Goal: Task Accomplishment & Management: Complete application form

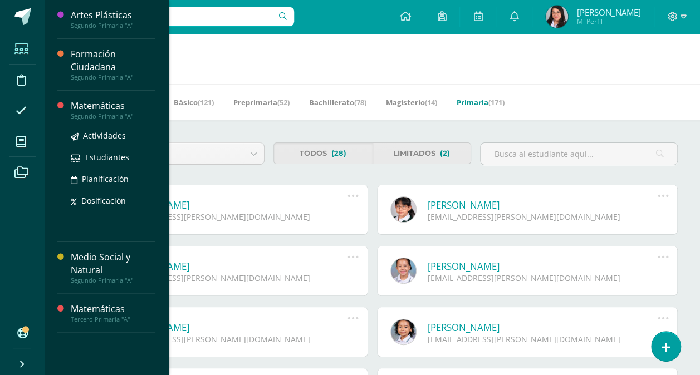
click at [87, 114] on div "Segundo Primaria "A"" at bounding box center [113, 117] width 85 height 8
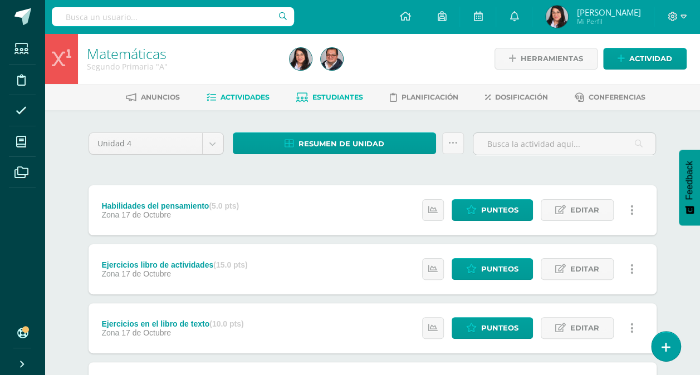
click at [326, 95] on span "Estudiantes" at bounding box center [337, 97] width 51 height 8
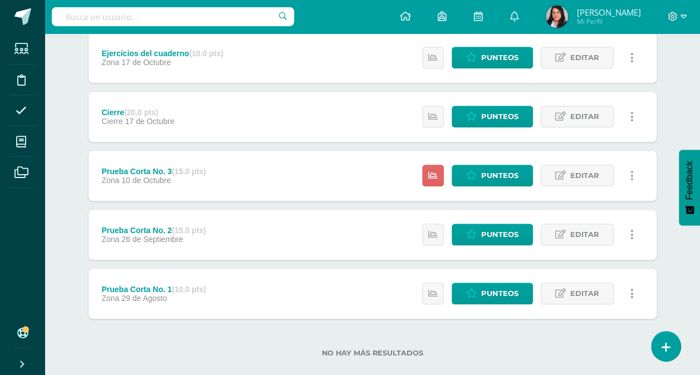
scroll to position [332, 0]
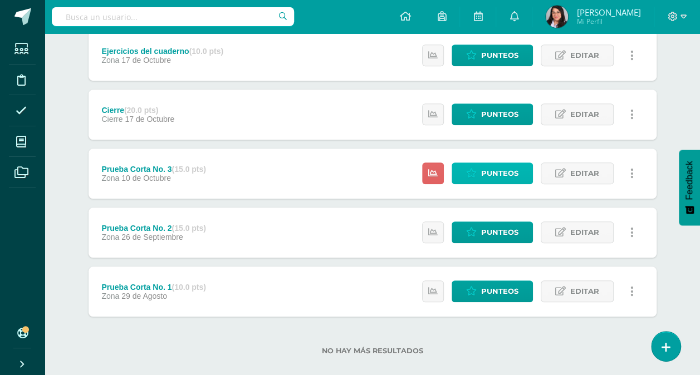
click at [475, 171] on icon at bounding box center [471, 173] width 11 height 9
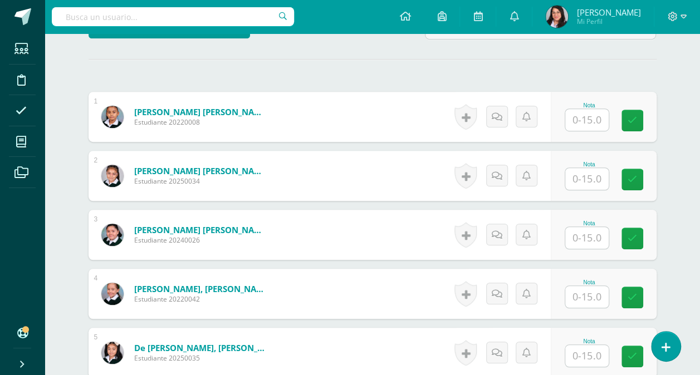
scroll to position [322, 0]
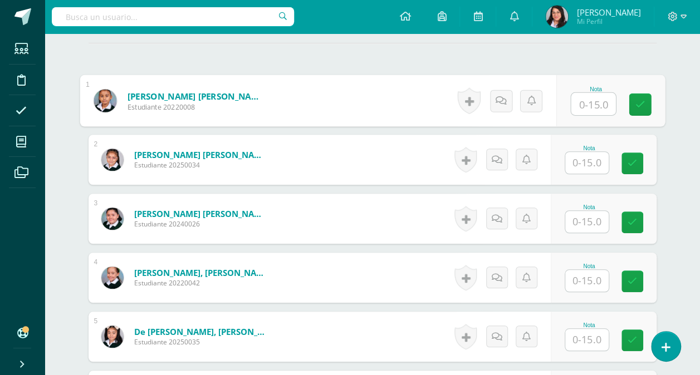
click at [593, 103] on input "text" at bounding box center [593, 104] width 45 height 22
type input "11"
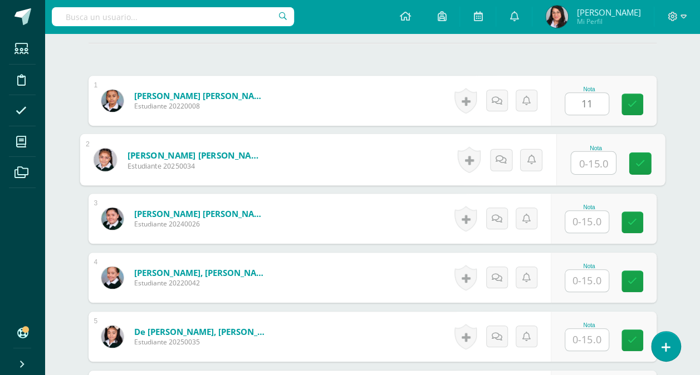
click at [583, 157] on input "text" at bounding box center [593, 163] width 45 height 22
type input "12"
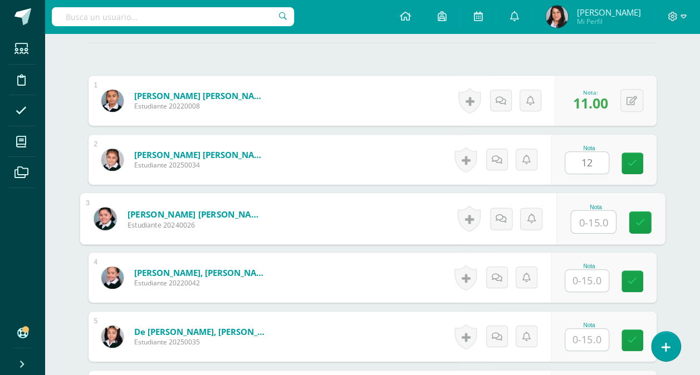
click at [586, 219] on input "text" at bounding box center [593, 222] width 45 height 22
type input "10"
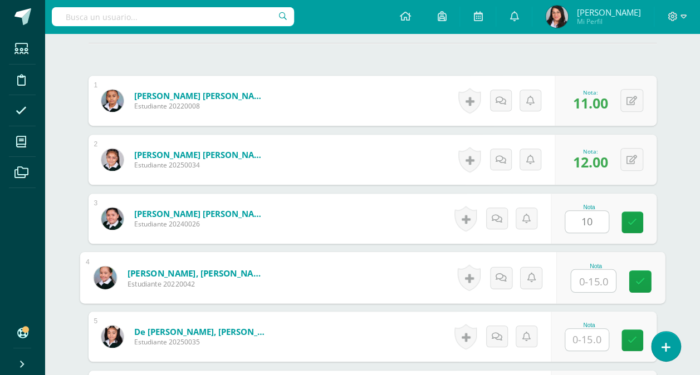
click at [587, 283] on input "text" at bounding box center [593, 281] width 45 height 22
type input "11"
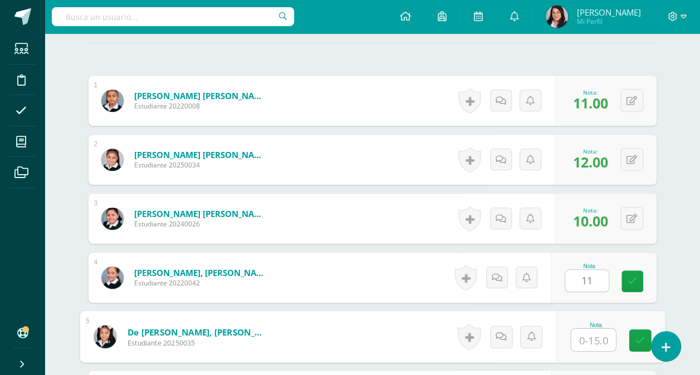
click at [585, 337] on input "text" at bounding box center [593, 340] width 45 height 22
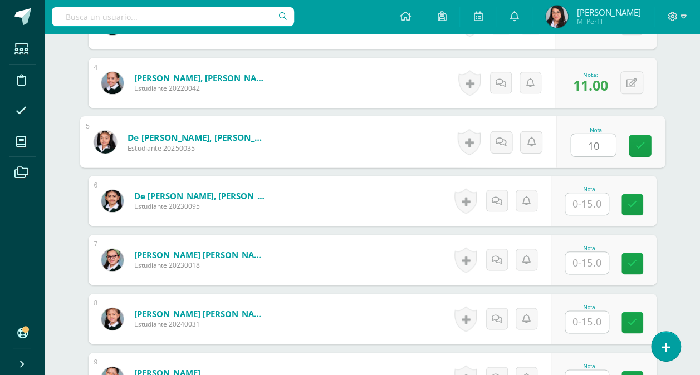
scroll to position [529, 0]
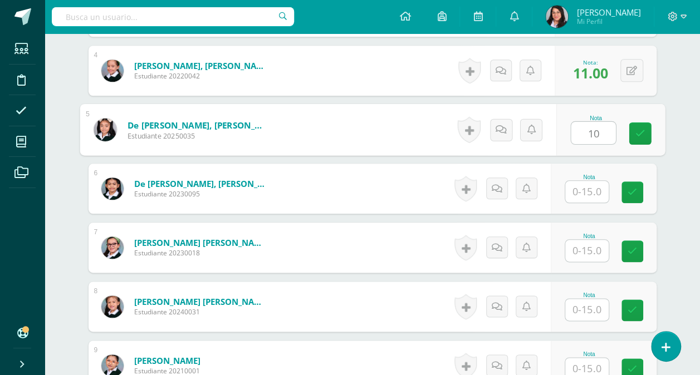
type input "10"
click at [588, 187] on input "text" at bounding box center [586, 192] width 43 height 22
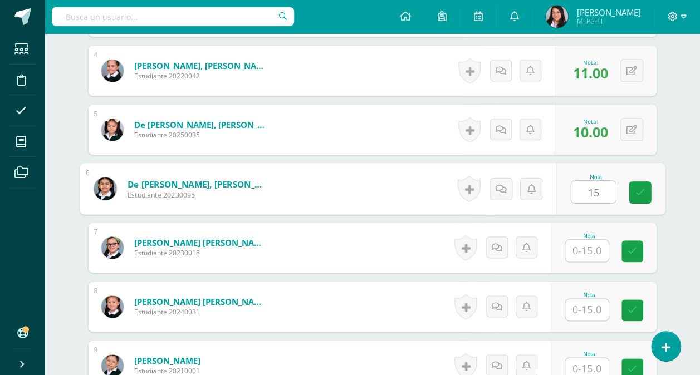
type input "15"
click at [594, 246] on input "text" at bounding box center [586, 251] width 43 height 22
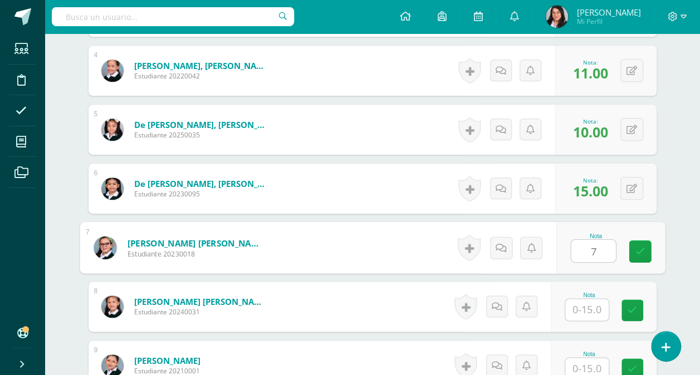
type input "7"
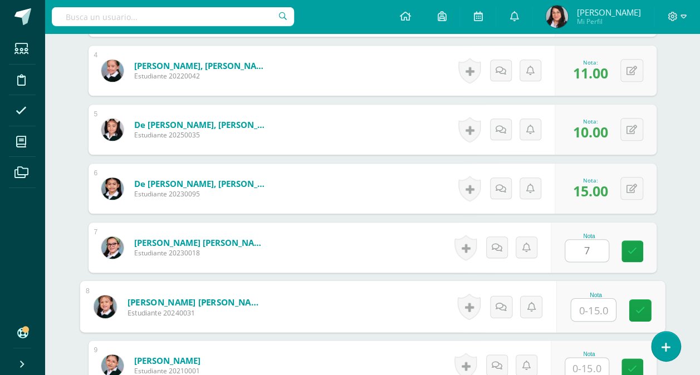
click at [593, 311] on input "text" at bounding box center [593, 310] width 45 height 22
type input "14"
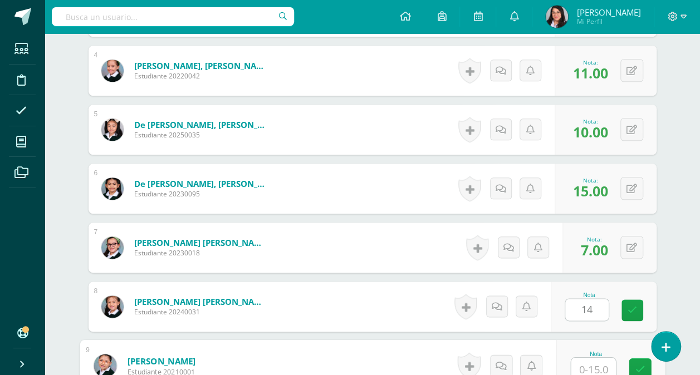
click at [589, 366] on input "text" at bounding box center [593, 369] width 45 height 22
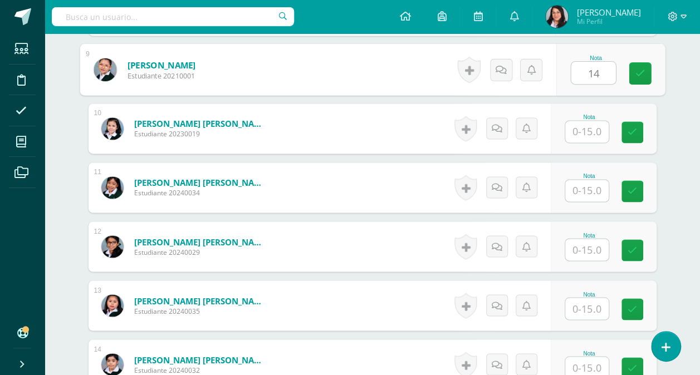
scroll to position [831, 0]
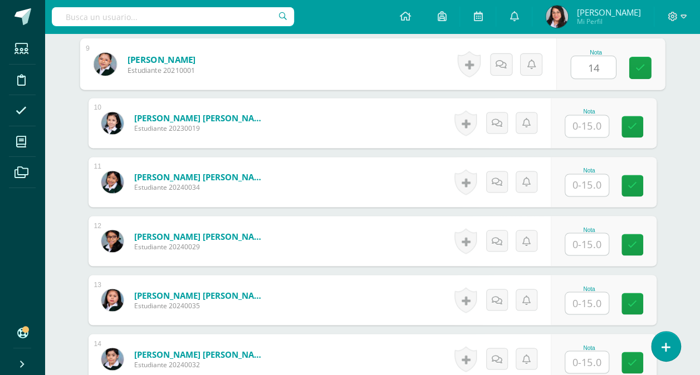
type input "14"
click at [589, 120] on input "text" at bounding box center [586, 126] width 43 height 22
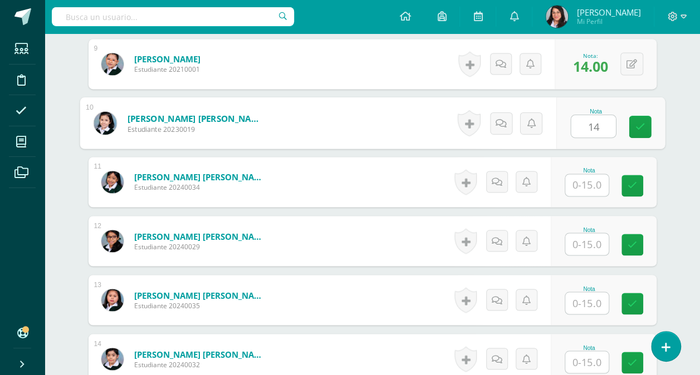
type input "14"
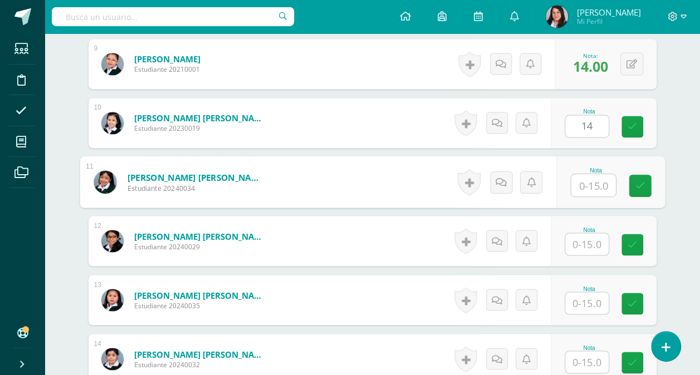
click at [592, 178] on input "text" at bounding box center [593, 185] width 45 height 22
type input "13"
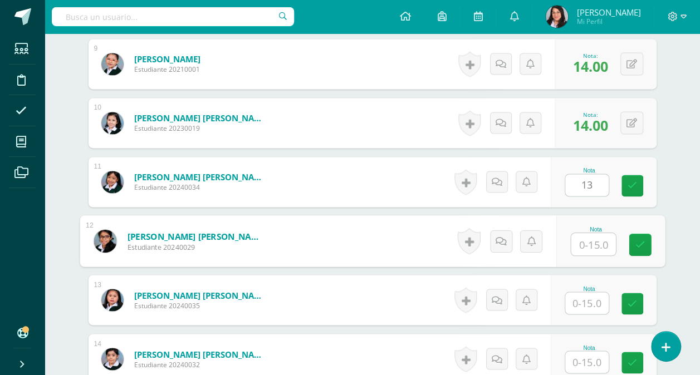
click at [589, 235] on input "text" at bounding box center [593, 244] width 45 height 22
type input "14"
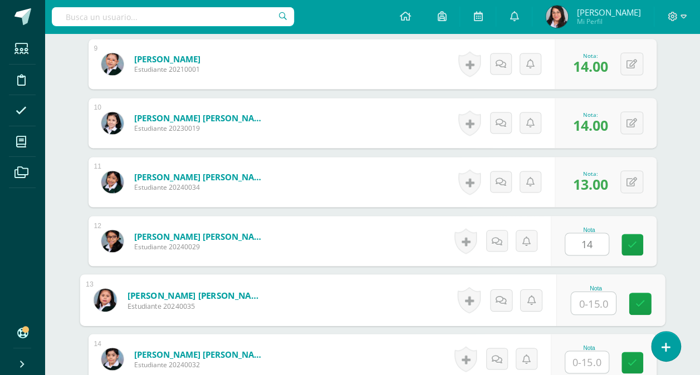
click at [590, 303] on input "text" at bounding box center [593, 303] width 45 height 22
type input "13"
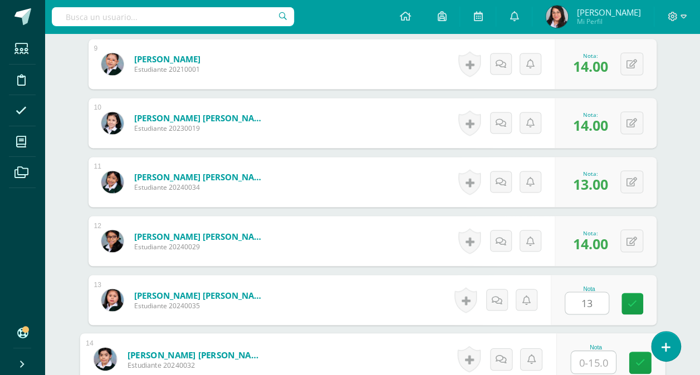
click at [590, 361] on input "text" at bounding box center [593, 362] width 45 height 22
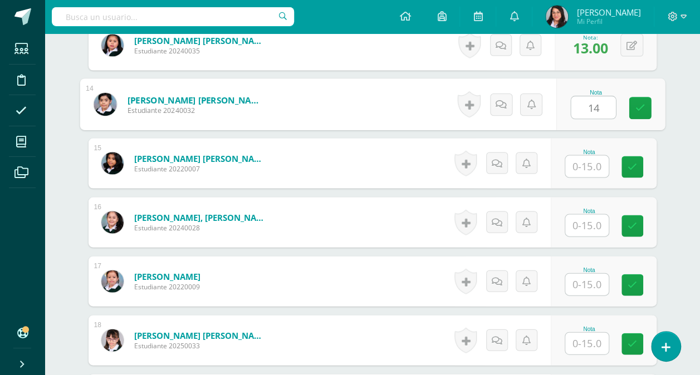
scroll to position [1087, 0]
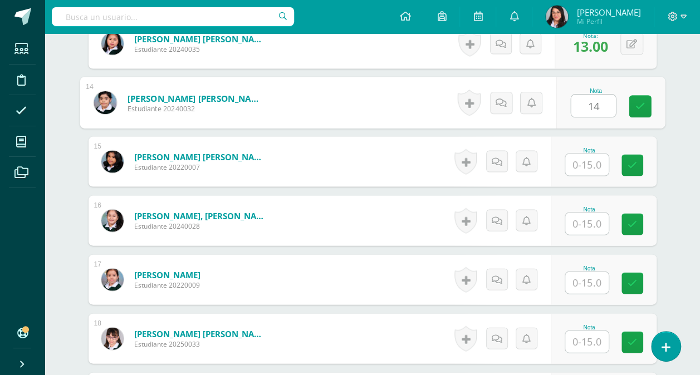
type input "14"
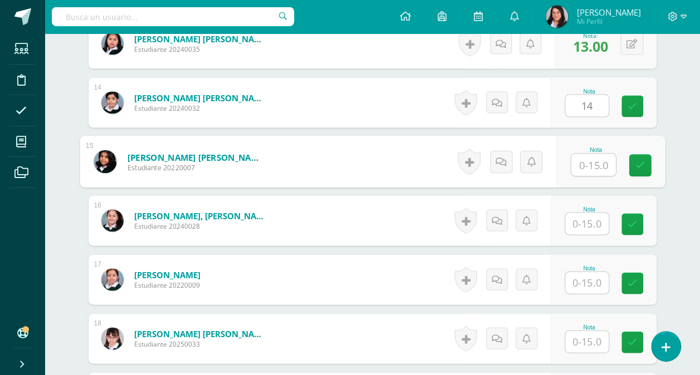
click at [590, 160] on input "text" at bounding box center [593, 165] width 45 height 22
type input "13"
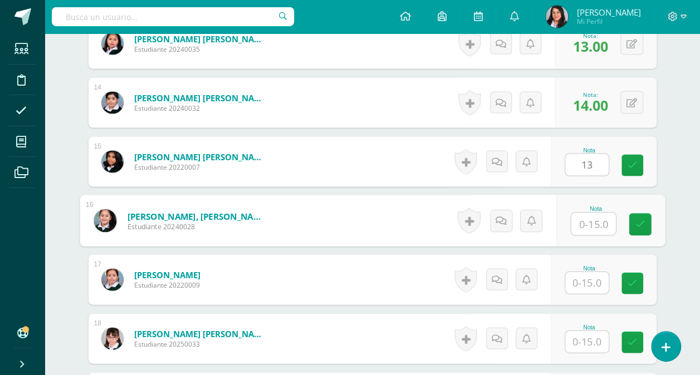
click at [588, 223] on input "text" at bounding box center [593, 224] width 45 height 22
type input "10"
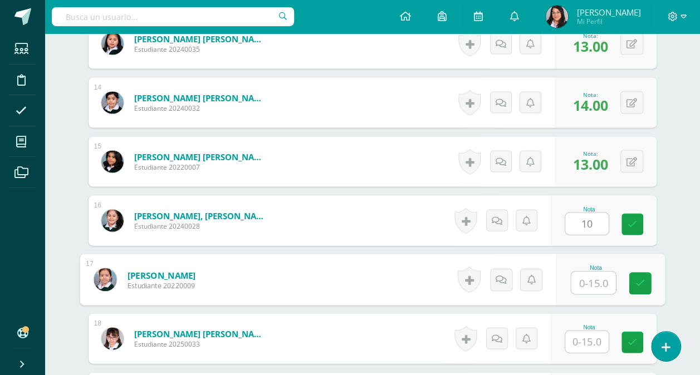
click at [593, 278] on input "text" at bounding box center [593, 283] width 45 height 22
type input "14"
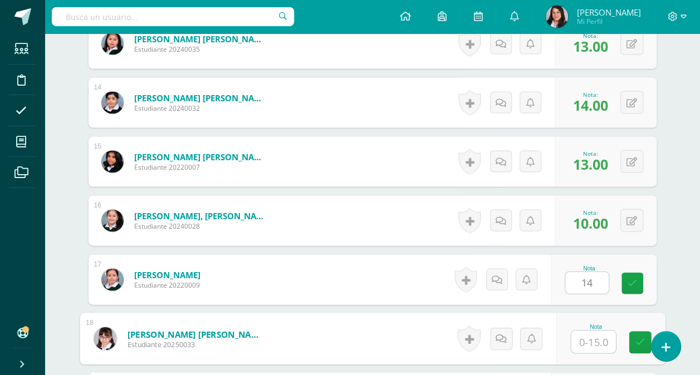
click at [590, 342] on input "text" at bounding box center [593, 342] width 45 height 22
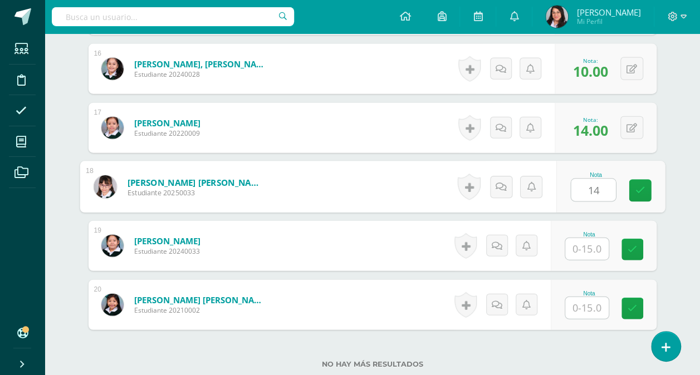
scroll to position [1240, 0]
type input "14"
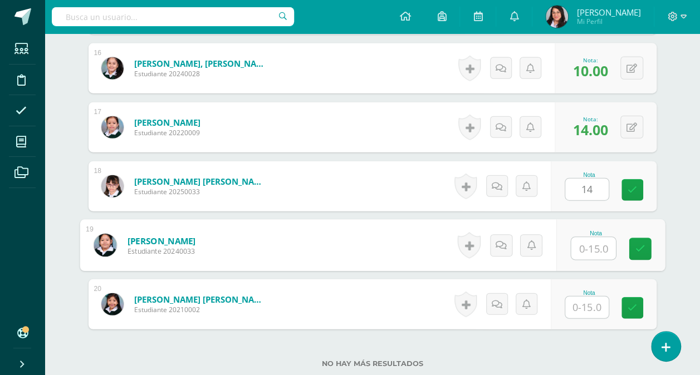
click at [593, 249] on input "text" at bounding box center [593, 249] width 45 height 22
type input "15"
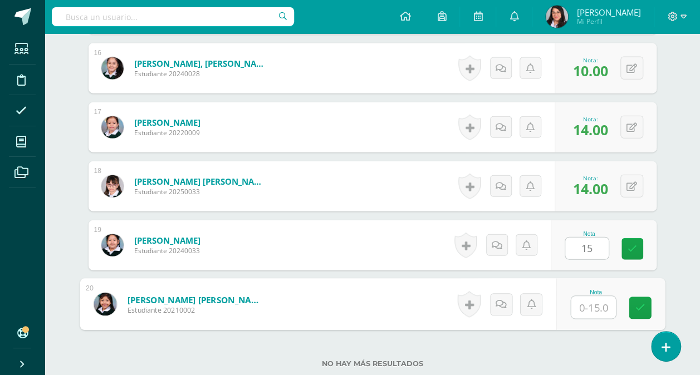
click at [588, 302] on input "text" at bounding box center [593, 308] width 45 height 22
type input "13"
click at [639, 304] on icon at bounding box center [640, 308] width 10 height 9
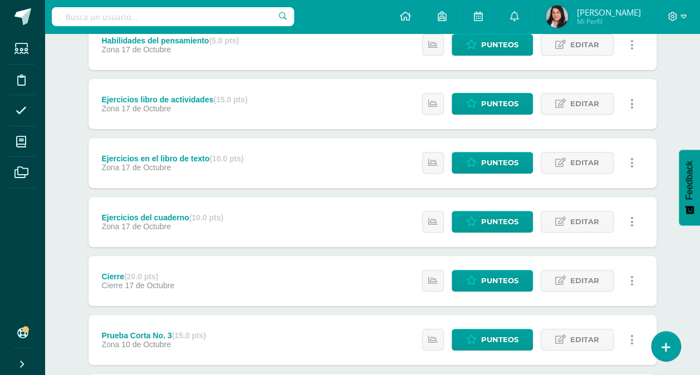
scroll to position [169, 0]
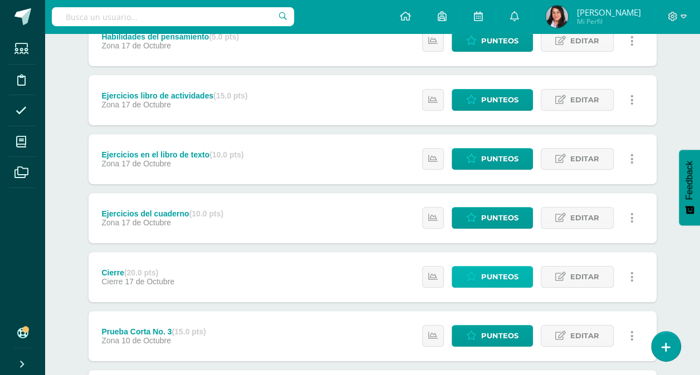
click at [497, 275] on span "Punteos" at bounding box center [499, 277] width 37 height 21
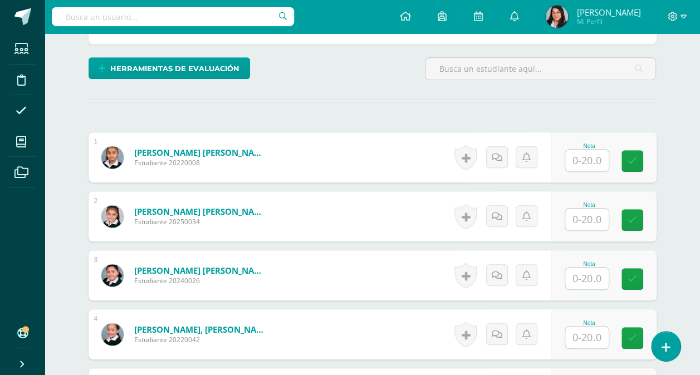
scroll to position [259, 0]
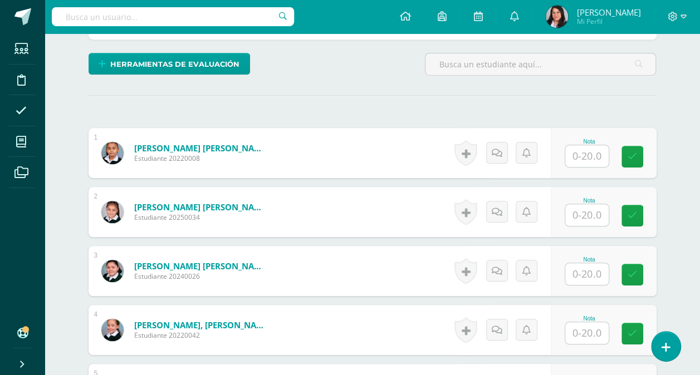
click at [592, 152] on input "text" at bounding box center [586, 156] width 43 height 22
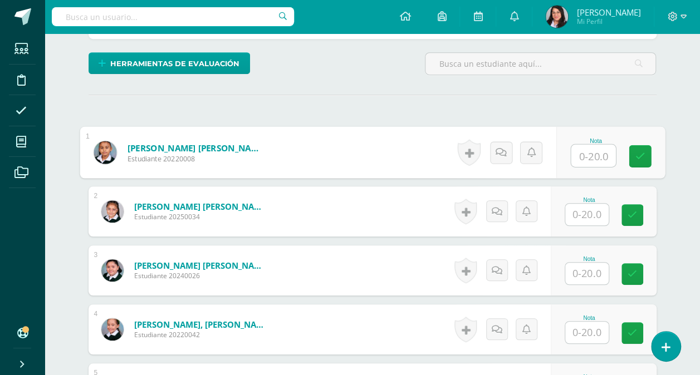
scroll to position [261, 0]
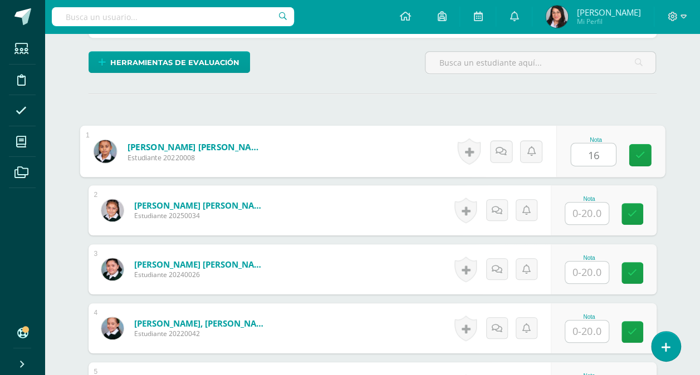
type input "16"
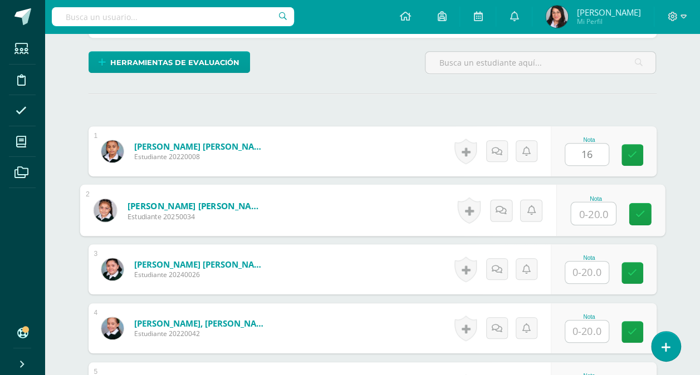
click at [592, 214] on input "text" at bounding box center [593, 214] width 45 height 22
type input "19"
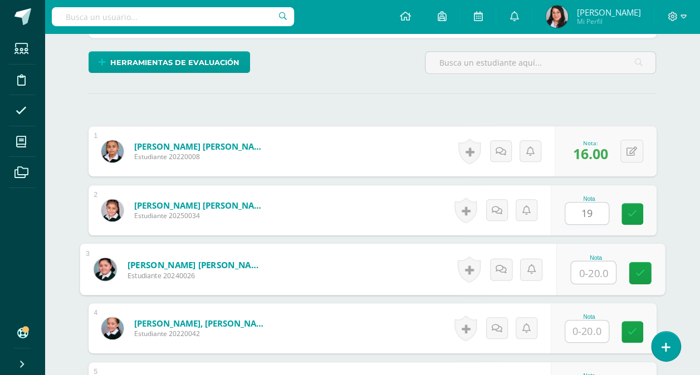
click at [594, 263] on input "text" at bounding box center [593, 273] width 45 height 22
type input "16"
click at [598, 333] on input "text" at bounding box center [586, 332] width 43 height 22
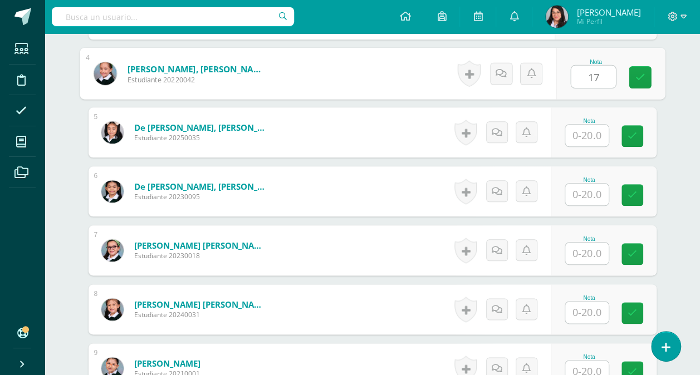
scroll to position [524, 0]
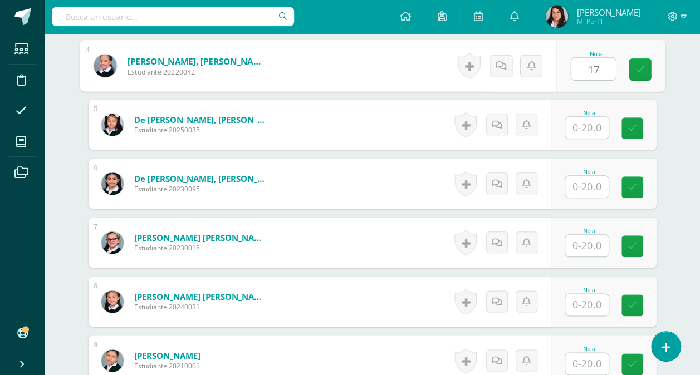
type input "17"
click at [599, 123] on input "text" at bounding box center [586, 128] width 43 height 22
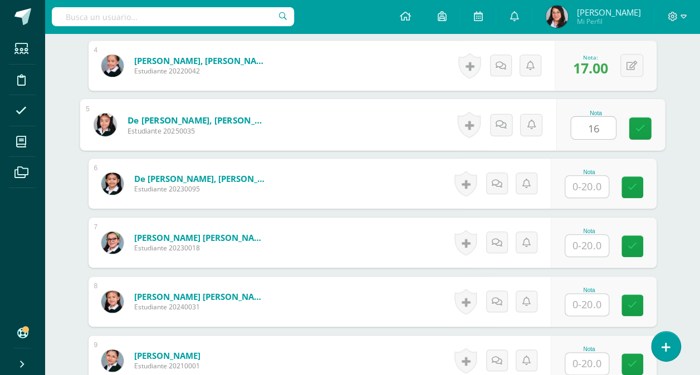
type input "16"
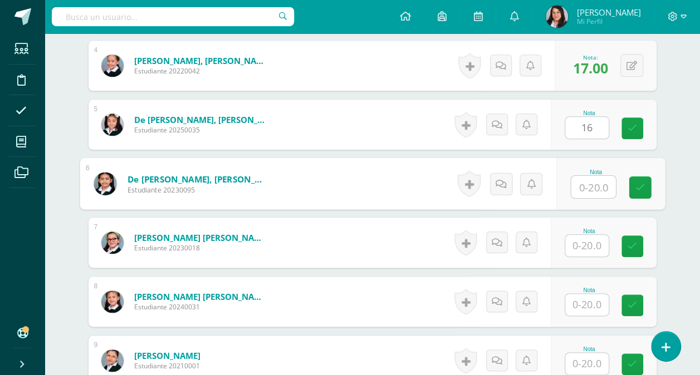
click at [593, 193] on input "text" at bounding box center [593, 187] width 45 height 22
type input "19"
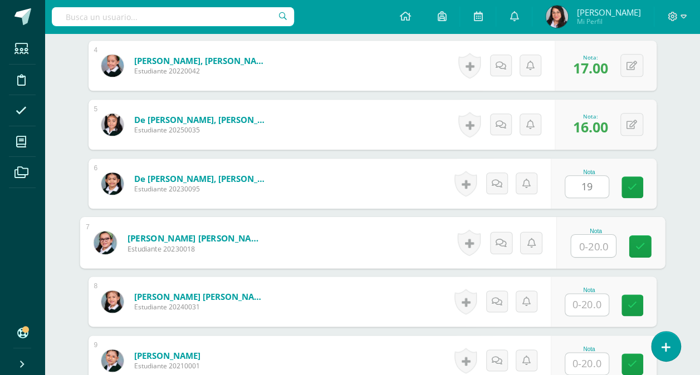
click at [594, 243] on input "text" at bounding box center [593, 246] width 45 height 22
type input "19"
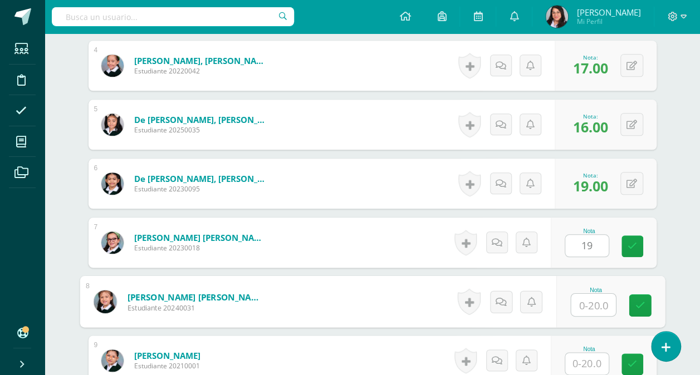
click at [592, 301] on input "text" at bounding box center [593, 305] width 45 height 22
type input "18"
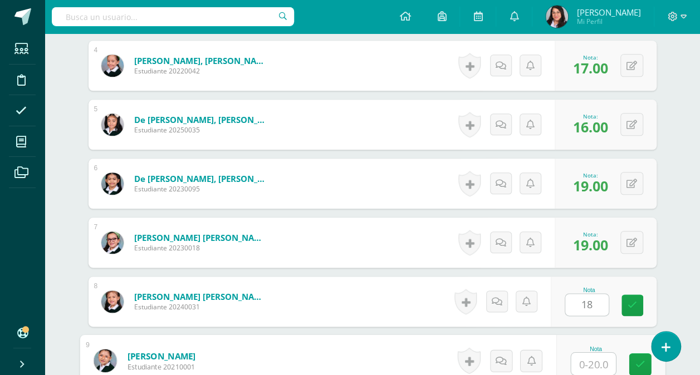
click at [585, 359] on input "text" at bounding box center [593, 364] width 45 height 22
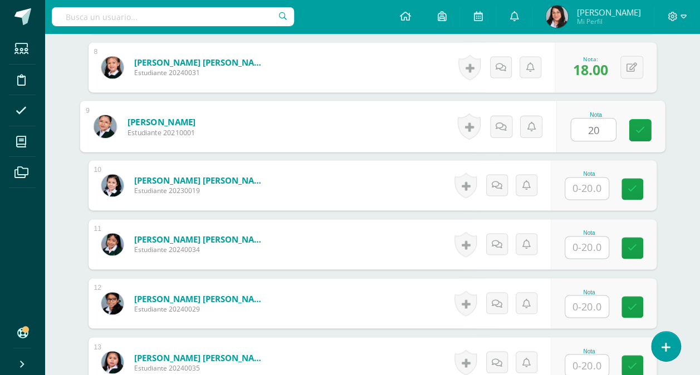
scroll to position [764, 0]
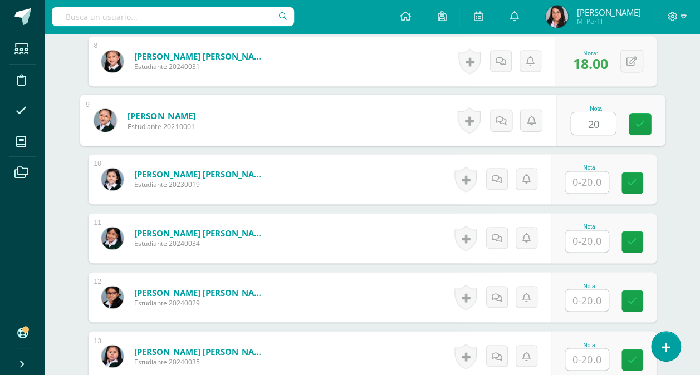
type input "20"
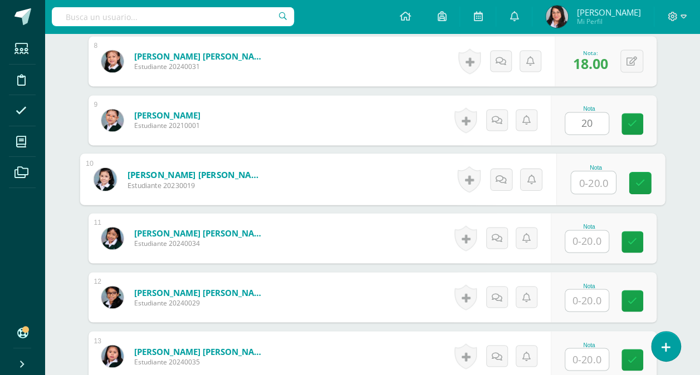
click at [591, 178] on input "text" at bounding box center [593, 183] width 45 height 22
type input "15"
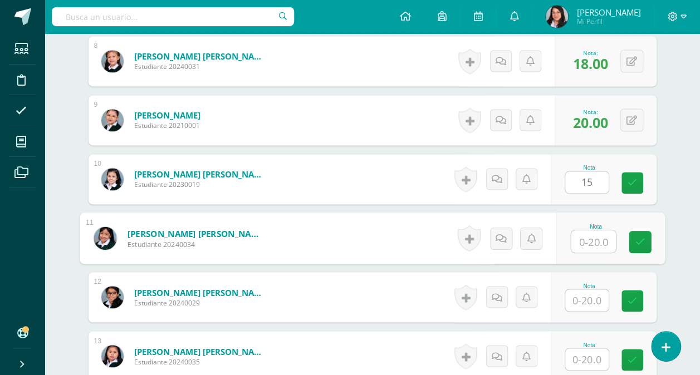
click at [590, 241] on input "text" at bounding box center [593, 242] width 45 height 22
type input "20"
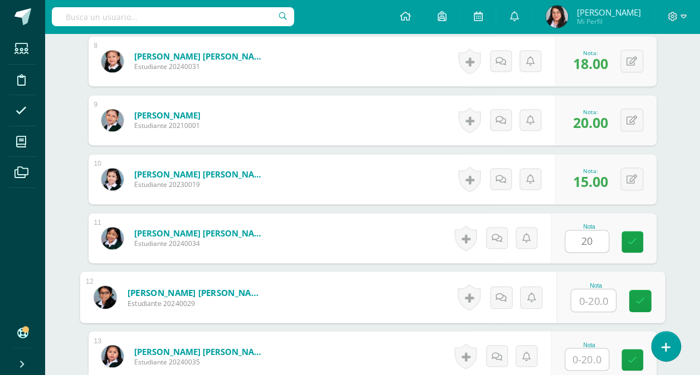
click at [587, 295] on input "text" at bounding box center [593, 301] width 45 height 22
type input "20"
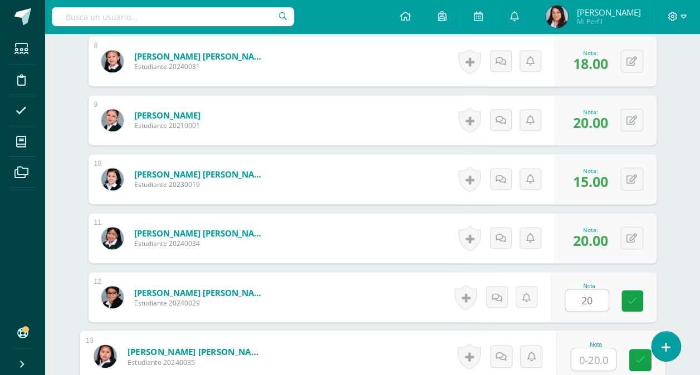
click at [583, 356] on input "text" at bounding box center [593, 360] width 45 height 22
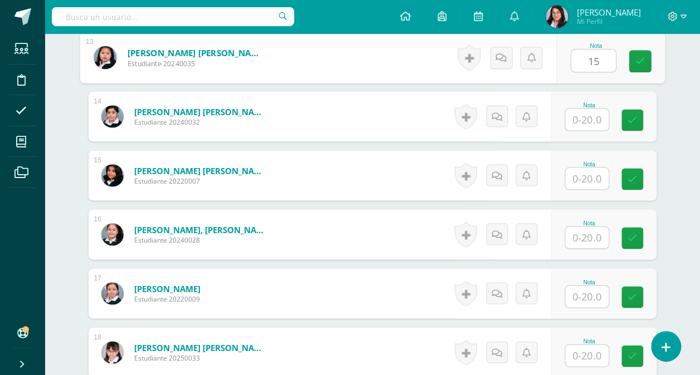
scroll to position [1073, 0]
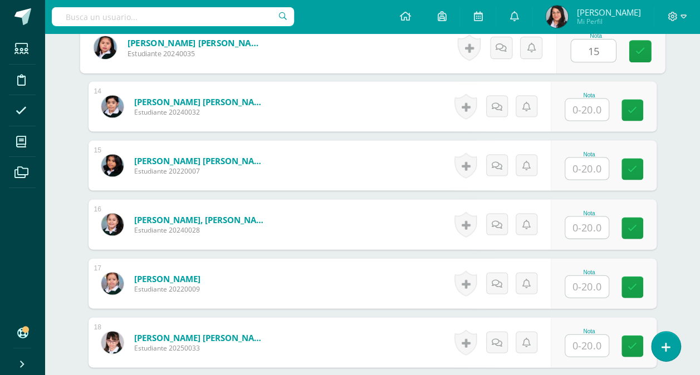
type input "15"
click at [589, 107] on input "text" at bounding box center [586, 110] width 43 height 22
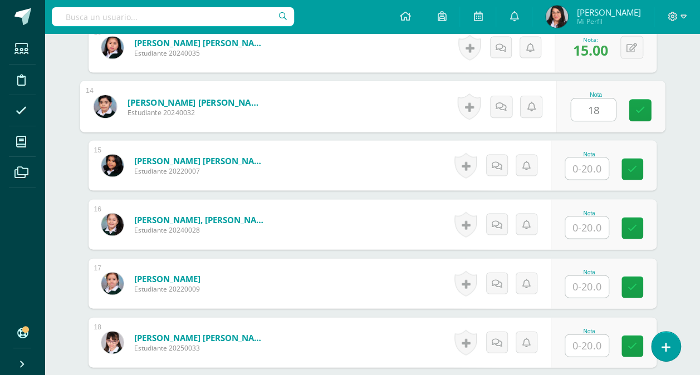
type input "18"
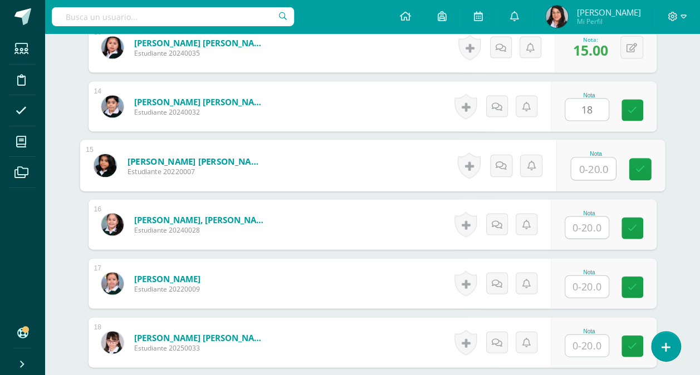
click at [592, 165] on input "text" at bounding box center [593, 169] width 45 height 22
type input "17"
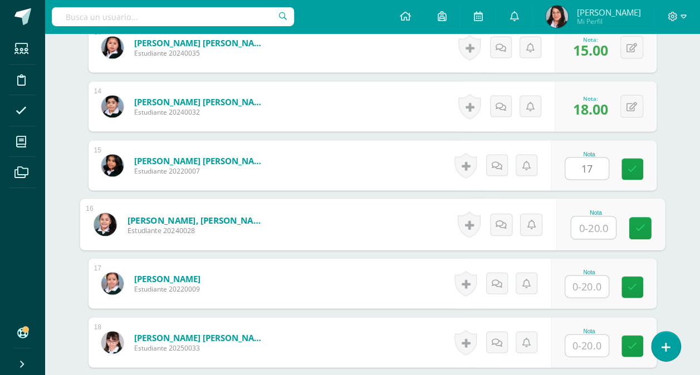
click at [591, 219] on input "text" at bounding box center [593, 228] width 45 height 22
type input "13"
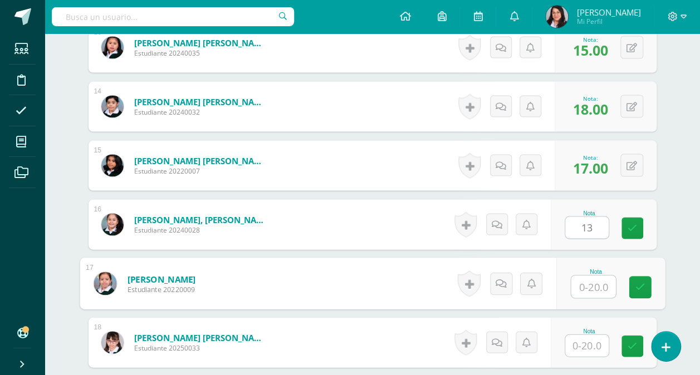
click at [591, 287] on input "text" at bounding box center [593, 287] width 45 height 22
type input "20"
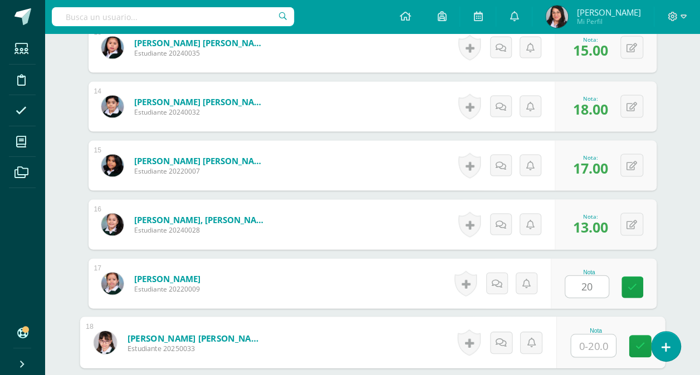
click at [585, 343] on input "text" at bounding box center [593, 346] width 45 height 22
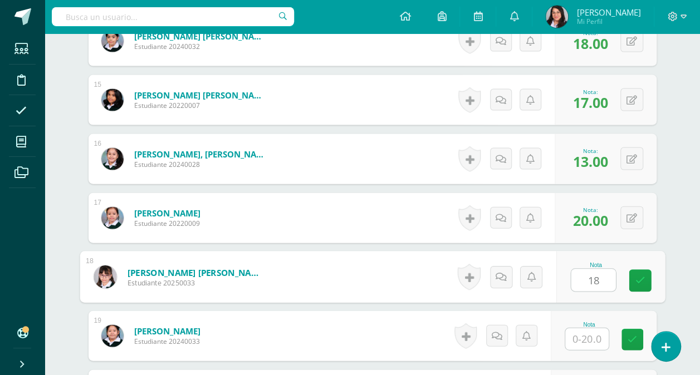
scroll to position [1140, 0]
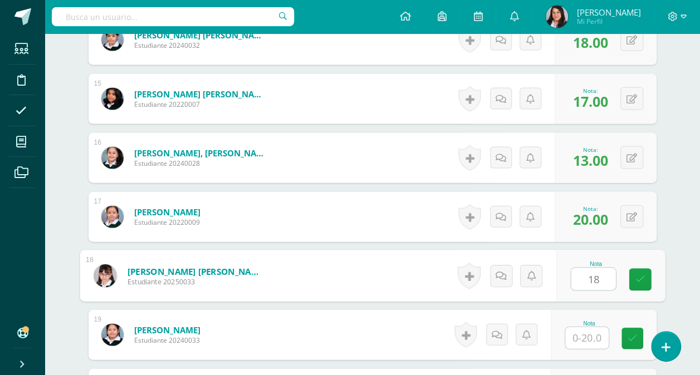
type input "18"
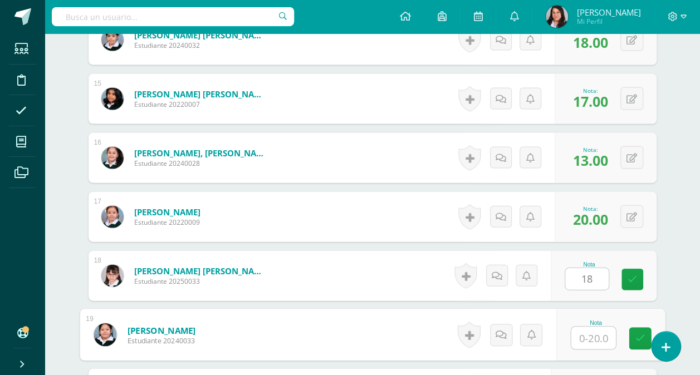
click at [591, 333] on input "text" at bounding box center [593, 339] width 45 height 22
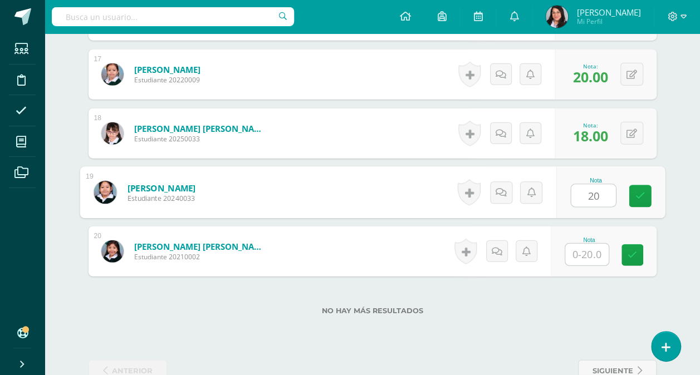
scroll to position [1308, 0]
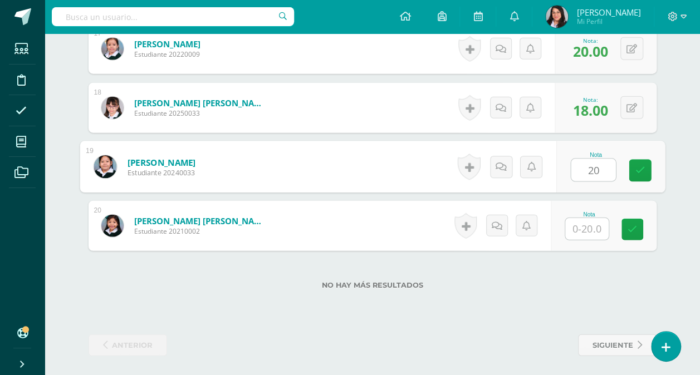
type input "20"
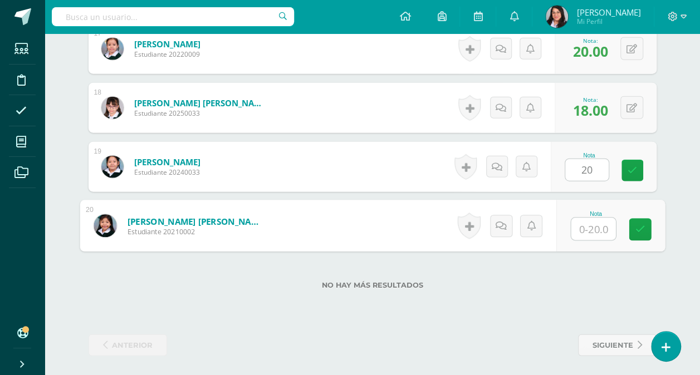
click at [589, 226] on input "text" at bounding box center [593, 229] width 45 height 22
type input "18"
click at [642, 228] on icon at bounding box center [640, 229] width 10 height 9
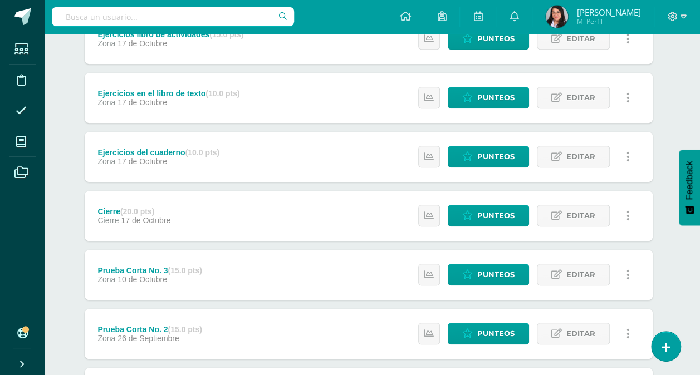
scroll to position [234, 4]
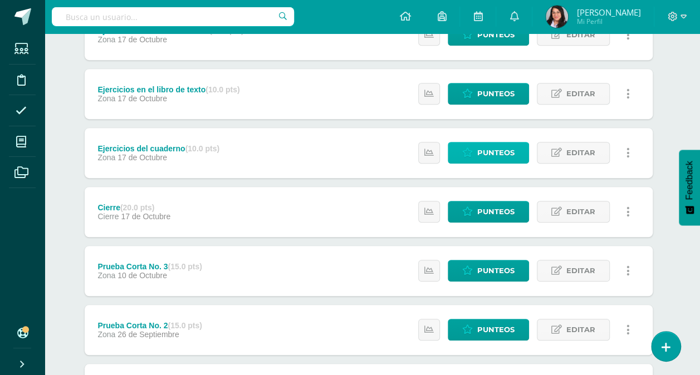
click at [471, 152] on icon at bounding box center [467, 152] width 11 height 9
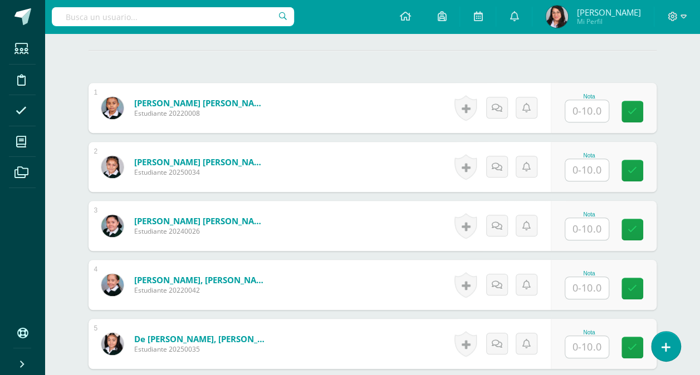
scroll to position [306, 0]
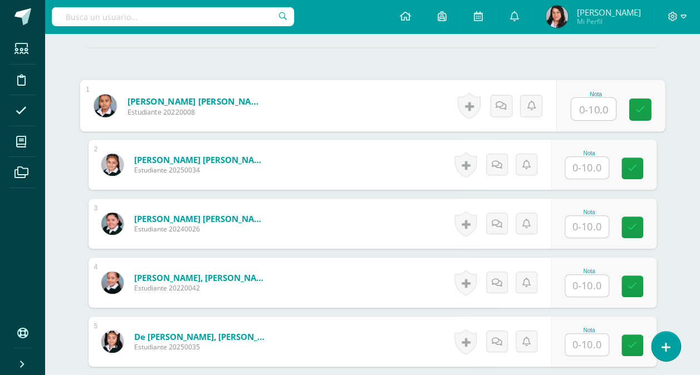
click at [595, 107] on input "text" at bounding box center [593, 109] width 45 height 22
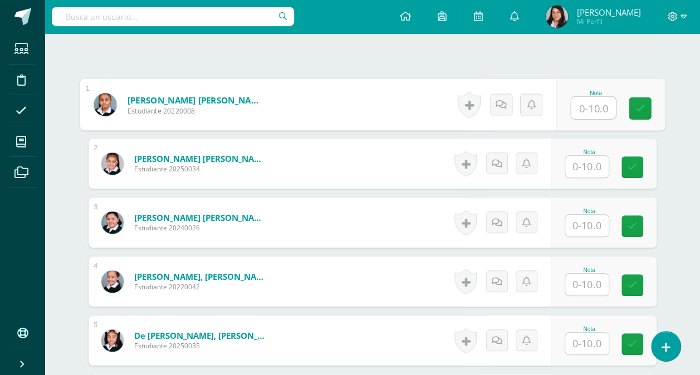
scroll to position [315, 0]
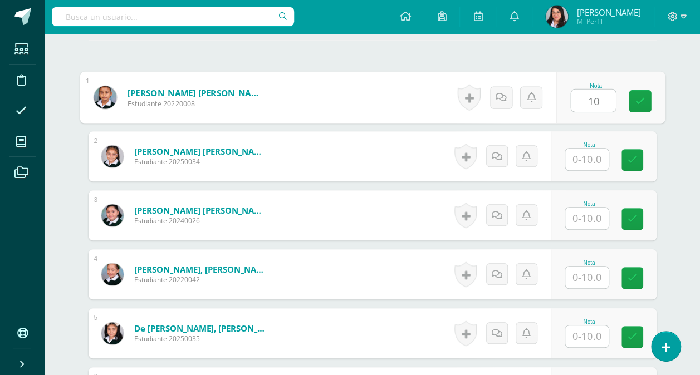
type input "10"
click at [590, 164] on input "text" at bounding box center [586, 160] width 43 height 22
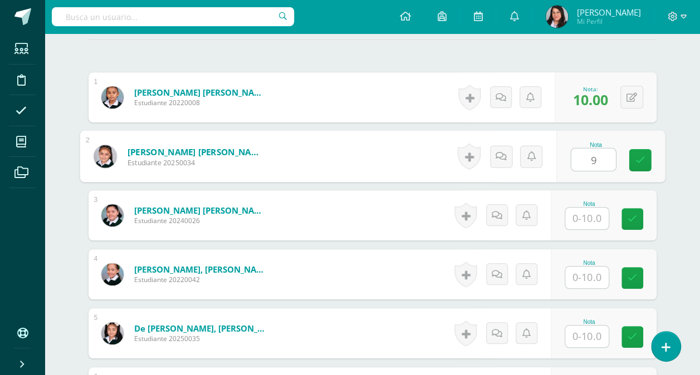
type input "9"
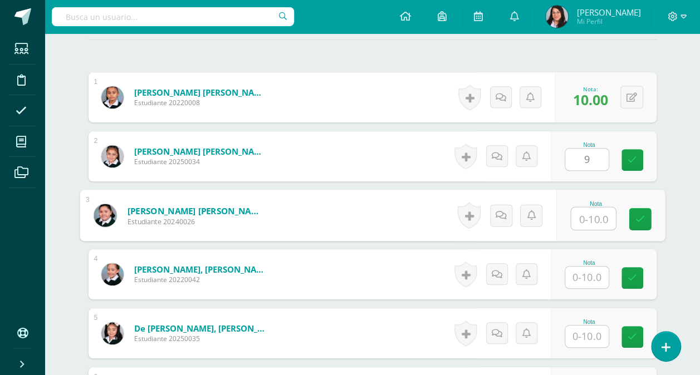
click at [592, 216] on input "text" at bounding box center [593, 219] width 45 height 22
type input "10"
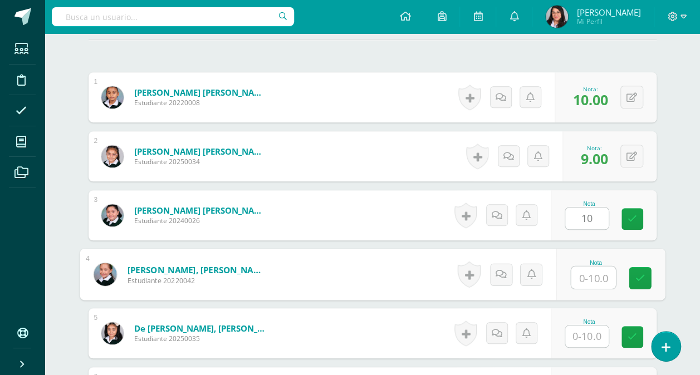
click at [589, 277] on input "text" at bounding box center [593, 278] width 45 height 22
type input "10"
click at [587, 331] on input "text" at bounding box center [586, 337] width 43 height 22
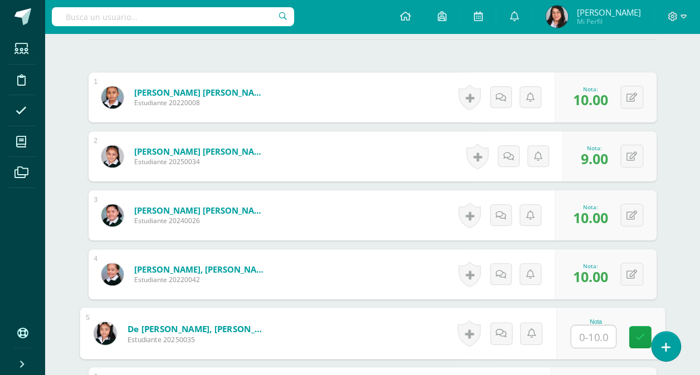
click at [587, 331] on input "text" at bounding box center [593, 337] width 45 height 22
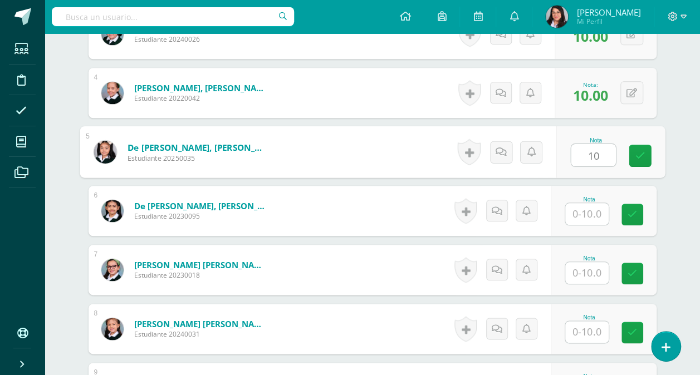
scroll to position [505, 0]
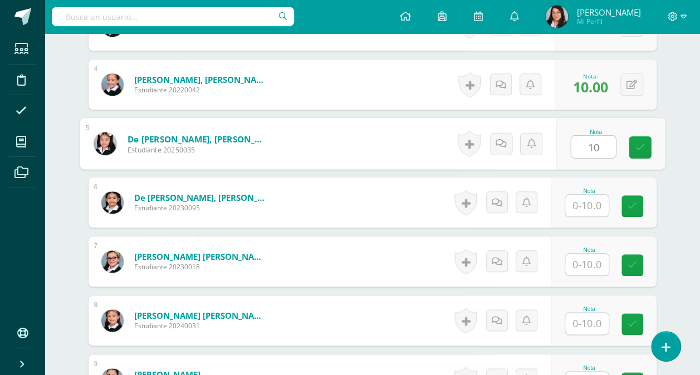
type input "10"
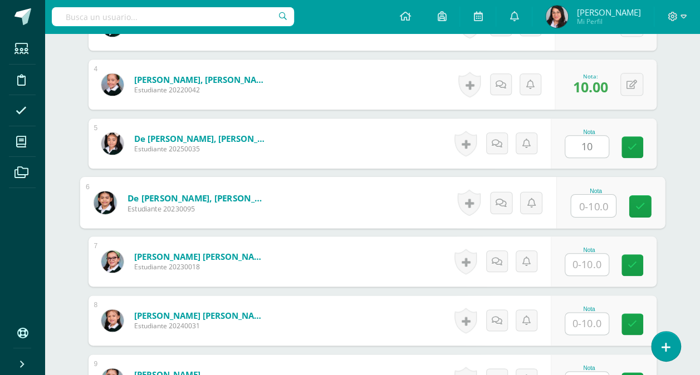
click at [588, 202] on input "text" at bounding box center [593, 206] width 45 height 22
type input "9"
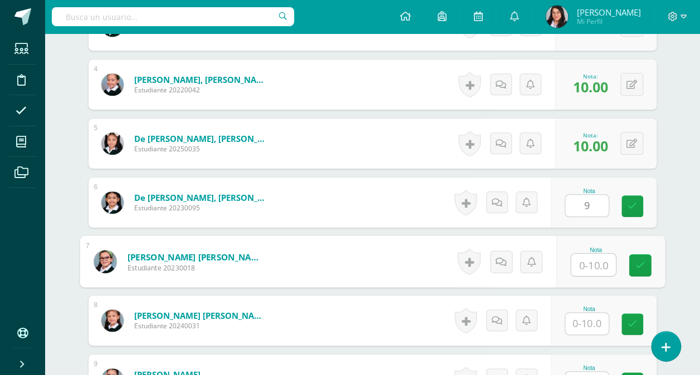
click at [587, 262] on input "text" at bounding box center [593, 265] width 45 height 22
type input "10"
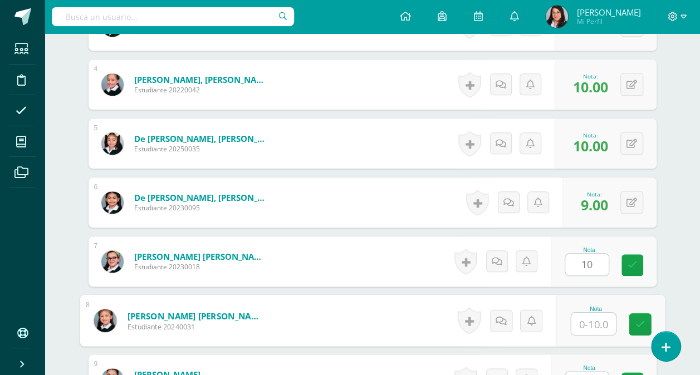
click at [597, 321] on input "text" at bounding box center [593, 324] width 45 height 22
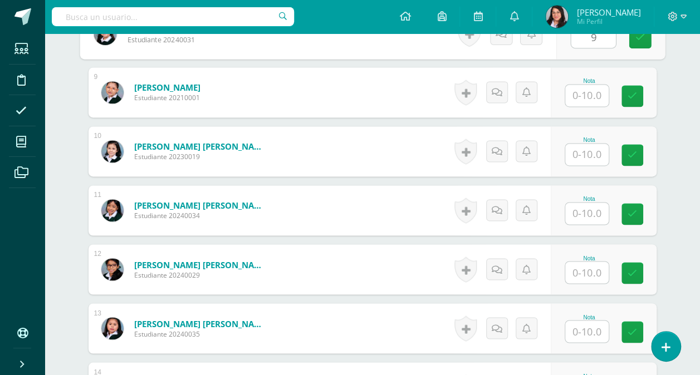
scroll to position [793, 0]
type input "9"
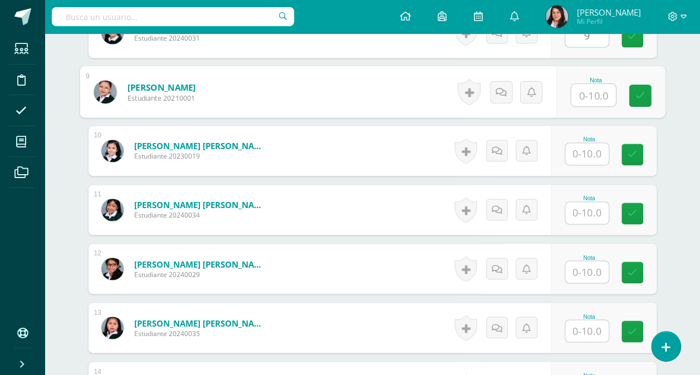
click at [588, 94] on input "text" at bounding box center [593, 95] width 45 height 22
type input "10"
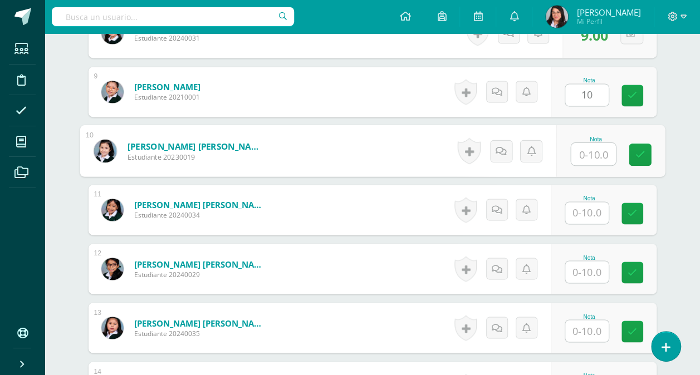
click at [592, 155] on input "text" at bounding box center [593, 154] width 45 height 22
type input "9"
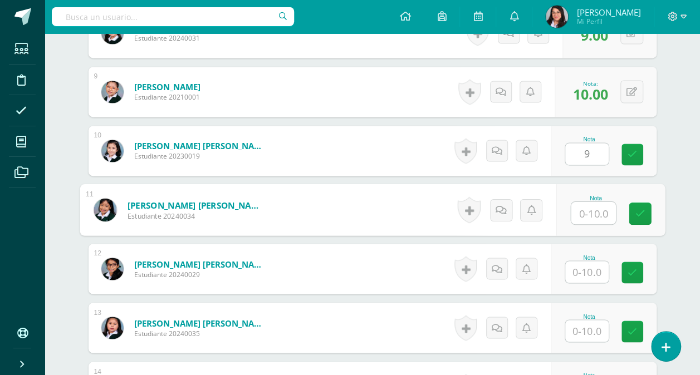
click at [589, 206] on input "text" at bounding box center [593, 213] width 45 height 22
type input "10"
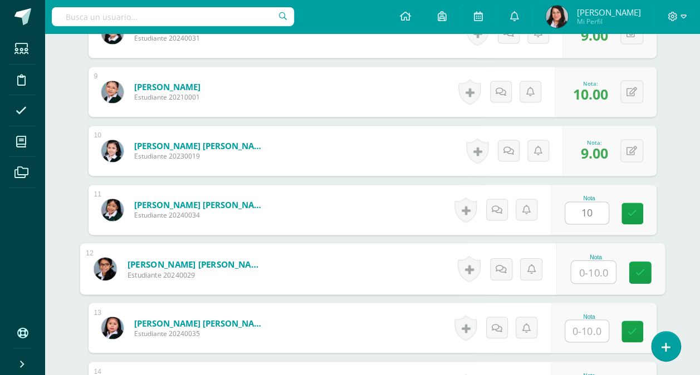
click at [588, 266] on input "text" at bounding box center [593, 272] width 45 height 22
type input "10"
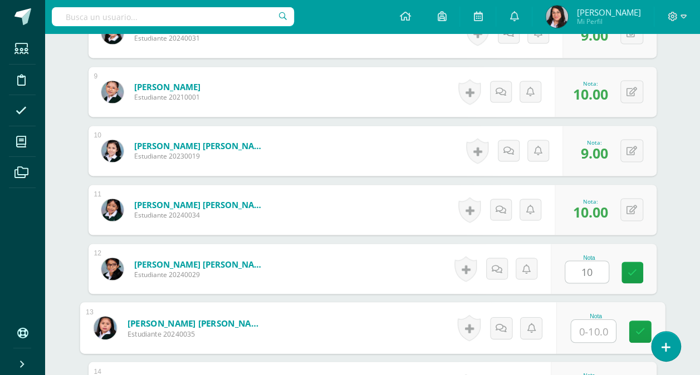
click at [583, 335] on input "text" at bounding box center [593, 331] width 45 height 22
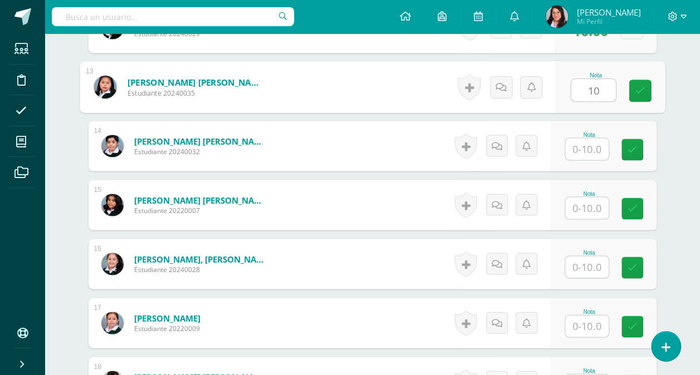
scroll to position [1058, 0]
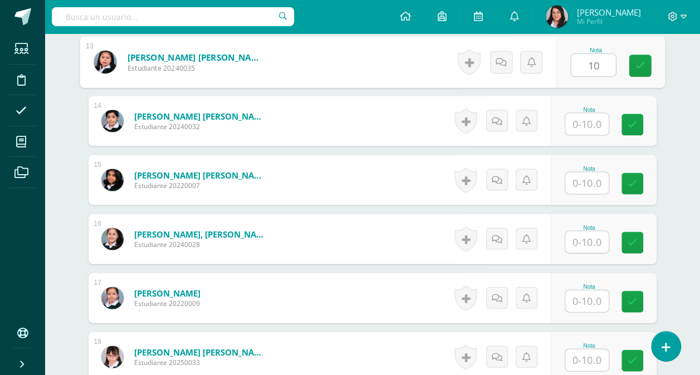
type input "10"
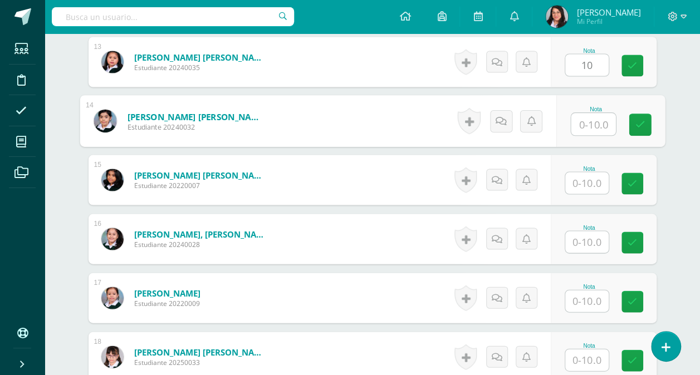
click at [590, 123] on input "text" at bounding box center [593, 125] width 45 height 22
type input "10"
click at [590, 180] on input "text" at bounding box center [586, 184] width 43 height 22
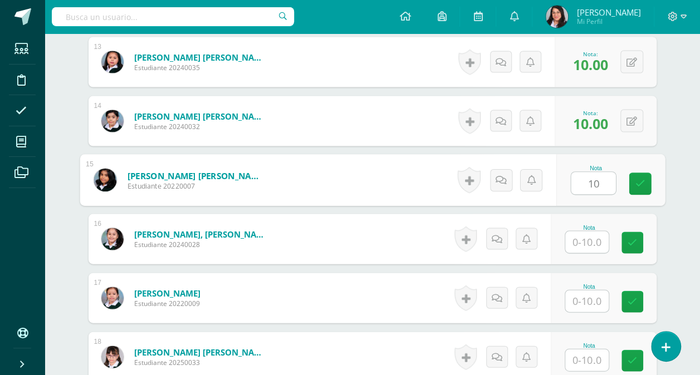
type input "10"
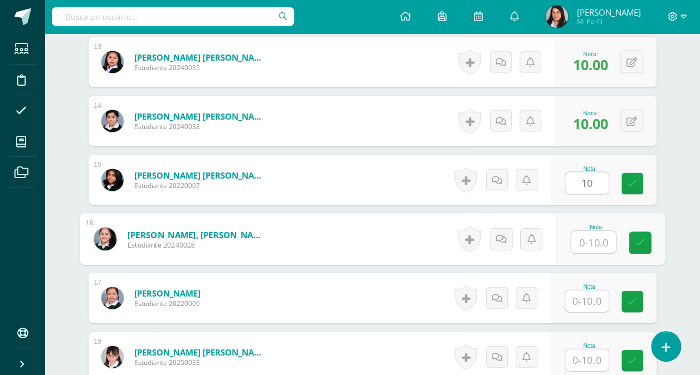
click at [586, 235] on input "text" at bounding box center [593, 243] width 45 height 22
type input "10"
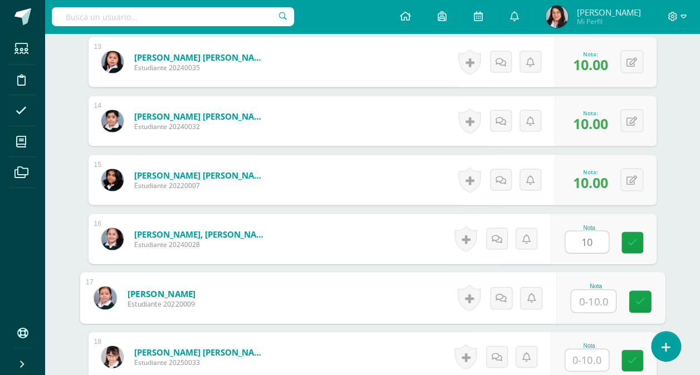
click at [592, 291] on input "text" at bounding box center [593, 302] width 45 height 22
type input "10"
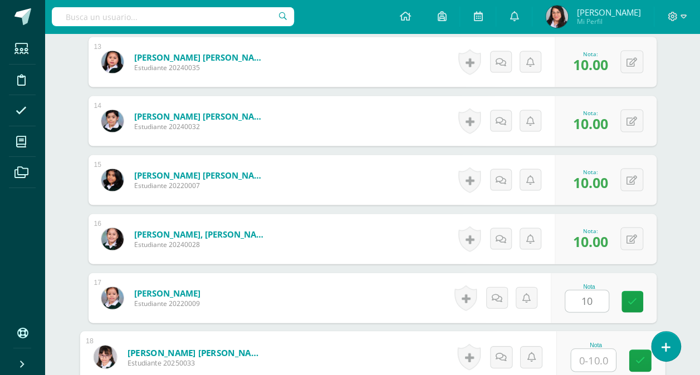
click at [583, 356] on input "text" at bounding box center [593, 361] width 45 height 22
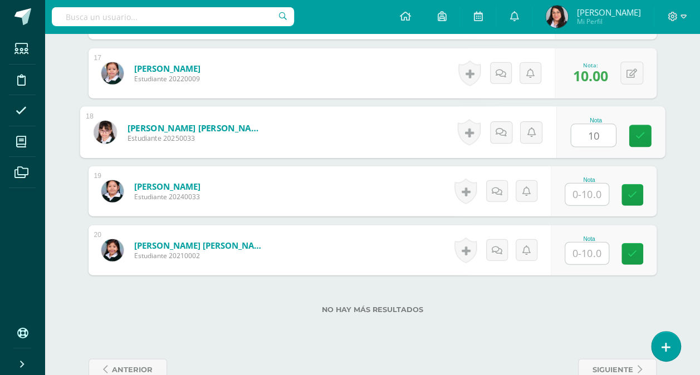
scroll to position [1308, 0]
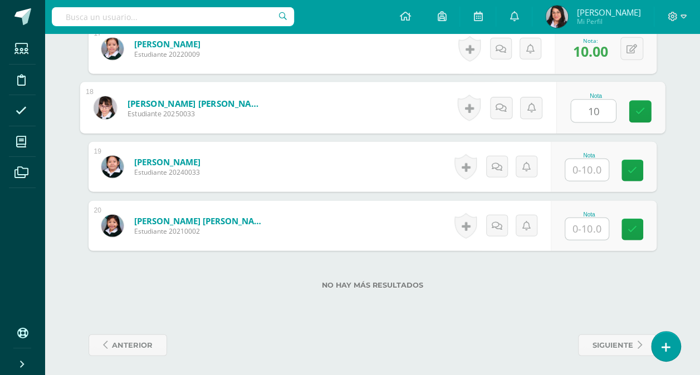
type input "10"
click at [588, 168] on input "text" at bounding box center [586, 170] width 43 height 22
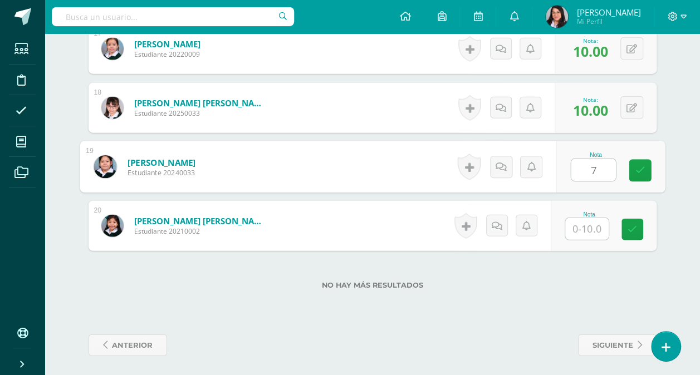
type input "7"
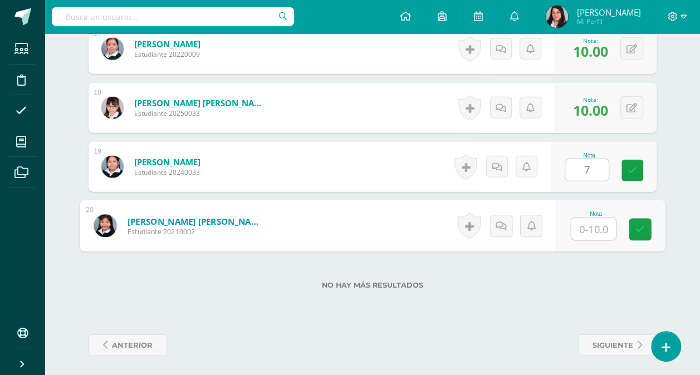
click at [585, 229] on input "text" at bounding box center [593, 229] width 45 height 22
type input "9"
click at [643, 228] on icon at bounding box center [640, 229] width 10 height 9
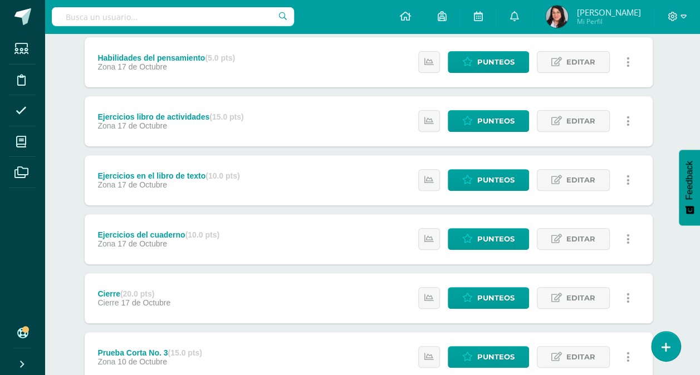
scroll to position [153, 4]
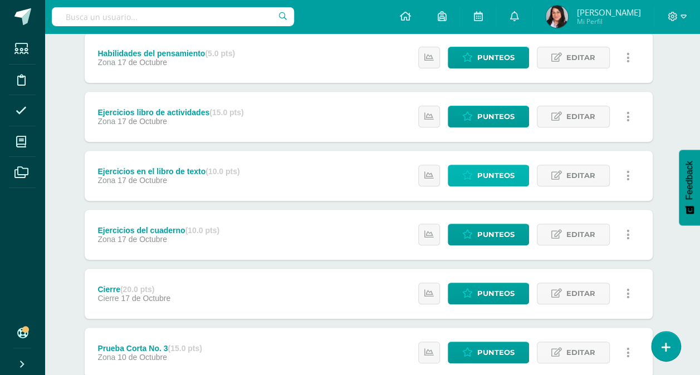
click at [489, 182] on span "Punteos" at bounding box center [495, 175] width 37 height 21
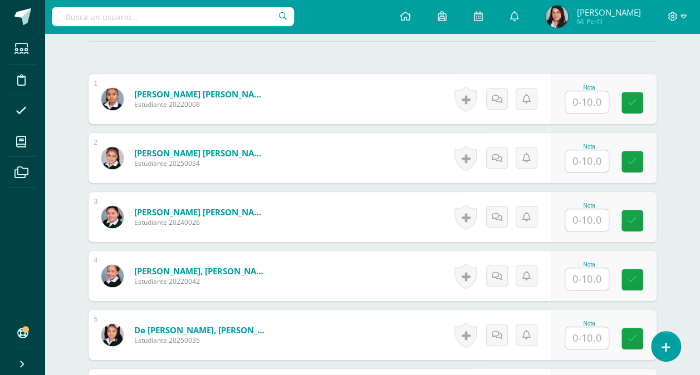
scroll to position [331, 0]
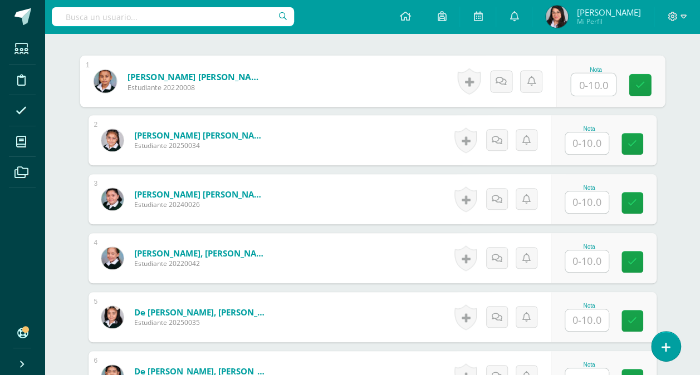
click at [594, 84] on input "text" at bounding box center [593, 85] width 45 height 22
type input "10"
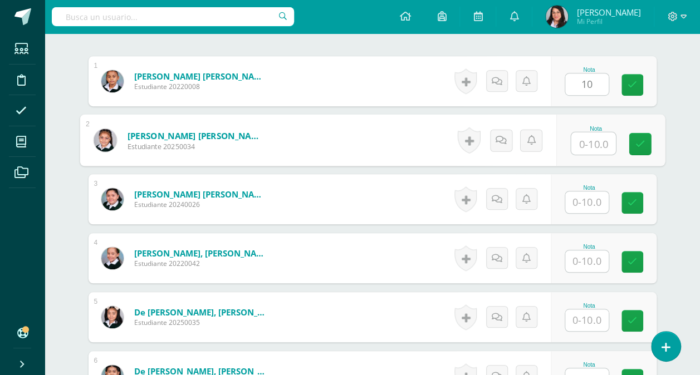
click at [589, 140] on input "text" at bounding box center [593, 144] width 45 height 22
type input "9"
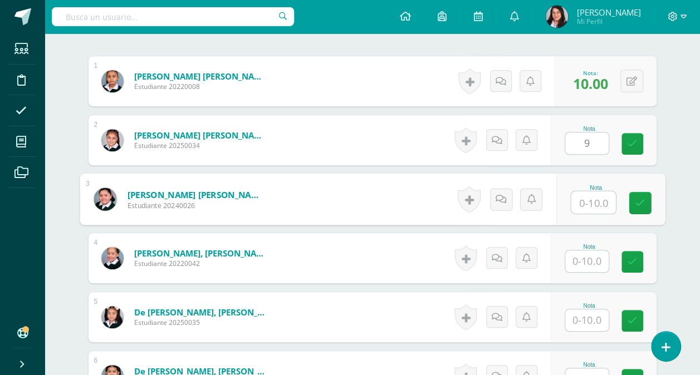
click at [595, 202] on input "text" at bounding box center [593, 203] width 45 height 22
type input "9"
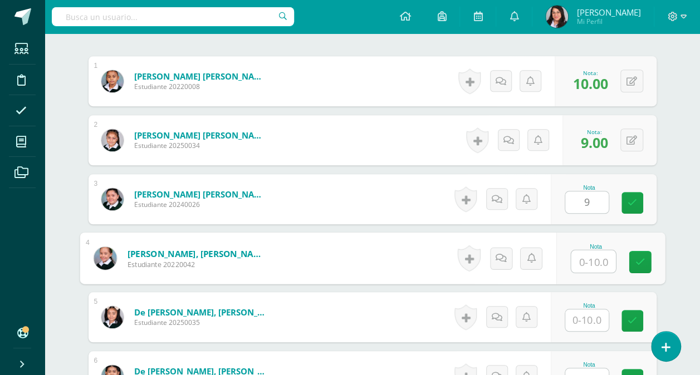
click at [594, 255] on input "text" at bounding box center [593, 262] width 45 height 22
click at [596, 369] on input "text" at bounding box center [586, 380] width 43 height 22
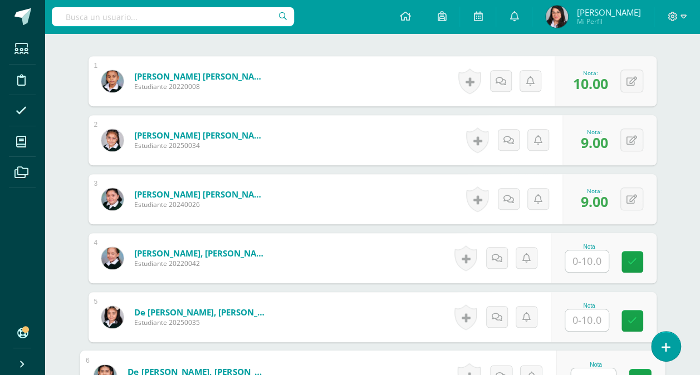
scroll to position [339, 0]
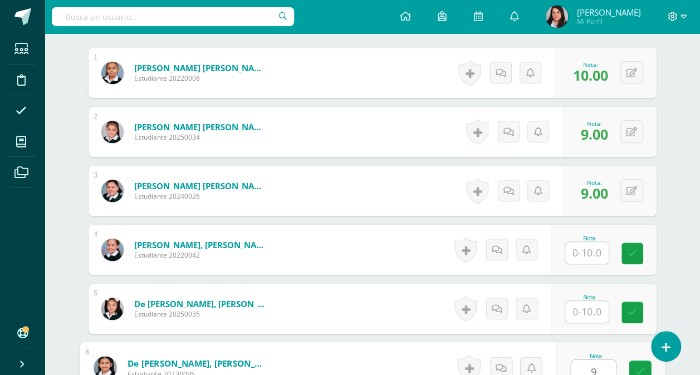
type input "9"
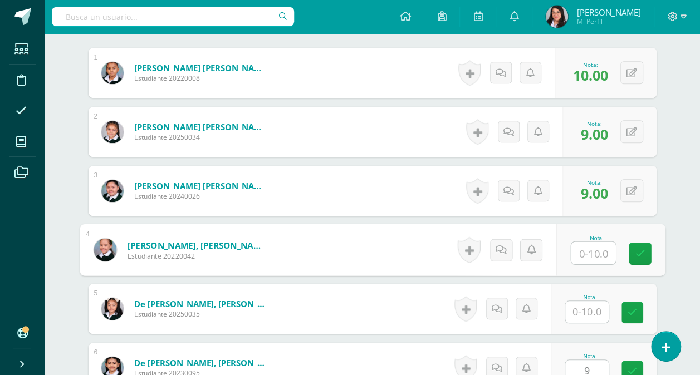
click at [591, 250] on input "text" at bounding box center [593, 253] width 45 height 22
type input "10"
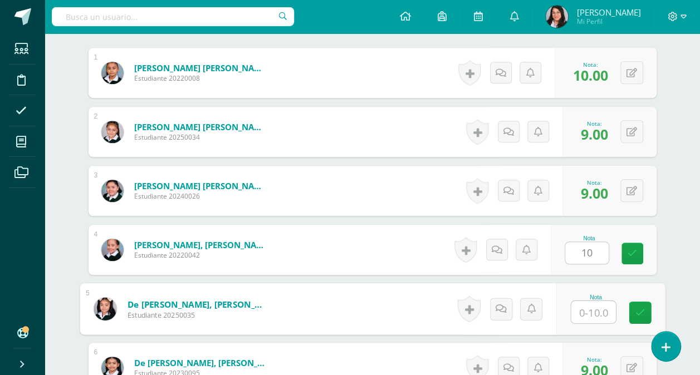
click at [590, 309] on input "text" at bounding box center [593, 312] width 45 height 22
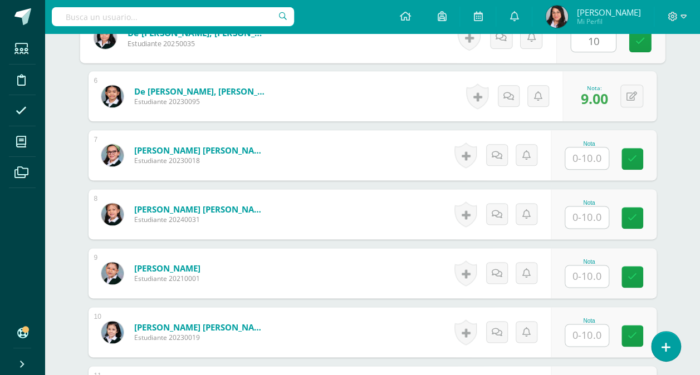
scroll to position [609, 0]
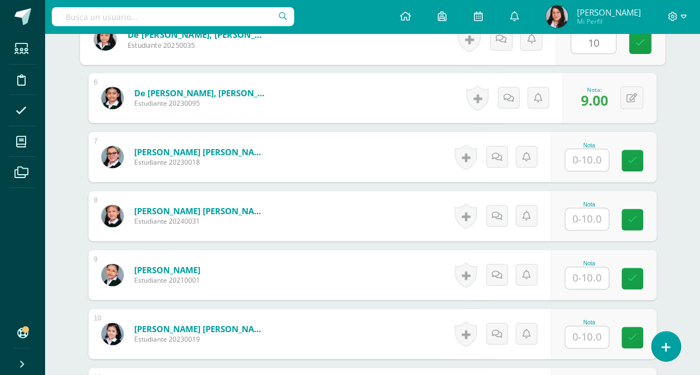
type input "10"
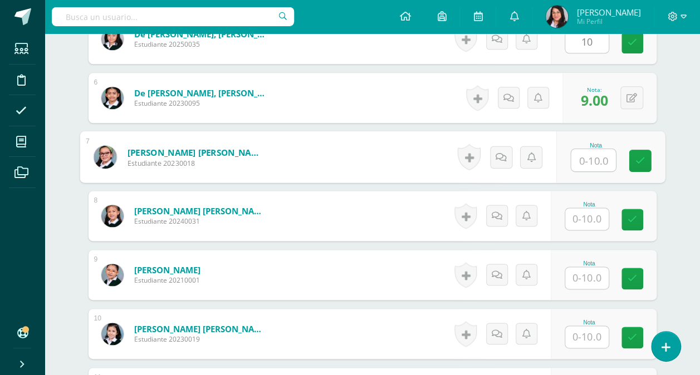
click at [597, 155] on input "text" at bounding box center [593, 160] width 45 height 22
type input "10"
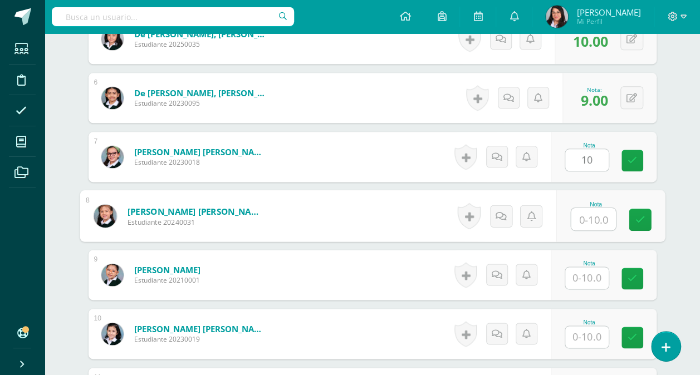
click at [589, 215] on input "text" at bounding box center [593, 219] width 45 height 22
type input "10"
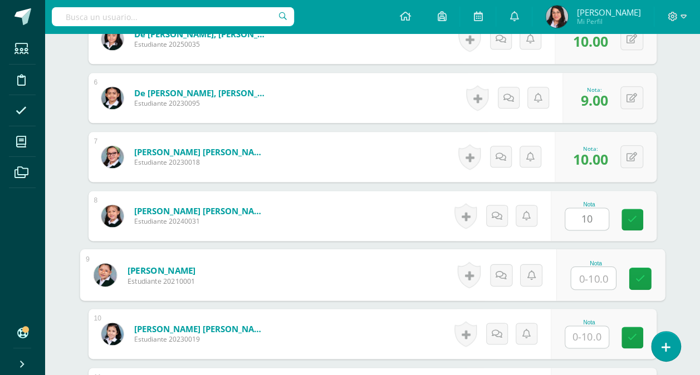
click at [593, 272] on input "text" at bounding box center [593, 278] width 45 height 22
type input "10"
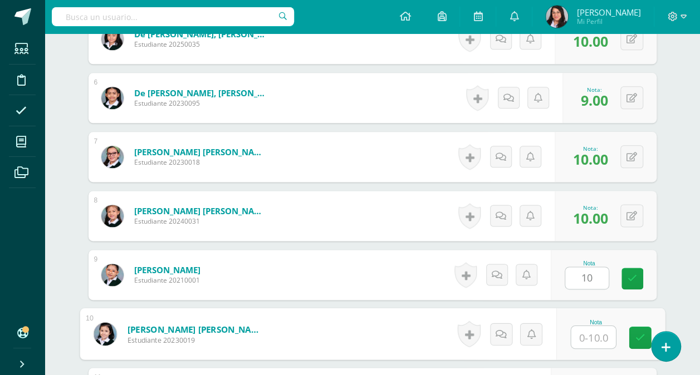
click at [583, 334] on input "text" at bounding box center [593, 337] width 45 height 22
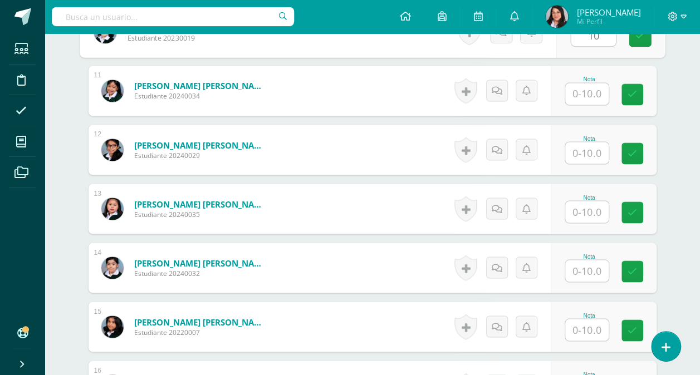
scroll to position [913, 0]
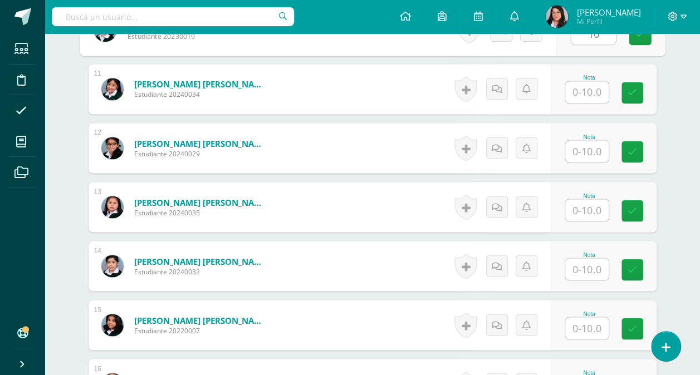
type input "10"
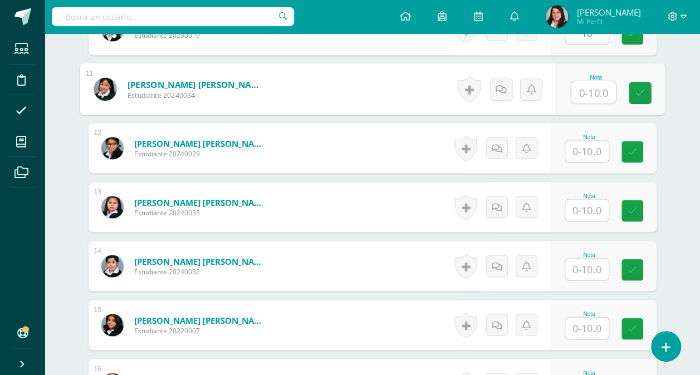
click at [590, 87] on input "text" at bounding box center [593, 92] width 45 height 22
type input "10"
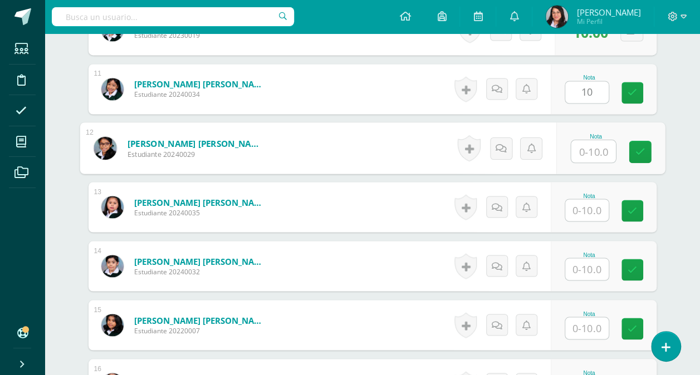
click at [587, 150] on input "text" at bounding box center [593, 151] width 45 height 22
type input "10"
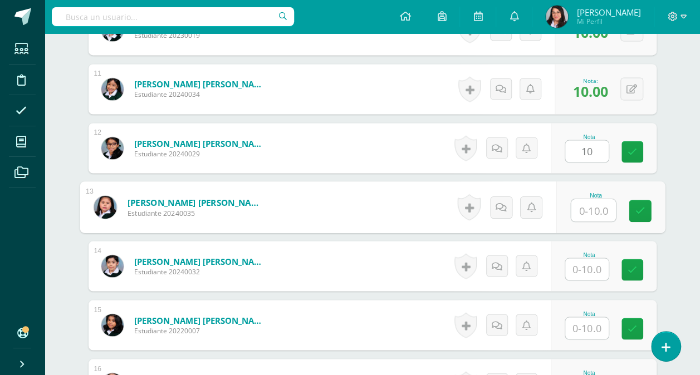
click at [589, 203] on input "text" at bounding box center [593, 210] width 45 height 22
type input "10"
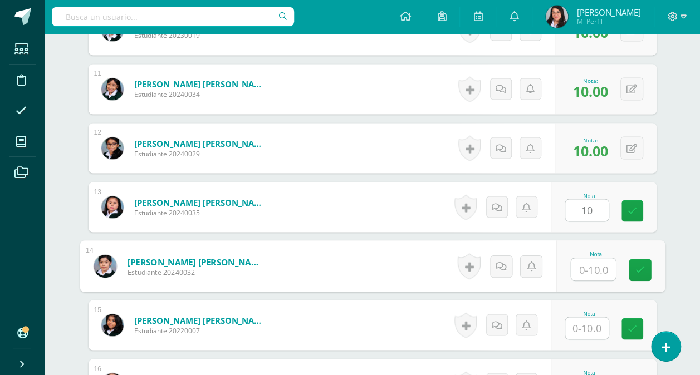
click at [590, 265] on input "text" at bounding box center [593, 269] width 45 height 22
type input "10"
click at [590, 322] on input "1" at bounding box center [586, 328] width 43 height 22
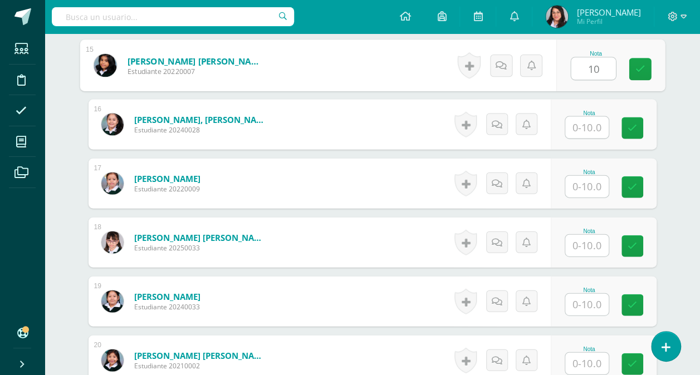
scroll to position [1164, 0]
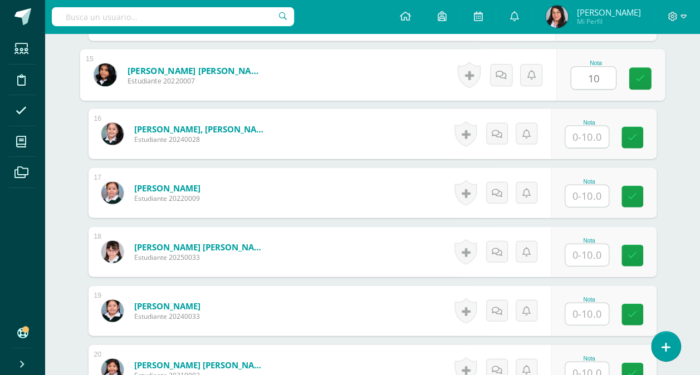
type input "10"
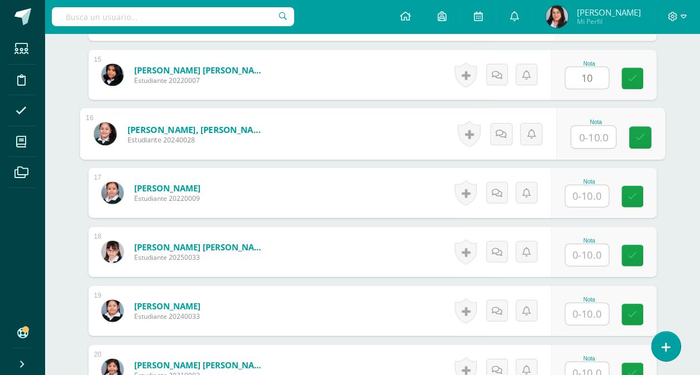
click at [598, 136] on input "text" at bounding box center [593, 137] width 45 height 22
type input "9"
click at [597, 186] on input "text" at bounding box center [586, 196] width 43 height 22
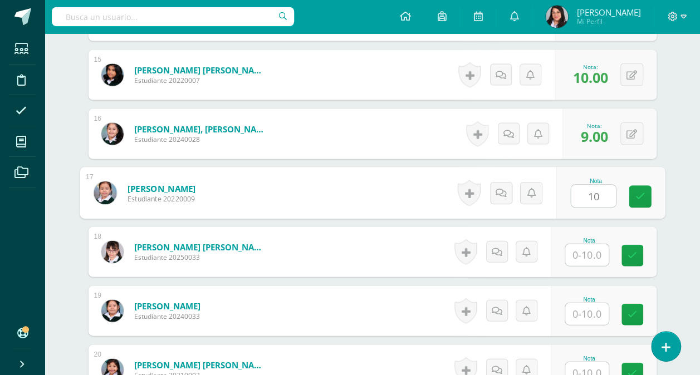
type input "10"
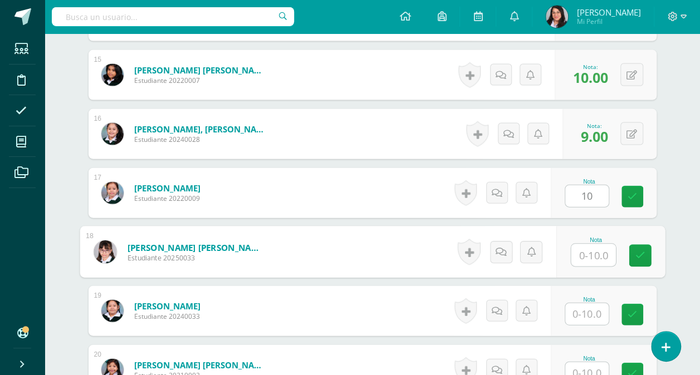
click at [590, 248] on input "text" at bounding box center [593, 256] width 45 height 22
type input "9"
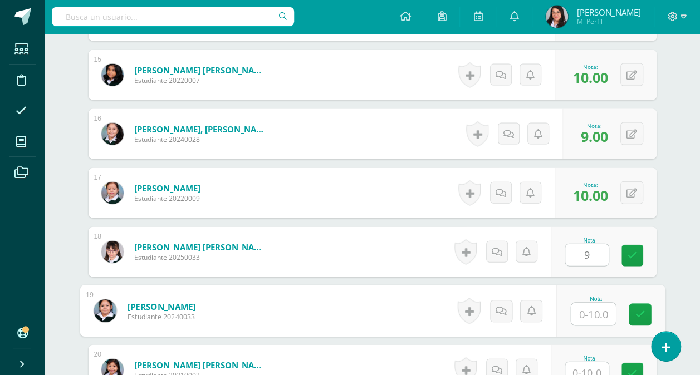
click at [590, 314] on input "text" at bounding box center [593, 315] width 45 height 22
type input "9"
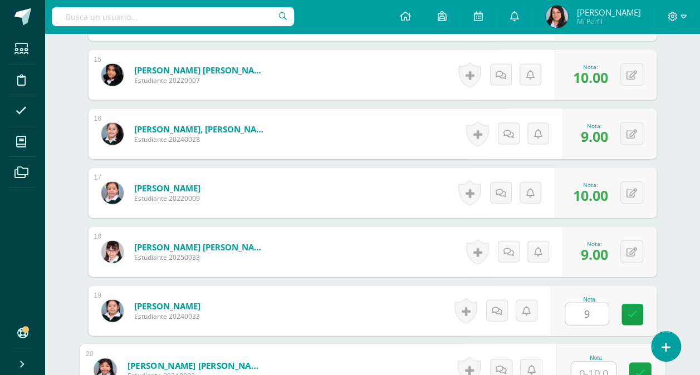
click at [592, 368] on input "text" at bounding box center [593, 374] width 45 height 22
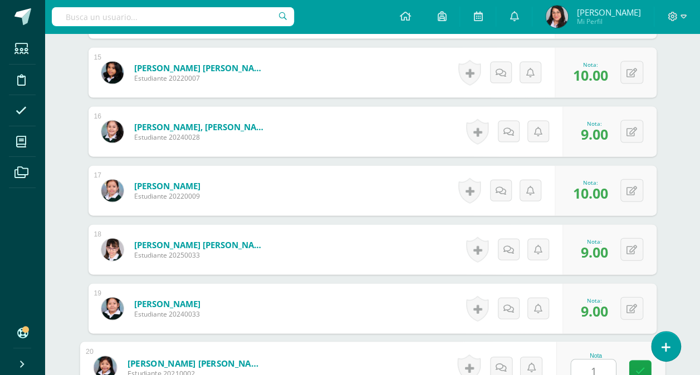
type input "10"
click at [631, 371] on link at bounding box center [640, 372] width 22 height 22
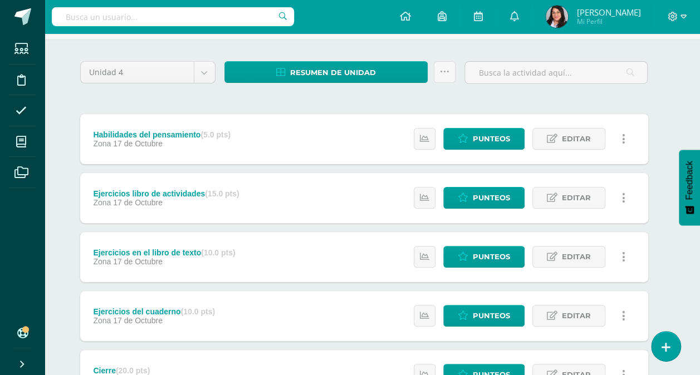
scroll to position [76, 8]
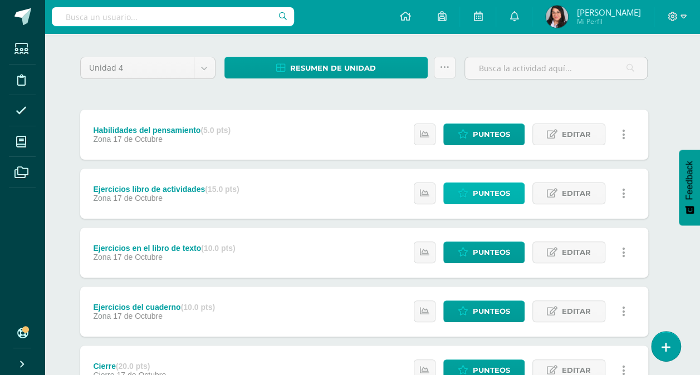
click at [516, 191] on link "Punteos" at bounding box center [483, 194] width 81 height 22
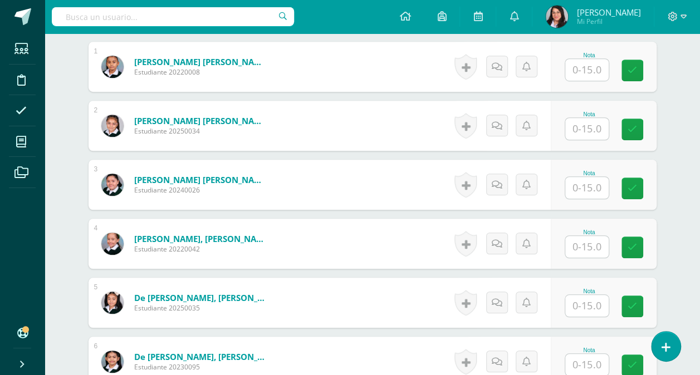
scroll to position [347, 0]
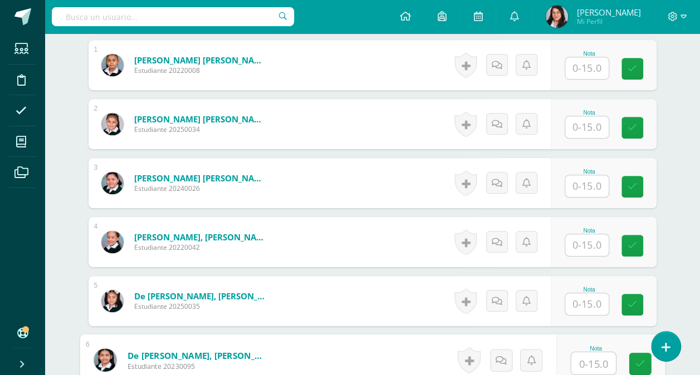
click at [588, 364] on input "text" at bounding box center [593, 364] width 45 height 22
type input "12"
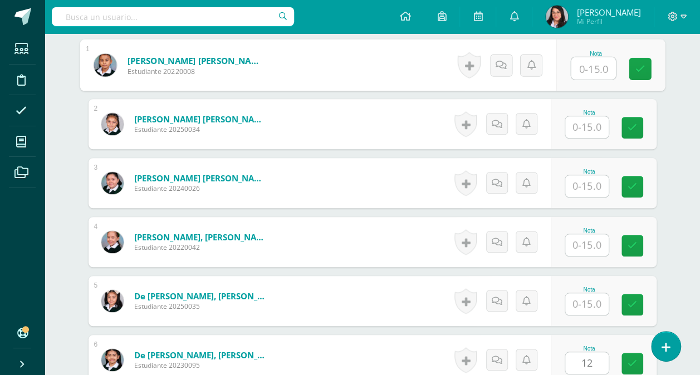
click at [588, 66] on input "text" at bounding box center [593, 68] width 45 height 22
type input "15"
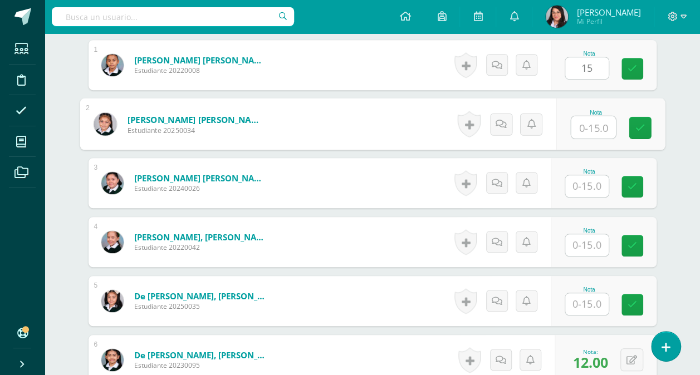
click at [589, 121] on input "text" at bounding box center [593, 127] width 45 height 22
type input "15"
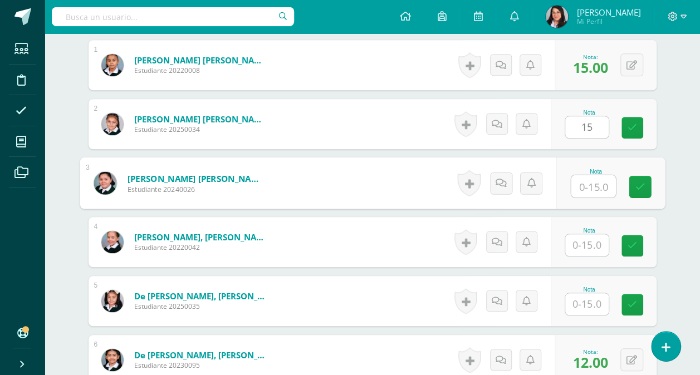
click at [588, 183] on input "text" at bounding box center [593, 186] width 45 height 22
type input "15"
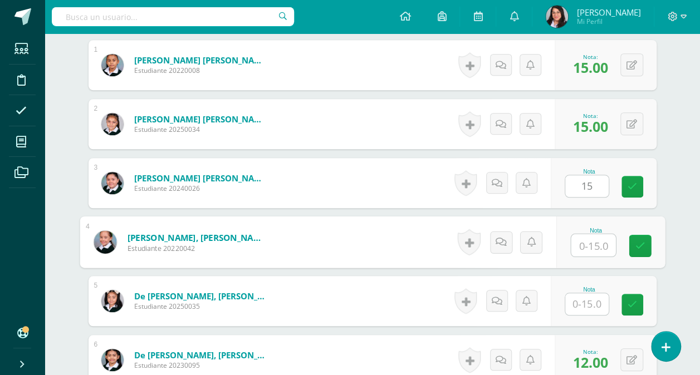
click at [587, 244] on input "text" at bounding box center [593, 245] width 45 height 22
type input "15"
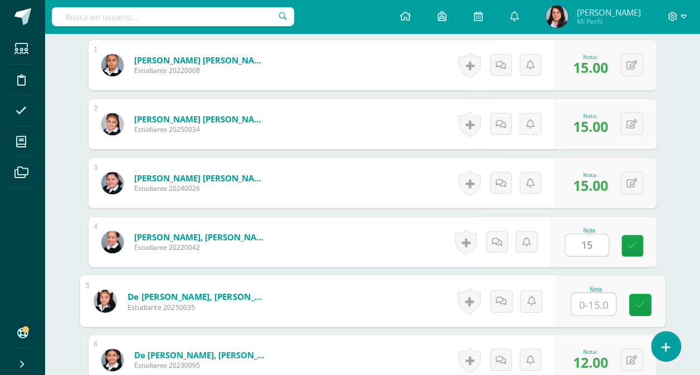
click at [586, 303] on input "text" at bounding box center [593, 305] width 45 height 22
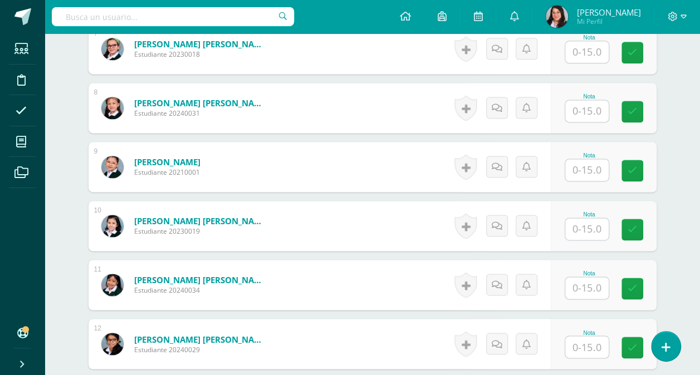
scroll to position [720, 0]
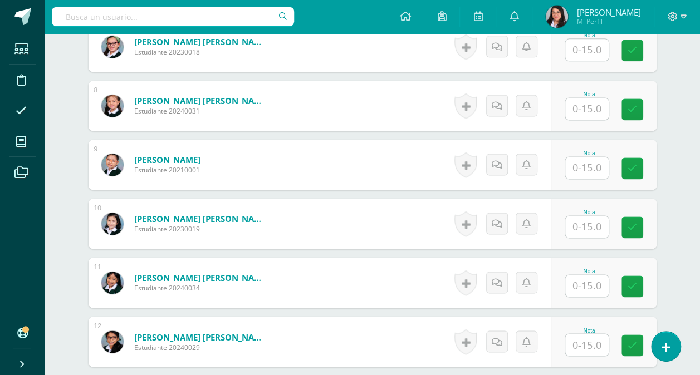
type input "15"
click at [600, 48] on input "text" at bounding box center [593, 50] width 45 height 22
type input "15"
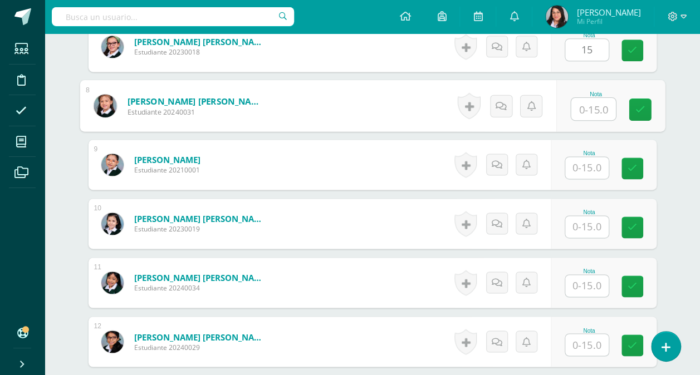
click at [590, 100] on input "text" at bounding box center [593, 109] width 45 height 22
type input "15"
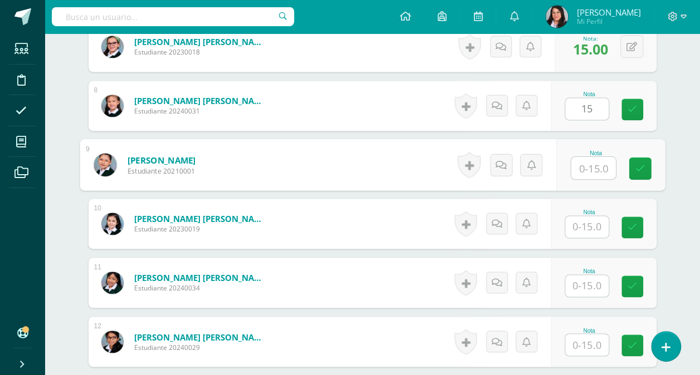
click at [590, 165] on input "text" at bounding box center [593, 168] width 45 height 22
type input "15"
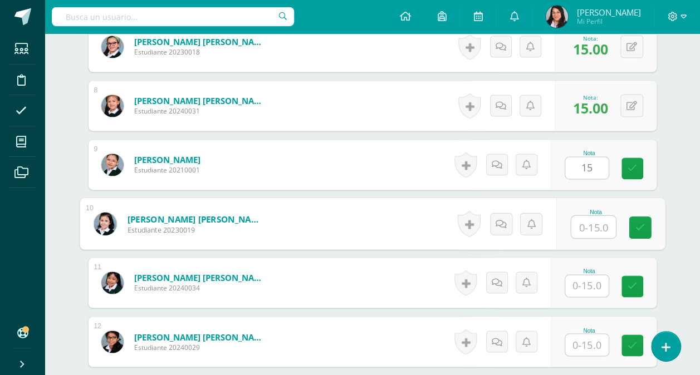
click at [586, 219] on input "text" at bounding box center [593, 227] width 45 height 22
type input "15"
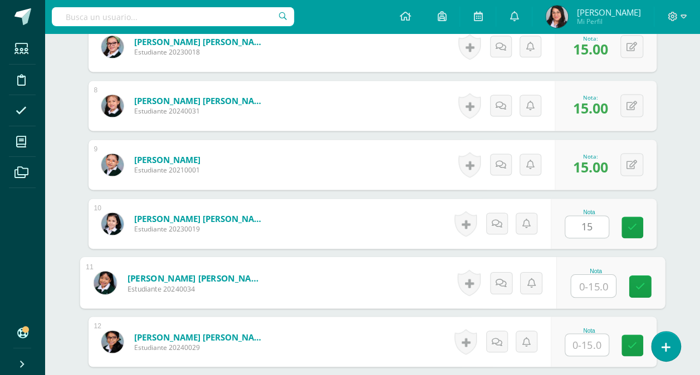
click at [585, 278] on input "text" at bounding box center [593, 286] width 45 height 22
type input "15"
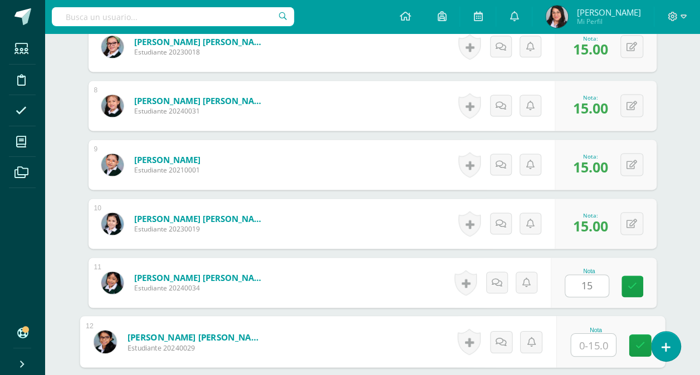
click at [584, 340] on input "text" at bounding box center [593, 345] width 45 height 22
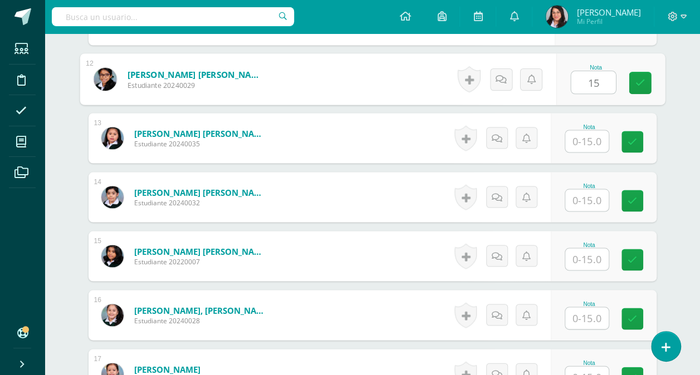
scroll to position [977, 0]
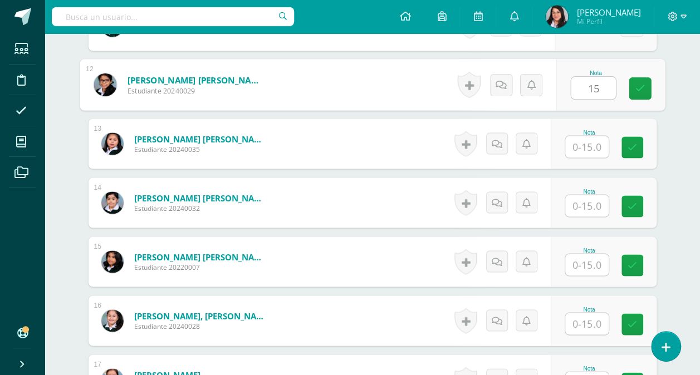
type input "15"
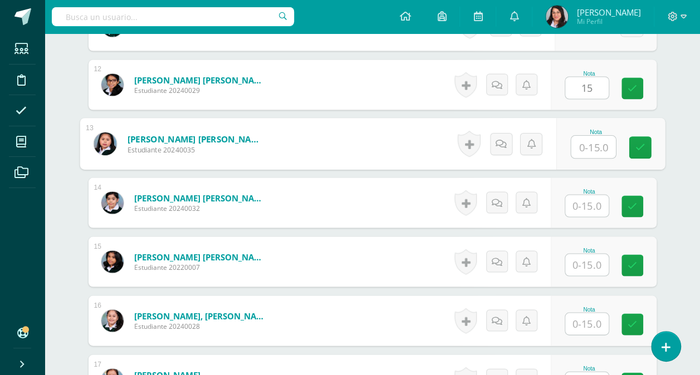
click at [599, 144] on input "text" at bounding box center [593, 147] width 45 height 22
type input "15"
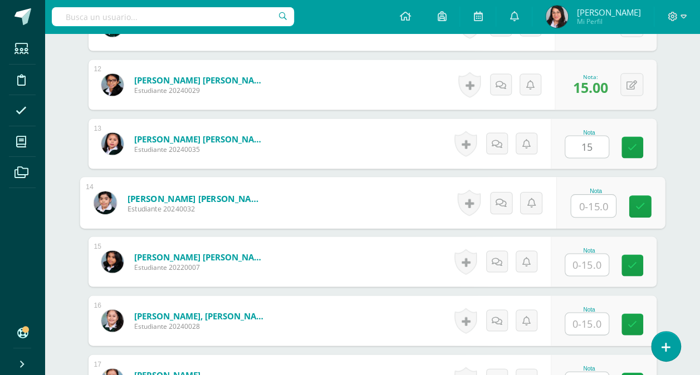
click at [588, 195] on input "text" at bounding box center [593, 206] width 45 height 22
type input "15"
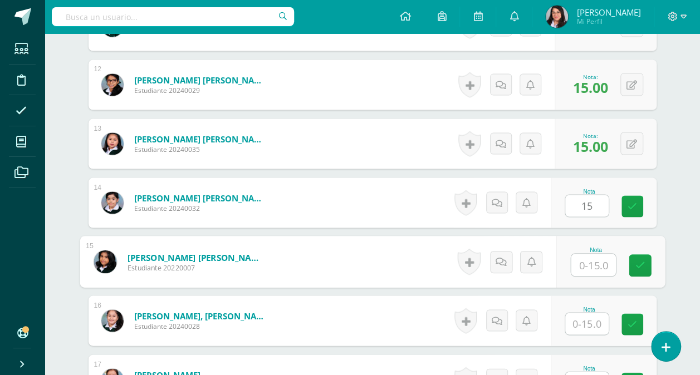
click at [587, 265] on input "text" at bounding box center [593, 265] width 45 height 22
type input "15"
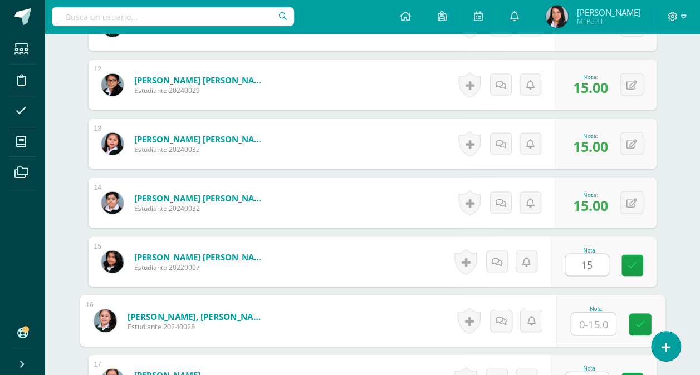
click at [589, 324] on input "text" at bounding box center [593, 324] width 45 height 22
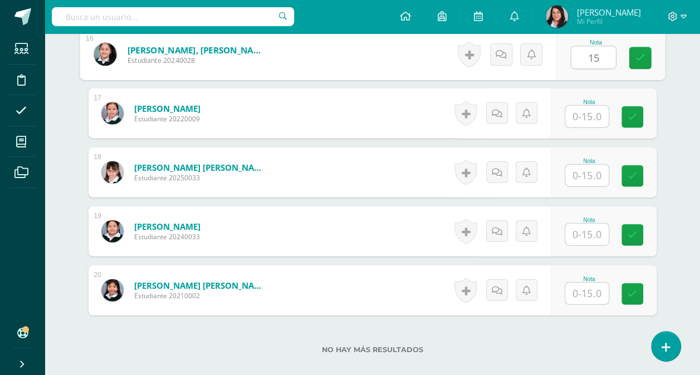
scroll to position [1251, 0]
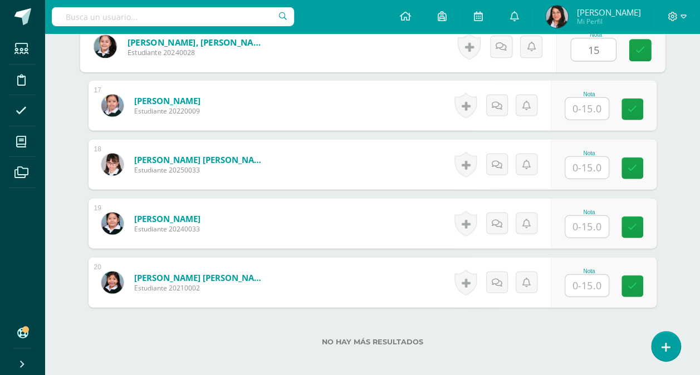
type input "15"
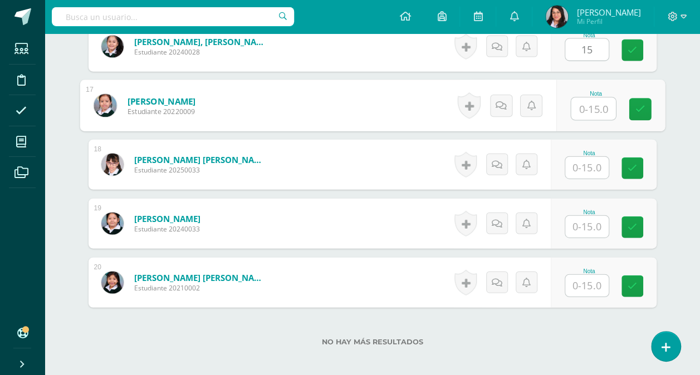
click at [598, 103] on input "text" at bounding box center [593, 109] width 45 height 22
type input "15"
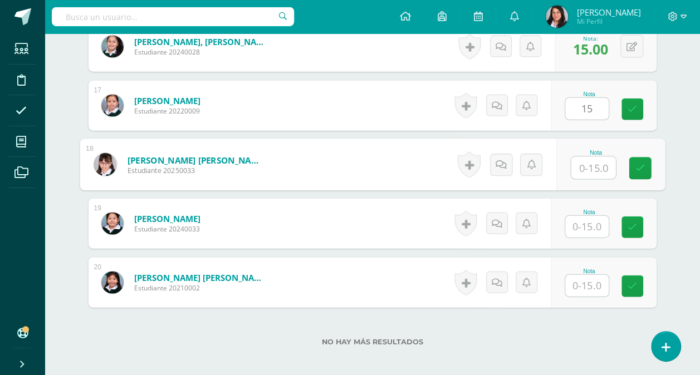
click at [586, 162] on input "text" at bounding box center [593, 168] width 45 height 22
type input "15"
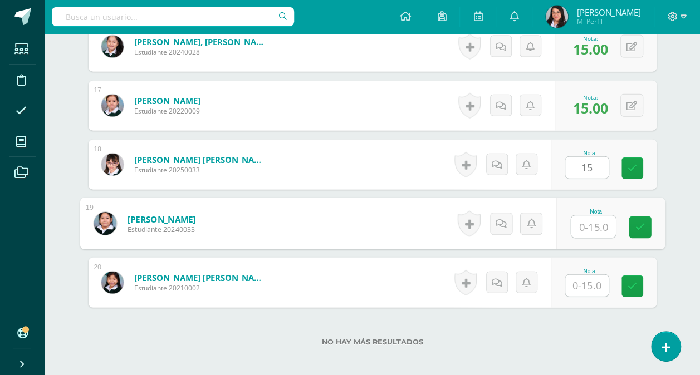
click at [590, 219] on input "text" at bounding box center [593, 227] width 45 height 22
type input "15"
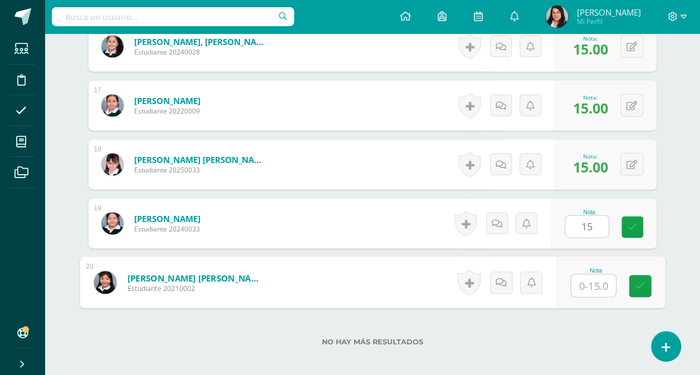
click at [584, 283] on input "text" at bounding box center [593, 286] width 45 height 22
type input "15"
click at [634, 287] on link at bounding box center [640, 287] width 22 height 22
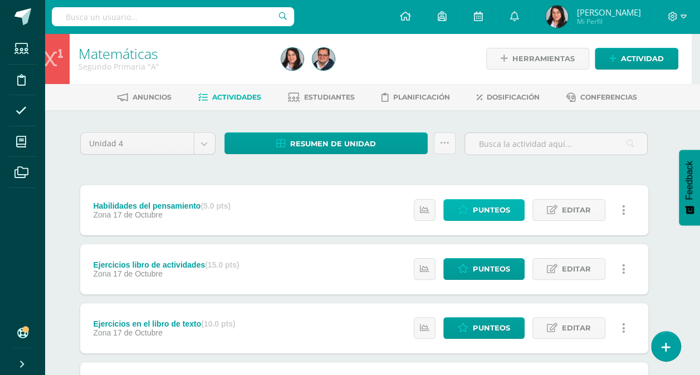
click at [470, 210] on link "Punteos" at bounding box center [483, 210] width 81 height 22
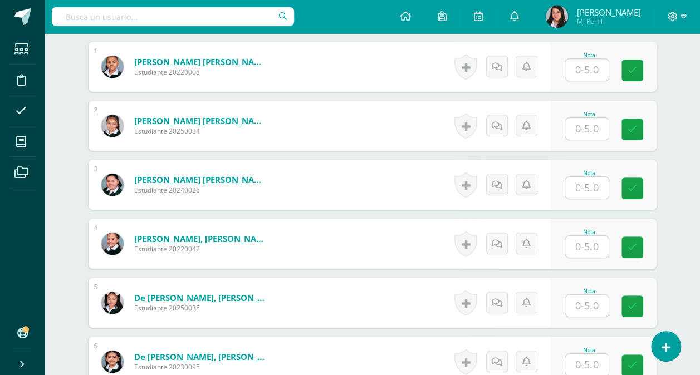
scroll to position [335, 0]
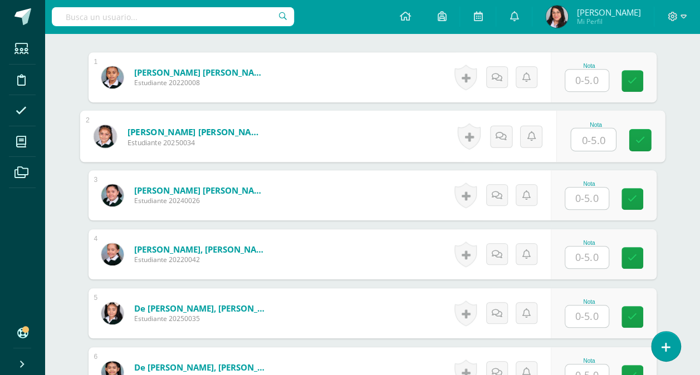
click at [588, 137] on input "text" at bounding box center [593, 140] width 45 height 22
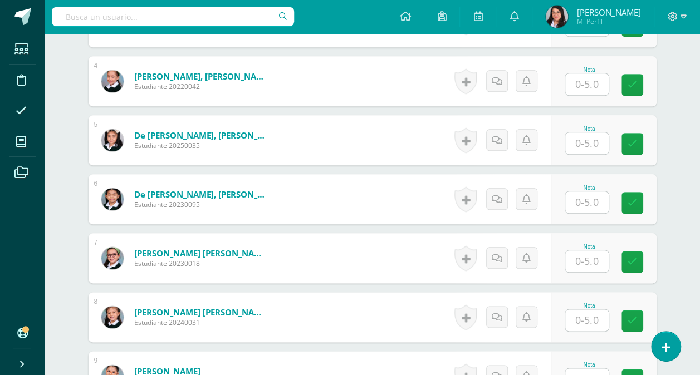
scroll to position [510, 0]
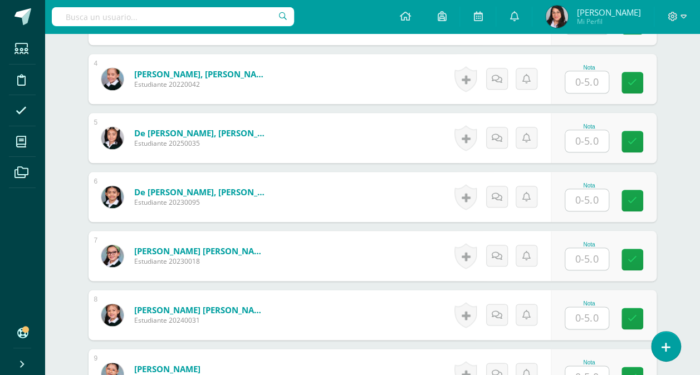
type input "0"
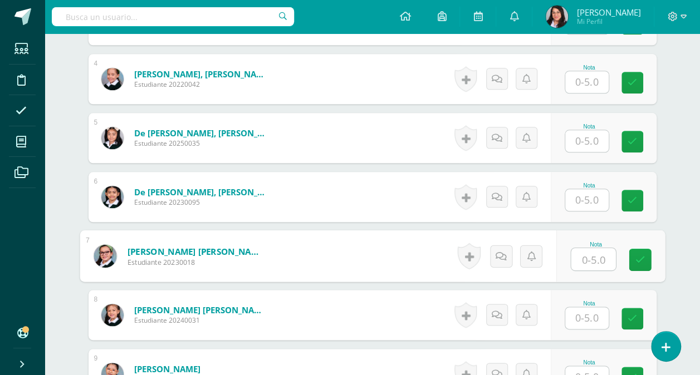
click at [587, 258] on input "text" at bounding box center [593, 259] width 45 height 22
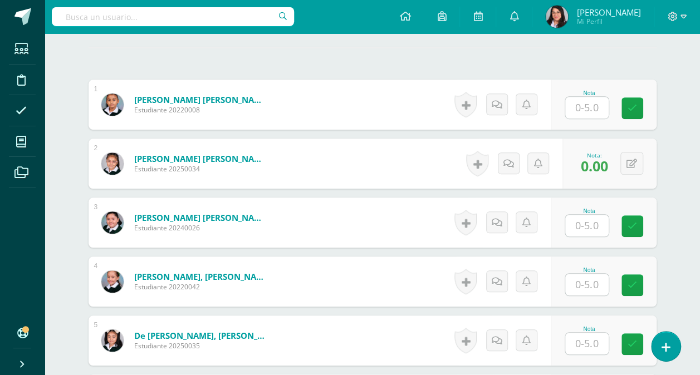
scroll to position [297, 0]
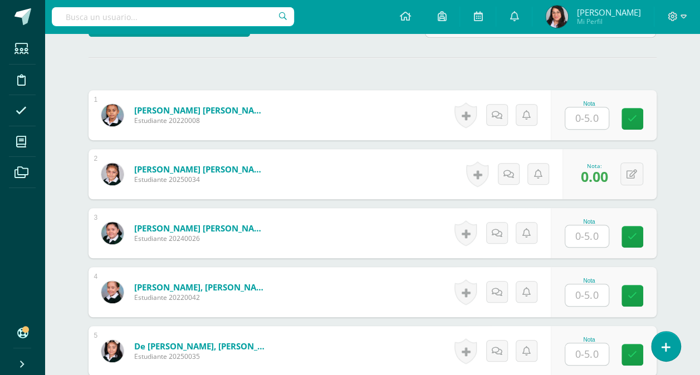
type input "4"
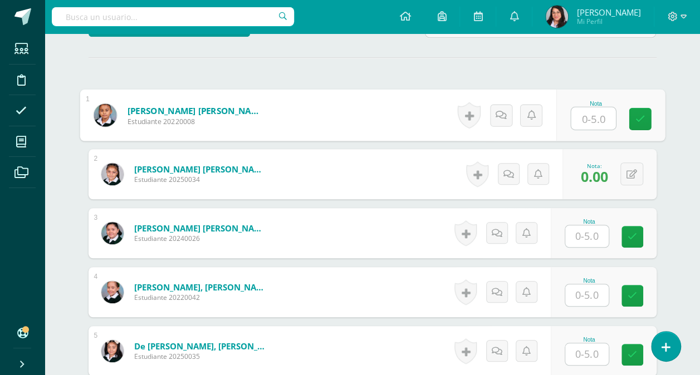
click at [599, 117] on input "text" at bounding box center [593, 118] width 45 height 22
type input "5"
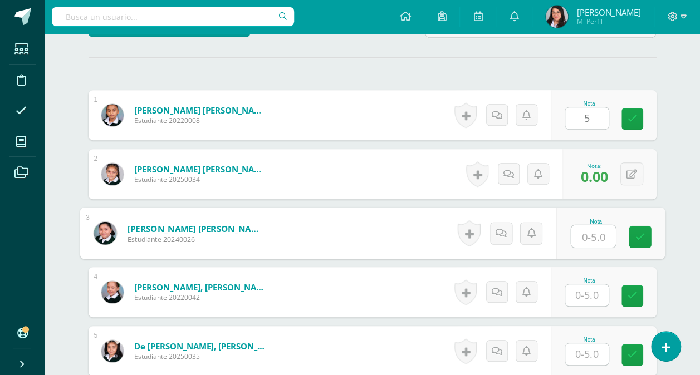
click at [583, 236] on input "text" at bounding box center [593, 237] width 45 height 22
type input "5"
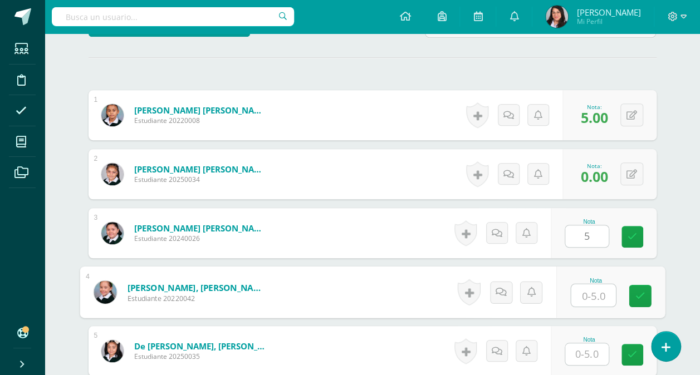
click at [586, 291] on input "text" at bounding box center [593, 296] width 45 height 22
type input "5"
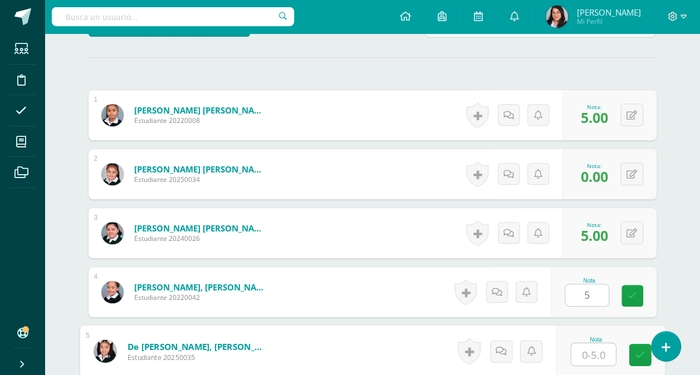
click at [585, 349] on input "text" at bounding box center [593, 355] width 45 height 22
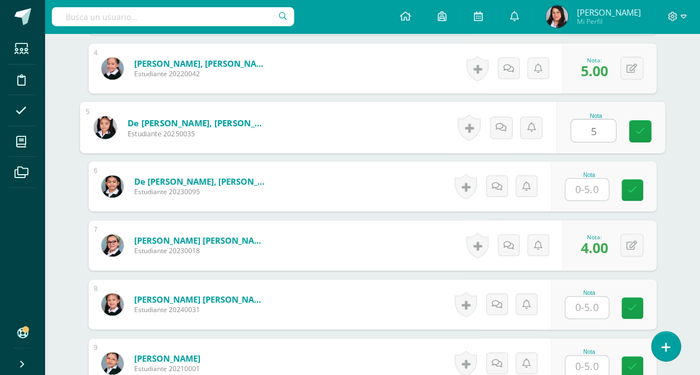
scroll to position [555, 0]
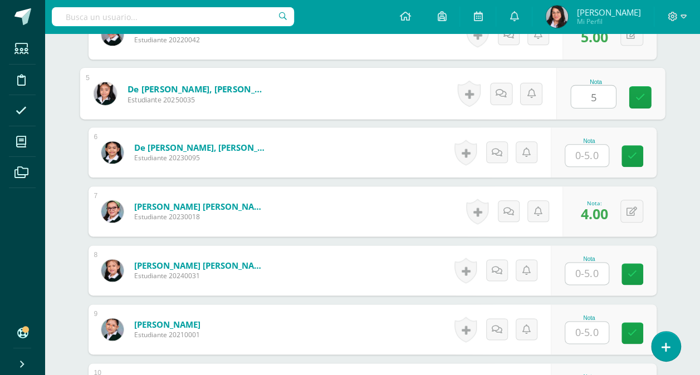
type input "5"
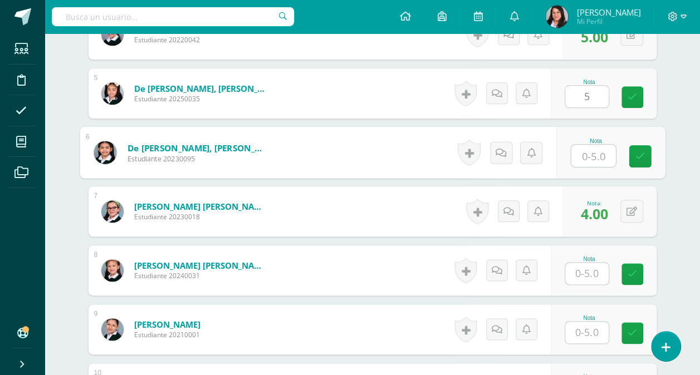
click at [590, 153] on input "text" at bounding box center [593, 156] width 45 height 22
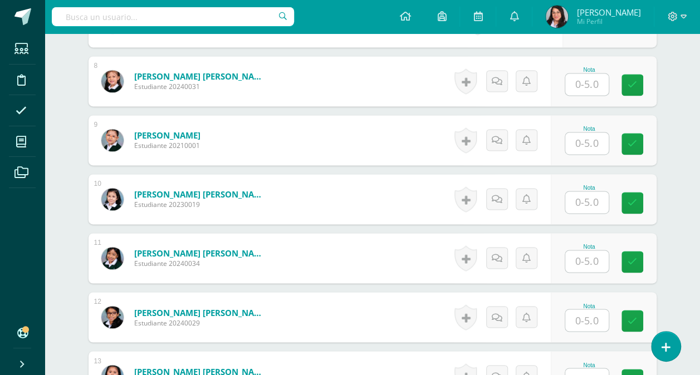
scroll to position [753, 0]
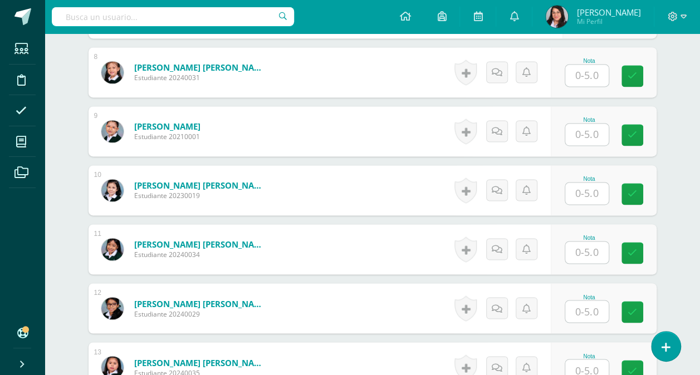
type input "5"
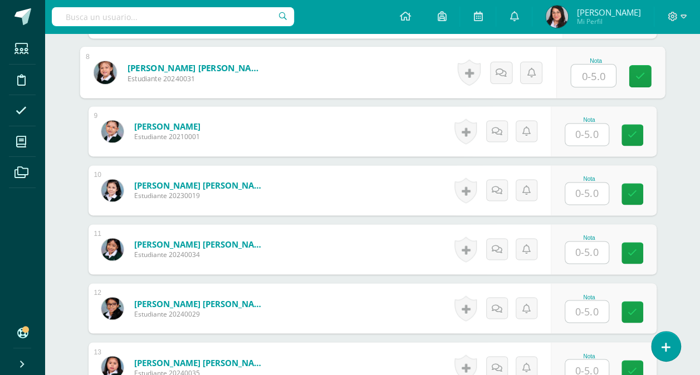
click at [590, 76] on input "text" at bounding box center [593, 76] width 45 height 22
type input "5"
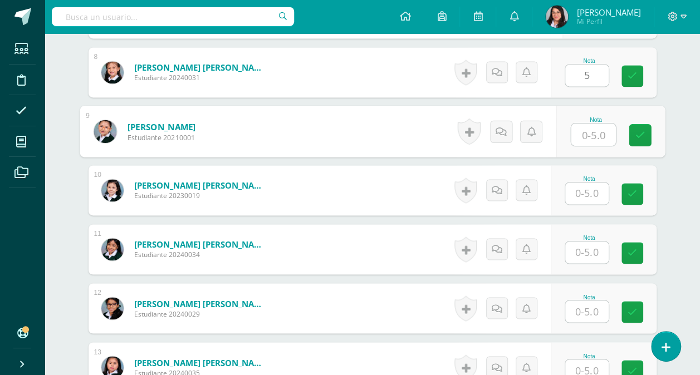
click at [595, 129] on input "text" at bounding box center [593, 135] width 45 height 22
type input "5"
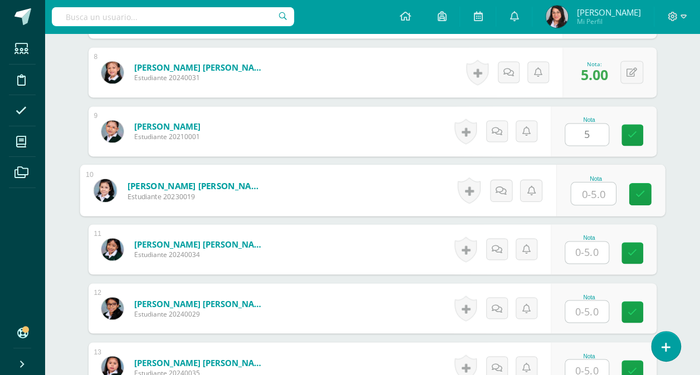
click at [590, 196] on input "text" at bounding box center [593, 194] width 45 height 22
click at [590, 196] on input "5" at bounding box center [593, 194] width 45 height 22
type input "5"
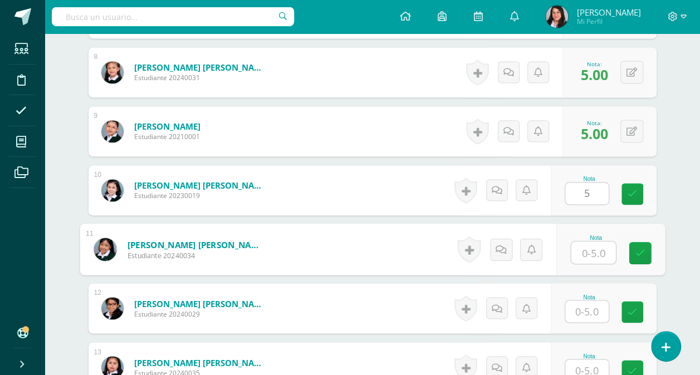
click at [587, 249] on input "text" at bounding box center [593, 253] width 45 height 22
type input "5"
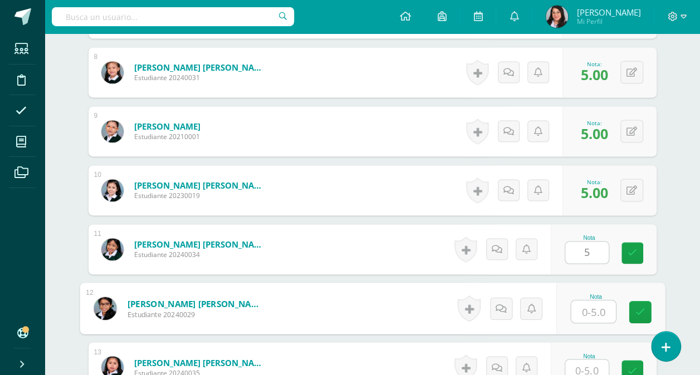
click at [584, 304] on input "text" at bounding box center [593, 312] width 45 height 22
type input "5"
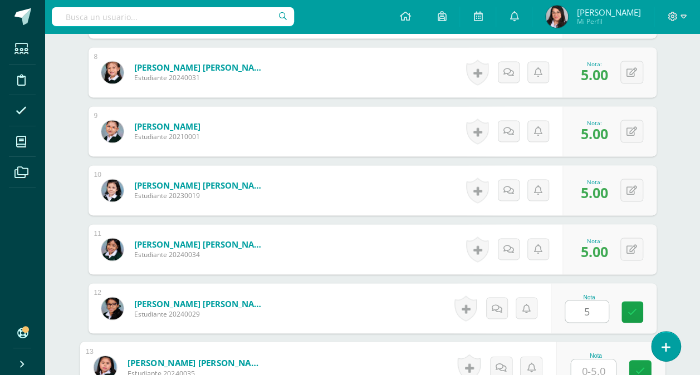
click at [588, 364] on input "text" at bounding box center [593, 371] width 45 height 22
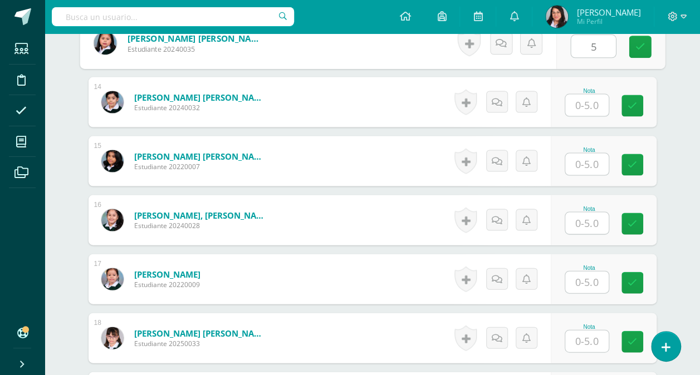
scroll to position [1084, 0]
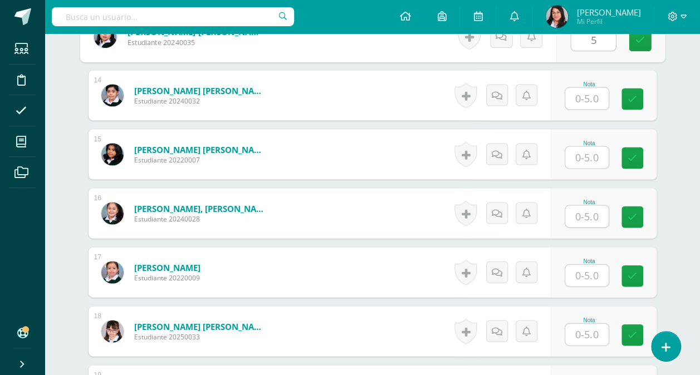
type input "5"
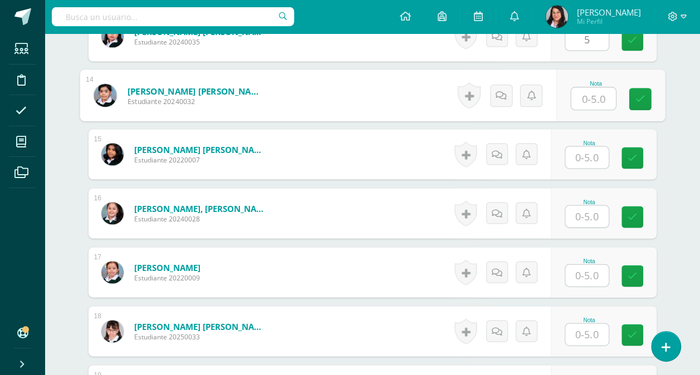
click at [594, 95] on input "text" at bounding box center [593, 99] width 45 height 22
type input "5"
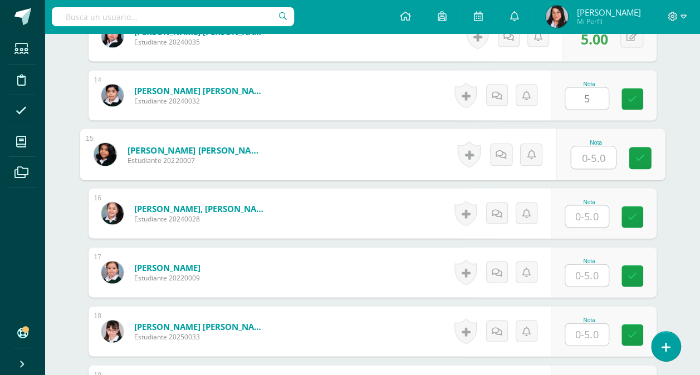
click at [592, 151] on input "text" at bounding box center [593, 158] width 45 height 22
type input "5"
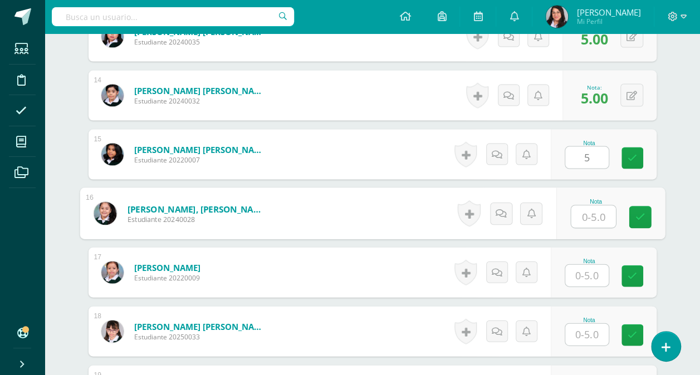
click at [590, 210] on input "text" at bounding box center [593, 217] width 45 height 22
type input "5"
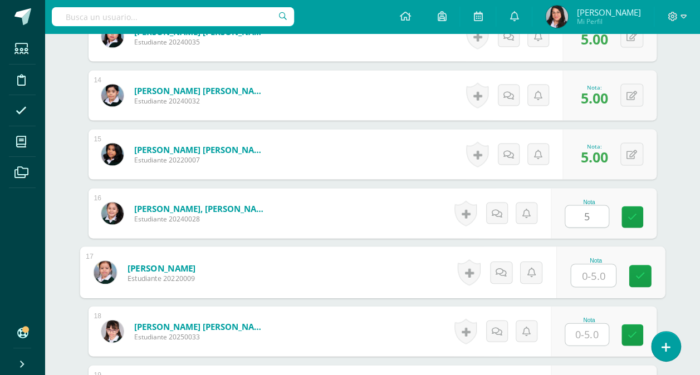
click at [587, 272] on input "text" at bounding box center [593, 276] width 45 height 22
type input "5"
click at [589, 329] on input "text" at bounding box center [586, 335] width 43 height 22
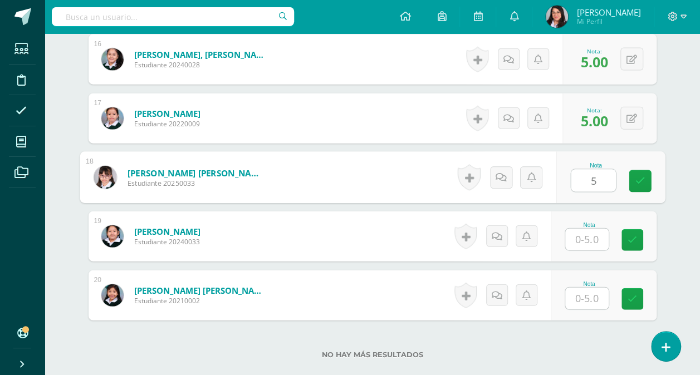
scroll to position [1308, 0]
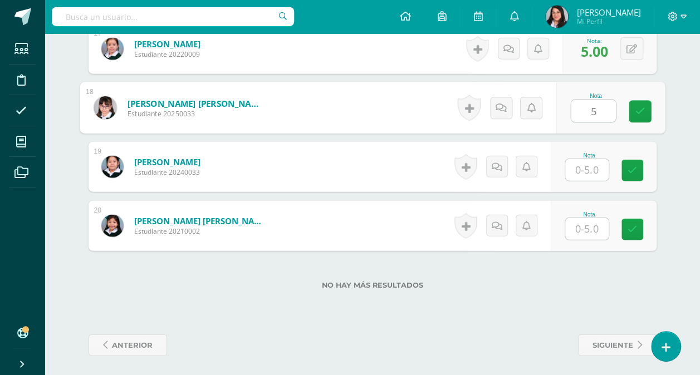
type input "5"
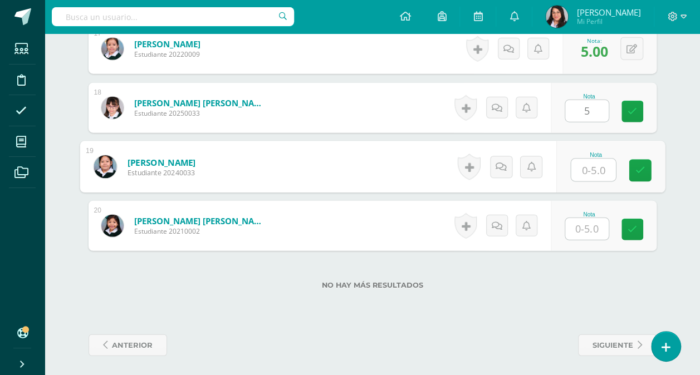
click at [592, 172] on input "text" at bounding box center [593, 170] width 45 height 22
type input "4"
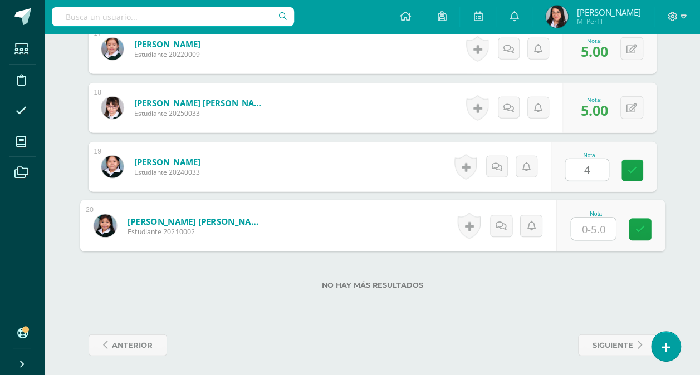
click at [586, 225] on input "text" at bounding box center [593, 229] width 45 height 22
type input "5"
click at [639, 228] on icon at bounding box center [640, 229] width 10 height 9
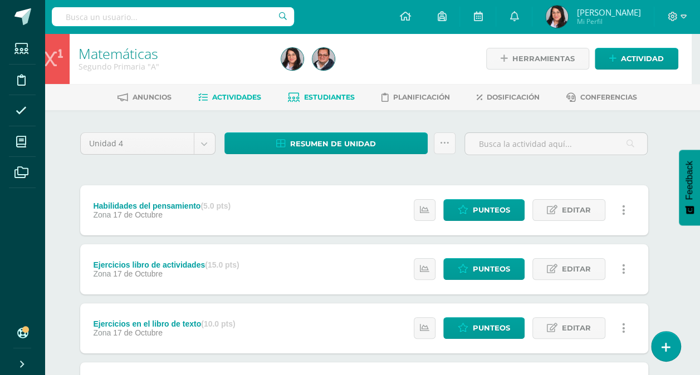
click at [322, 98] on span "Estudiantes" at bounding box center [329, 97] width 51 height 8
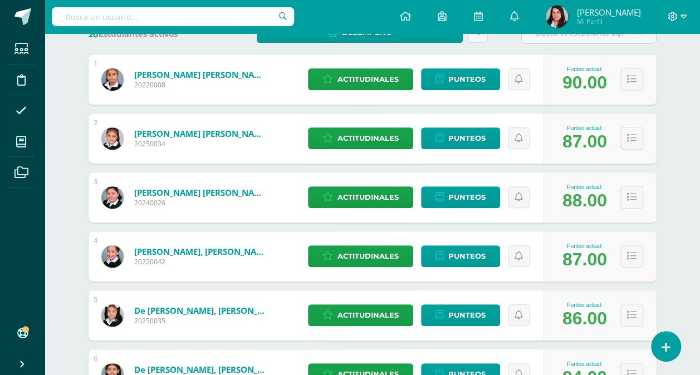
scroll to position [192, 0]
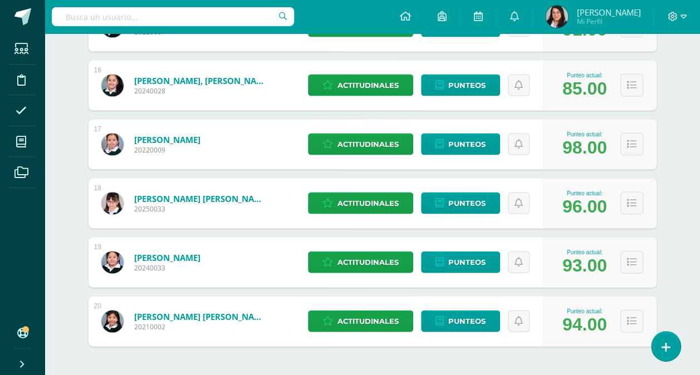
scroll to position [1074, 0]
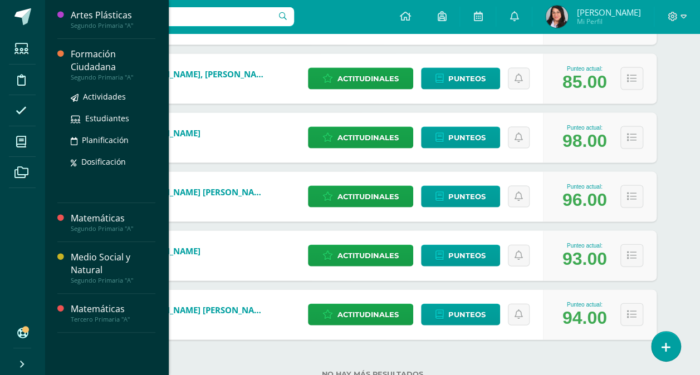
click at [88, 63] on div "Formación Ciudadana" at bounding box center [113, 61] width 85 height 26
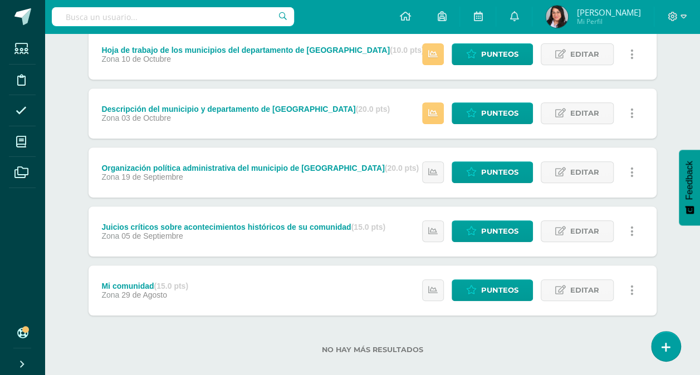
scroll to position [217, 0]
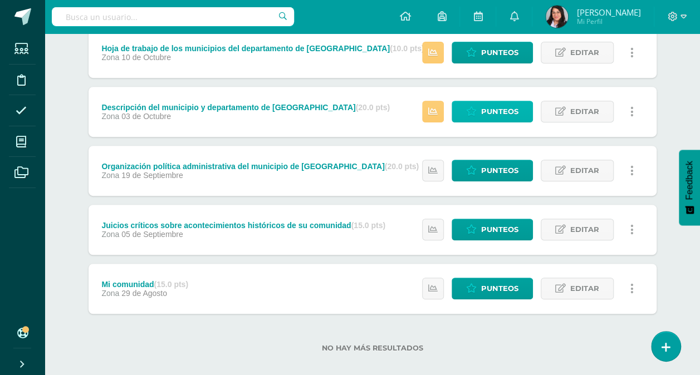
click at [477, 107] on icon at bounding box center [471, 111] width 11 height 9
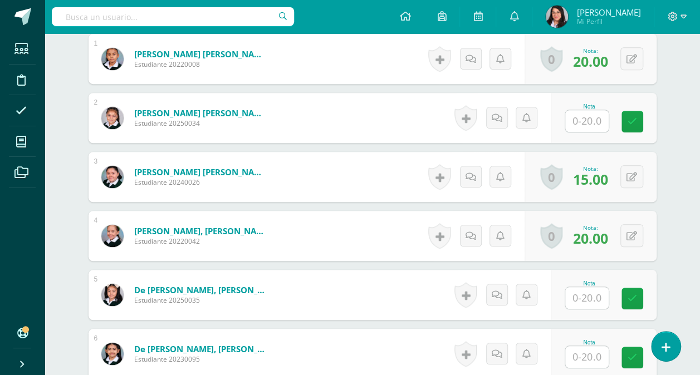
scroll to position [354, 0]
click at [589, 128] on input "text" at bounding box center [586, 121] width 43 height 22
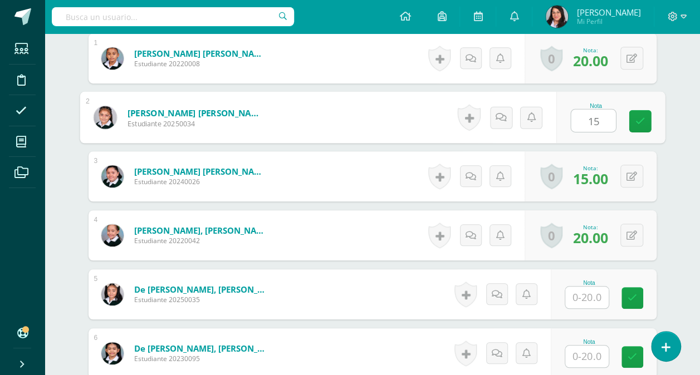
type input "15"
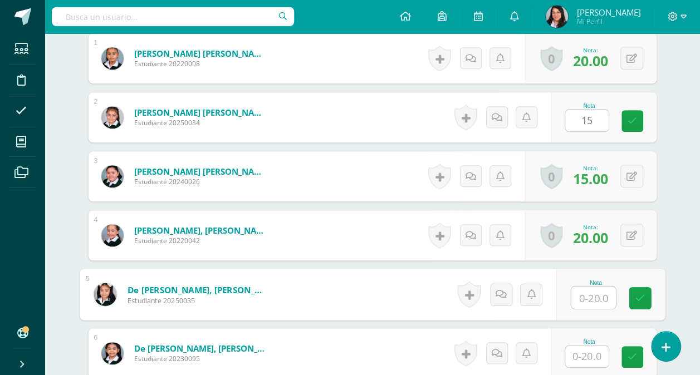
click at [588, 295] on input "text" at bounding box center [593, 298] width 45 height 22
type input "20"
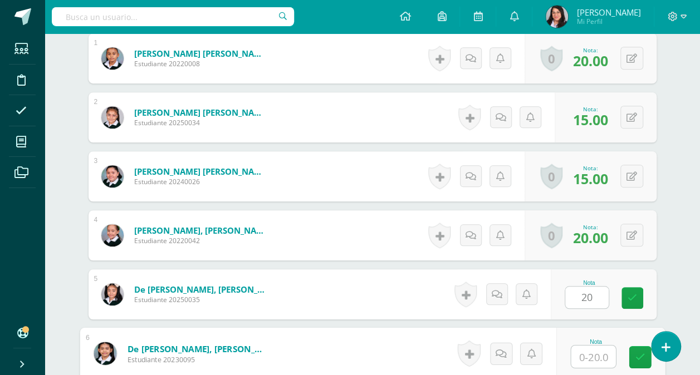
click at [589, 355] on input "text" at bounding box center [593, 357] width 45 height 22
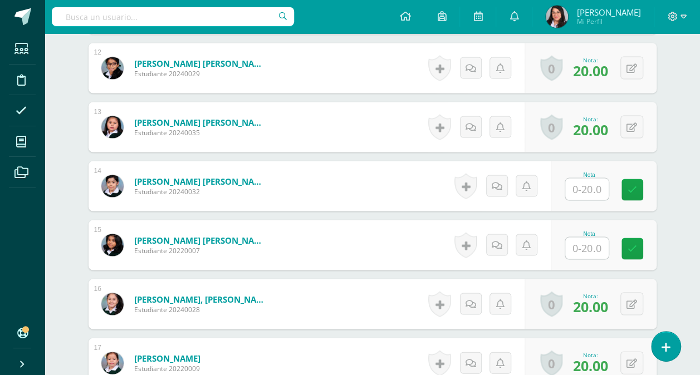
scroll to position [1005, 0]
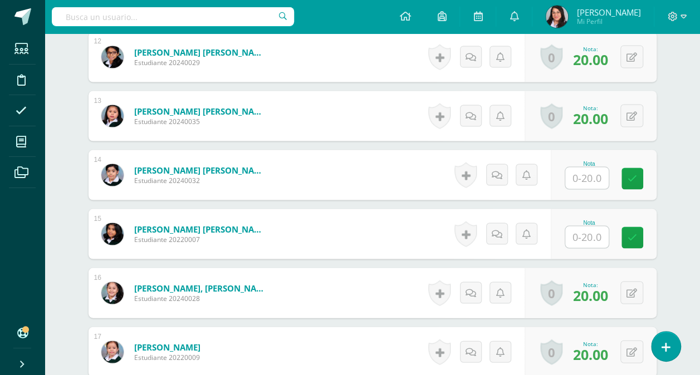
type input "10"
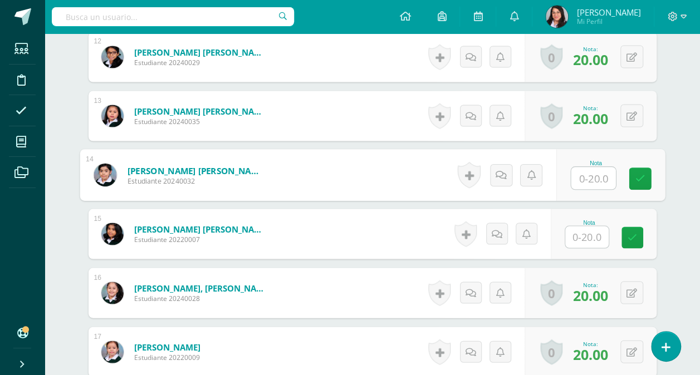
click at [590, 183] on input "text" at bounding box center [593, 178] width 45 height 22
type input "10"
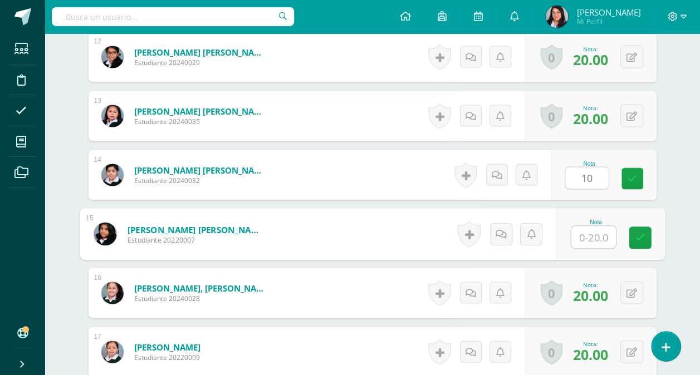
click at [592, 233] on input "text" at bounding box center [593, 237] width 45 height 22
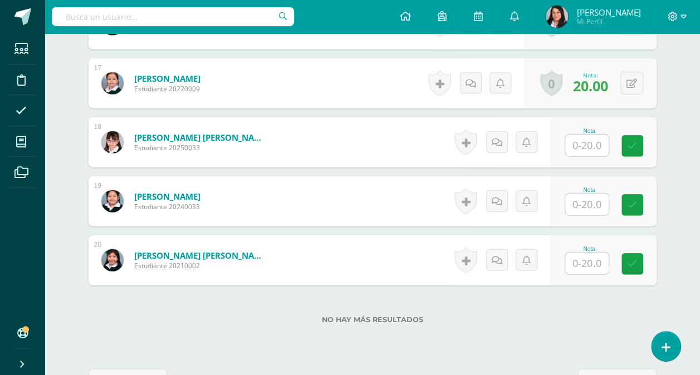
scroll to position [1297, 0]
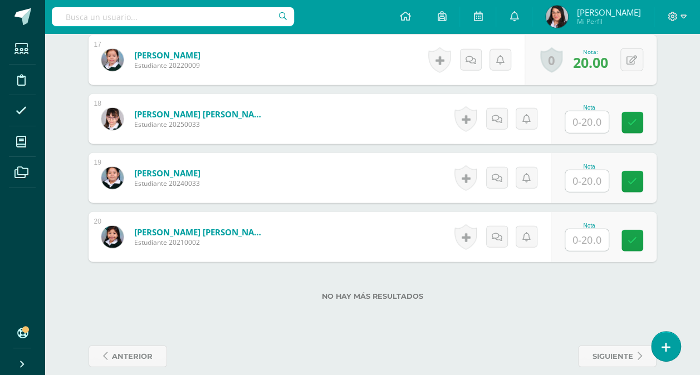
type input "20"
click at [593, 118] on input "text" at bounding box center [593, 122] width 45 height 22
type input "20"
click at [588, 175] on input "text" at bounding box center [593, 181] width 45 height 22
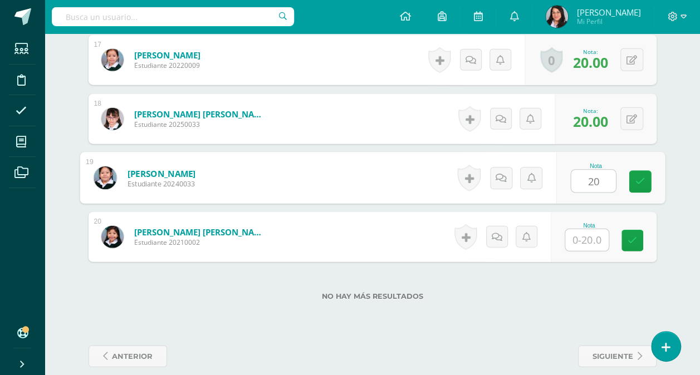
type input "20"
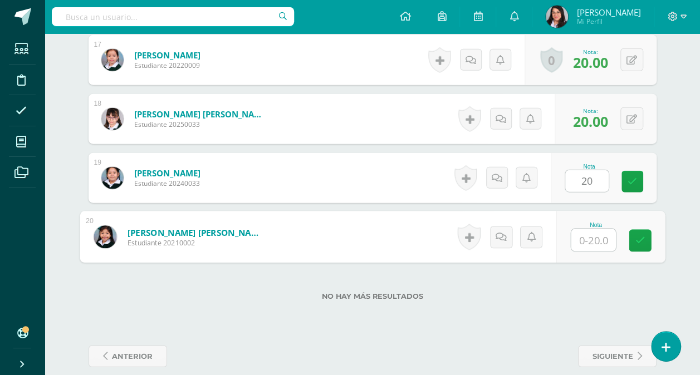
click at [591, 237] on input "text" at bounding box center [593, 240] width 45 height 22
type input "20"
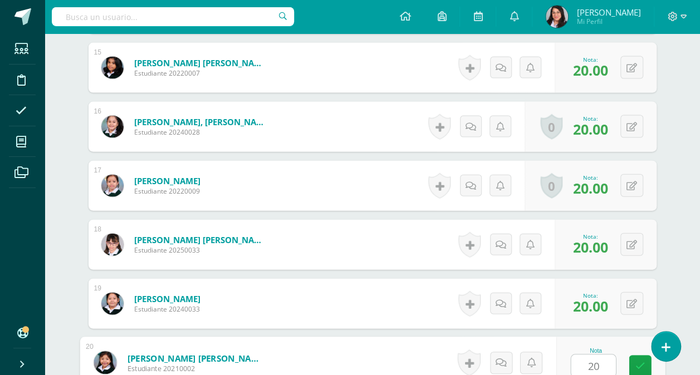
scroll to position [1308, 0]
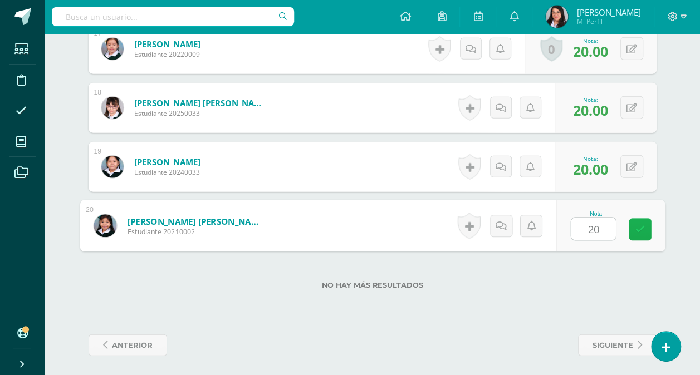
click at [640, 233] on link at bounding box center [640, 230] width 22 height 22
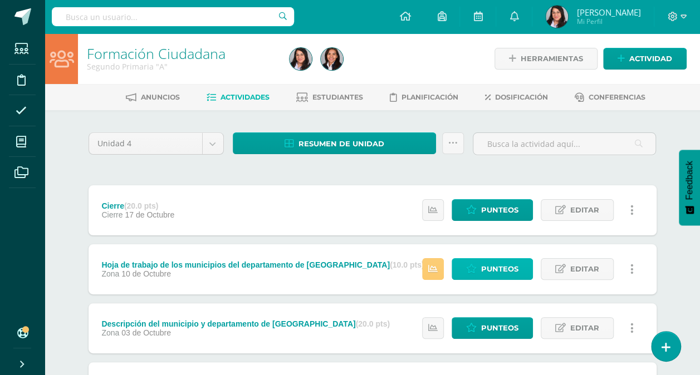
click at [478, 261] on link "Punteos" at bounding box center [492, 269] width 81 height 22
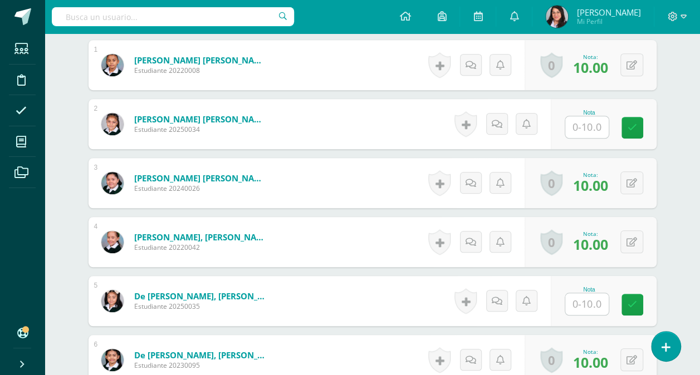
scroll to position [356, 0]
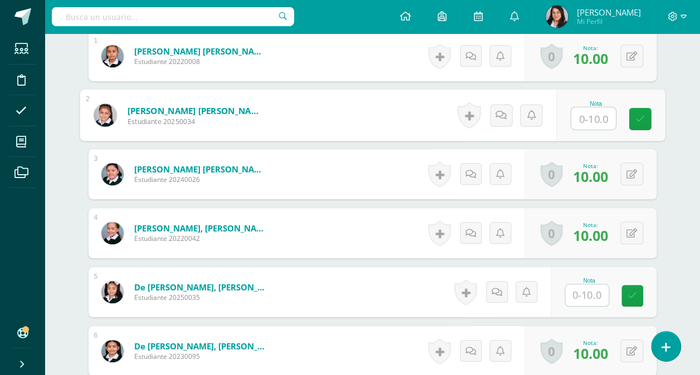
click at [595, 109] on input "text" at bounding box center [593, 118] width 45 height 22
type input "10"
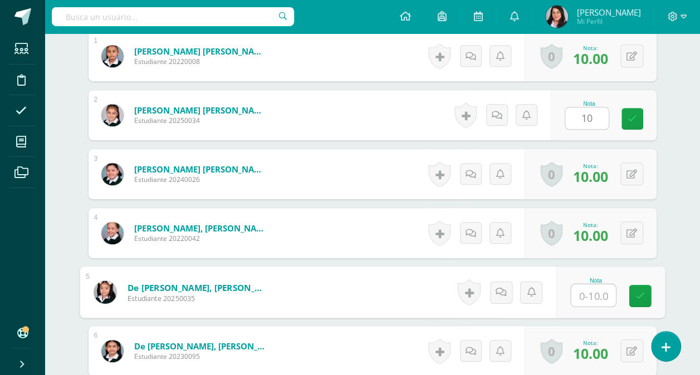
click at [586, 290] on input "text" at bounding box center [593, 296] width 45 height 22
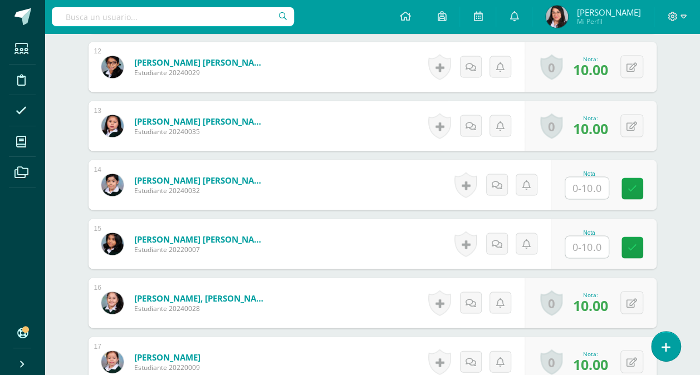
scroll to position [1005, 0]
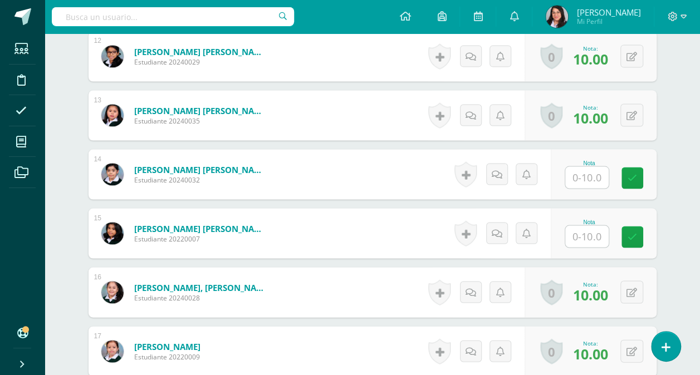
type input "10"
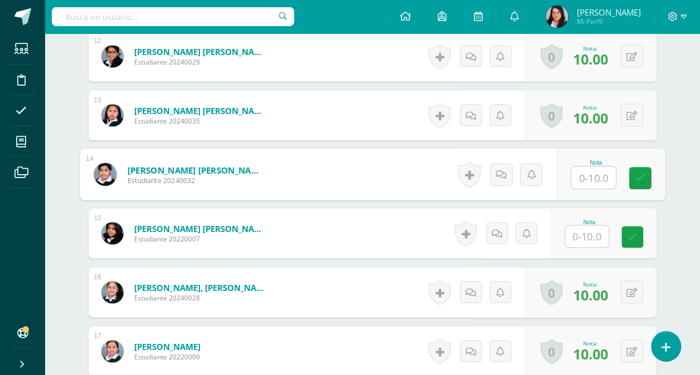
click at [592, 177] on input "text" at bounding box center [593, 178] width 45 height 22
type input "10"
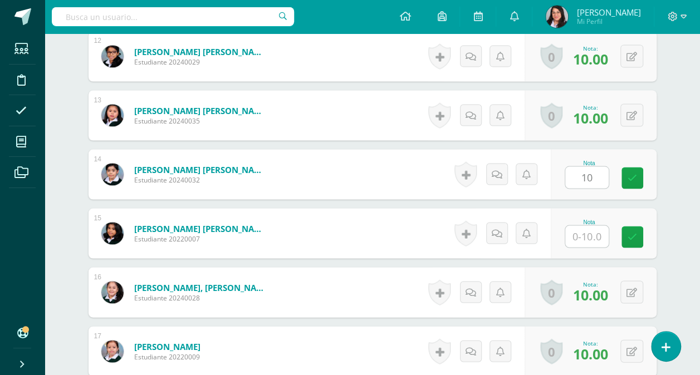
click at [591, 245] on div at bounding box center [587, 236] width 45 height 23
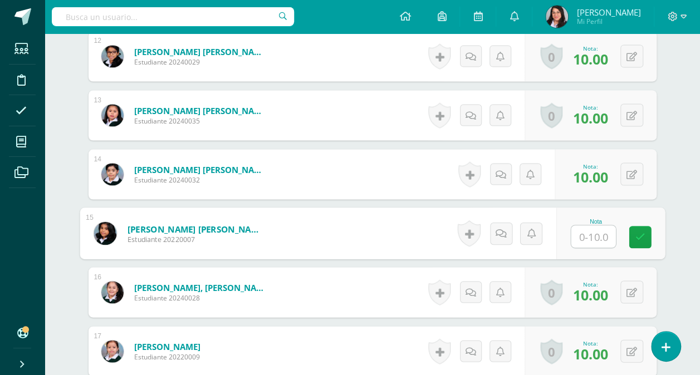
click at [592, 228] on input "text" at bounding box center [593, 237] width 45 height 22
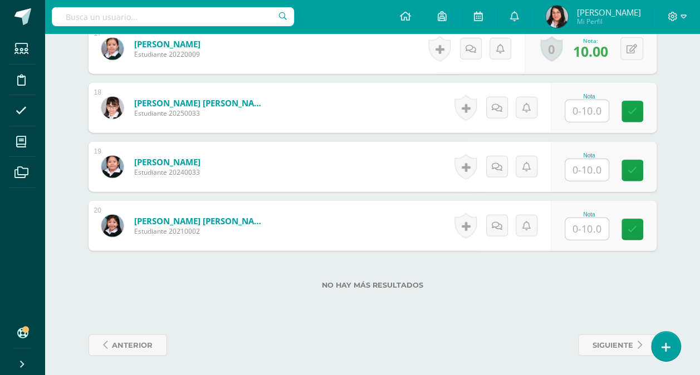
scroll to position [1306, 0]
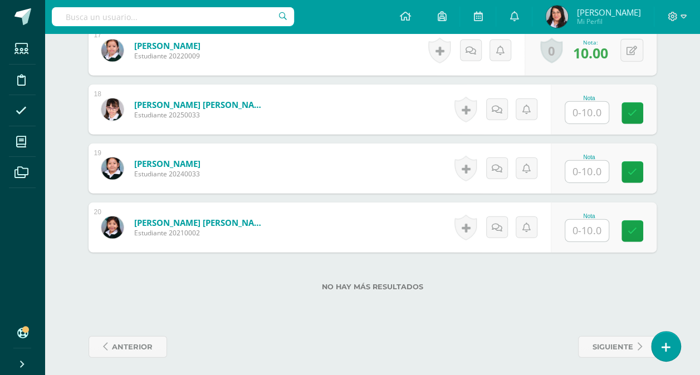
type input "10"
click at [584, 111] on input "text" at bounding box center [593, 113] width 45 height 22
type input "10"
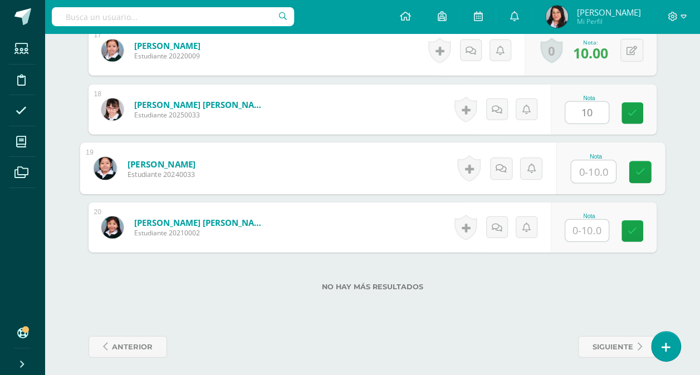
click at [594, 169] on input "text" at bounding box center [593, 172] width 45 height 22
type input "10"
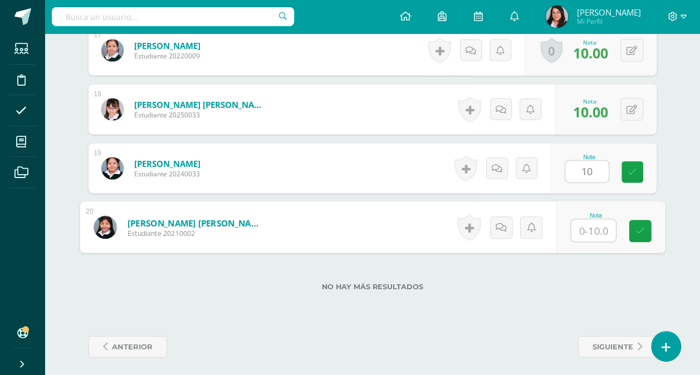
click at [588, 227] on input "text" at bounding box center [593, 231] width 45 height 22
type input "10"
click at [641, 227] on icon at bounding box center [640, 231] width 10 height 9
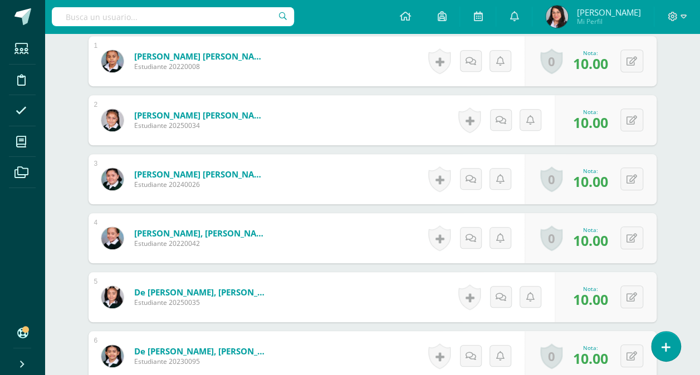
scroll to position [340, 0]
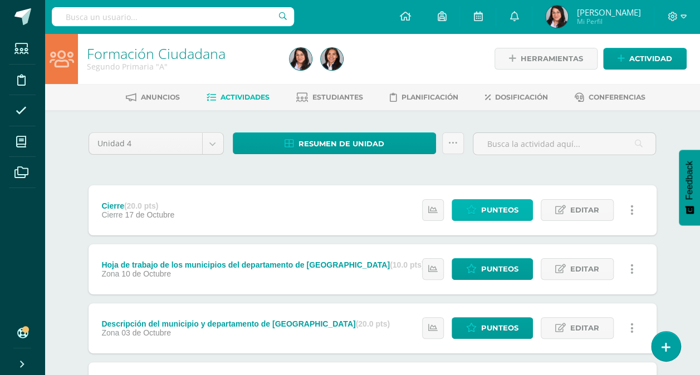
click at [479, 208] on link "Punteos" at bounding box center [492, 210] width 81 height 22
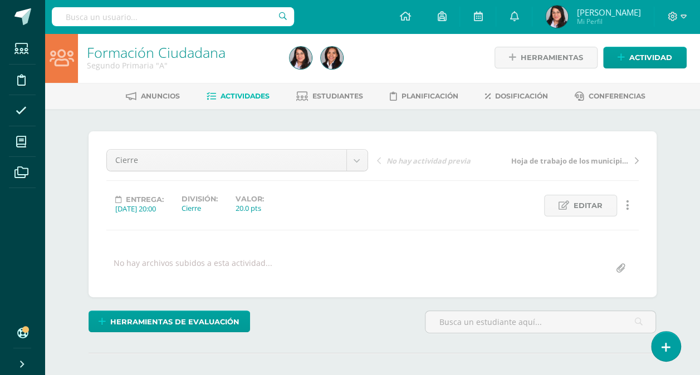
scroll to position [2, 0]
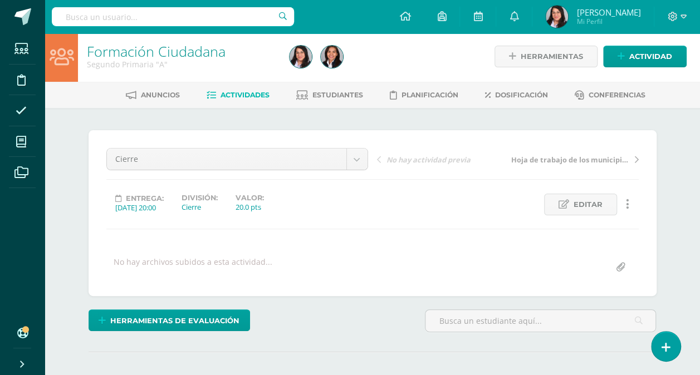
click at [329, 105] on div "Anuncios Actividades Estudiantes Planificación Dosificación Conferencias" at bounding box center [386, 95] width 682 height 26
click at [329, 95] on span "Estudiantes" at bounding box center [337, 95] width 51 height 8
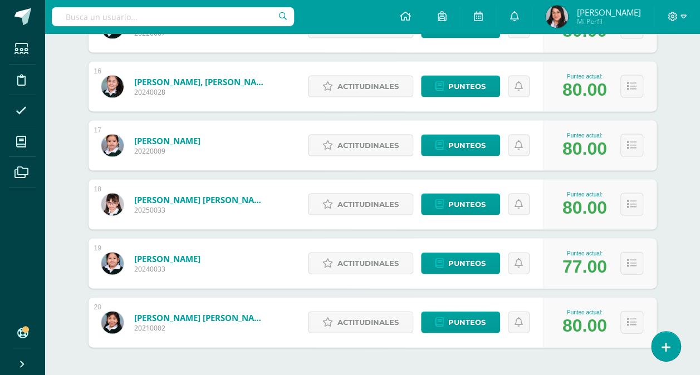
scroll to position [1112, 0]
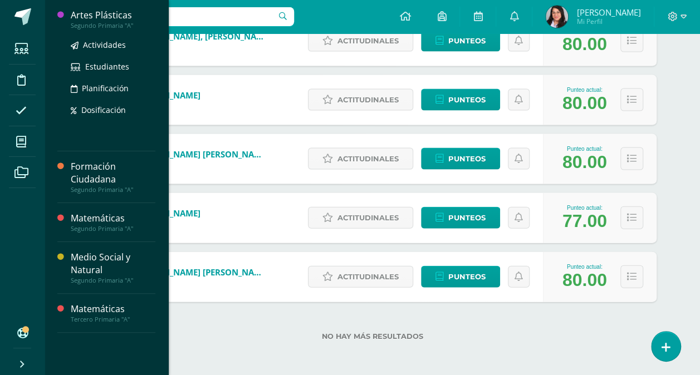
click at [110, 20] on div "Artes Plásticas" at bounding box center [113, 15] width 85 height 13
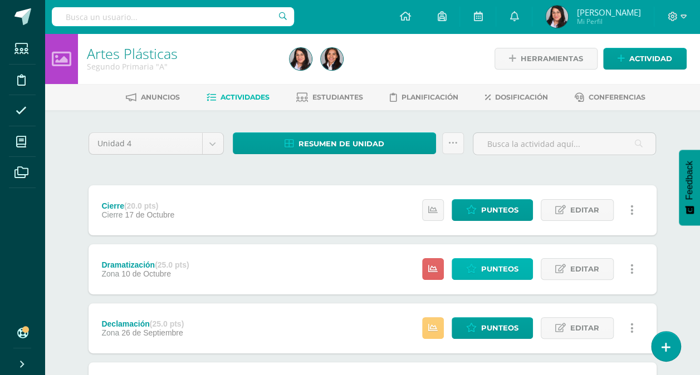
click at [483, 278] on link "Punteos" at bounding box center [492, 269] width 81 height 22
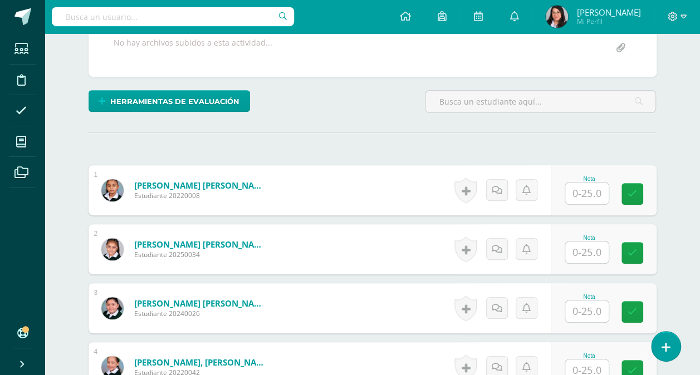
scroll to position [222, 0]
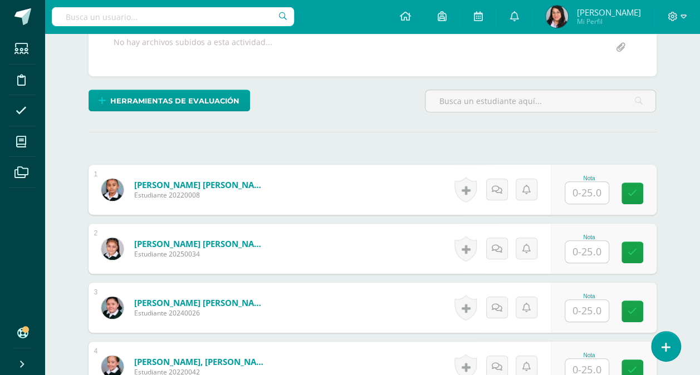
click at [583, 246] on input "text" at bounding box center [586, 252] width 43 height 22
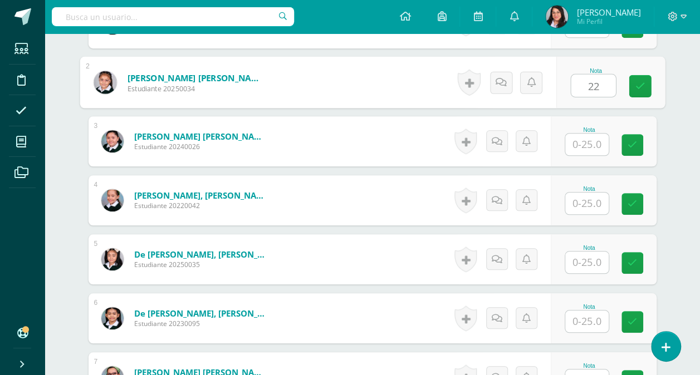
scroll to position [374, 0]
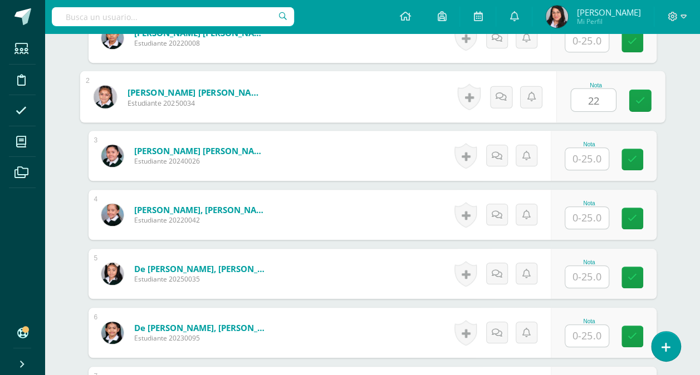
type input "22"
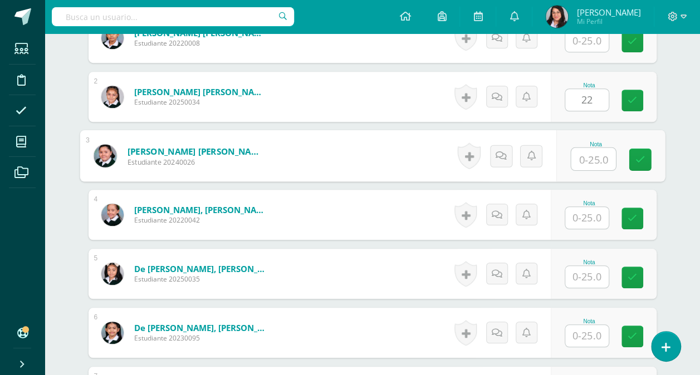
click at [579, 155] on input "text" at bounding box center [593, 159] width 45 height 22
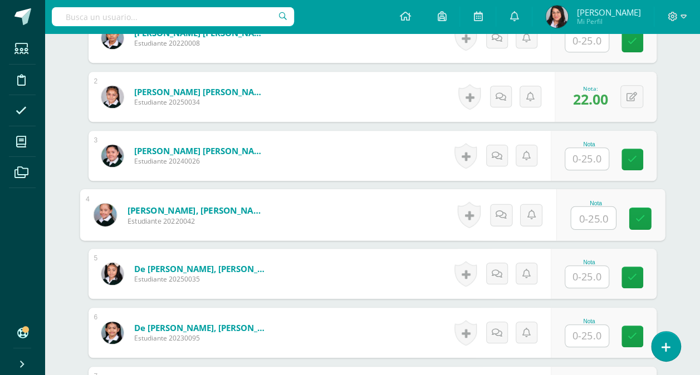
click at [593, 213] on input "text" at bounding box center [593, 218] width 45 height 22
type input "22"
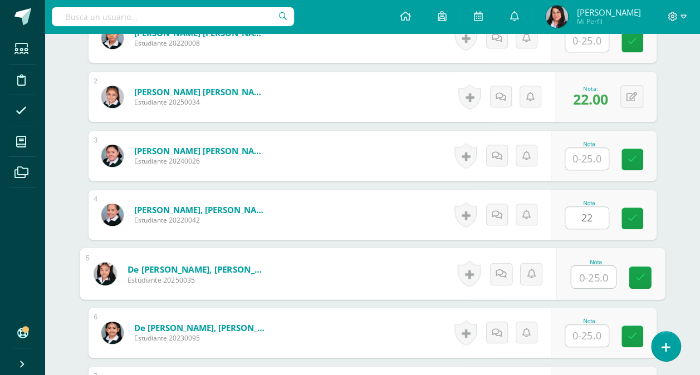
click at [592, 275] on input "text" at bounding box center [593, 277] width 45 height 22
type input "22"
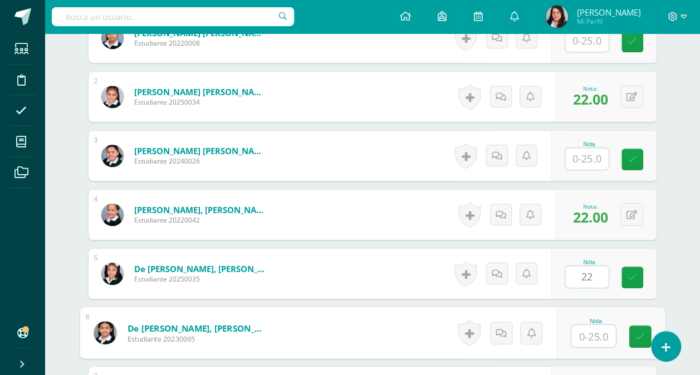
click at [585, 334] on input "text" at bounding box center [593, 336] width 45 height 22
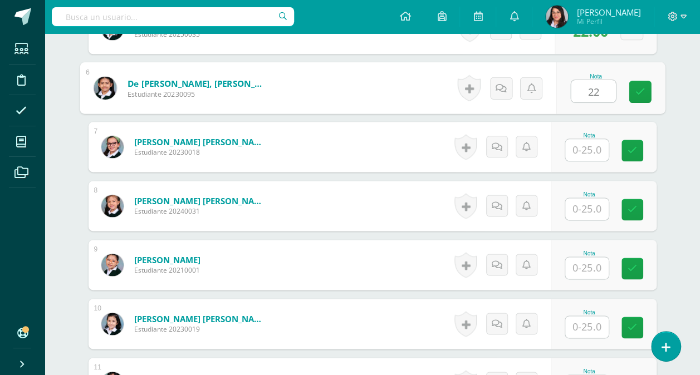
scroll to position [632, 0]
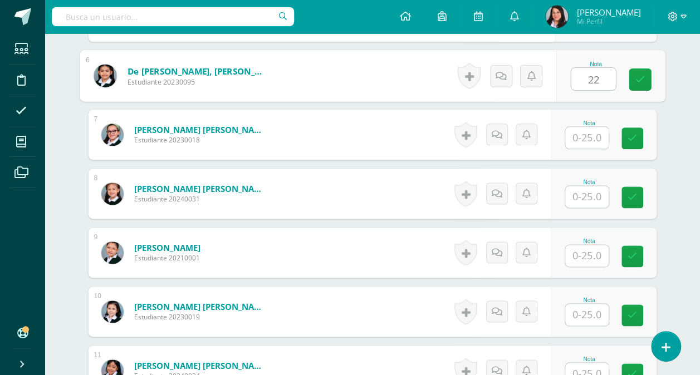
type input "22"
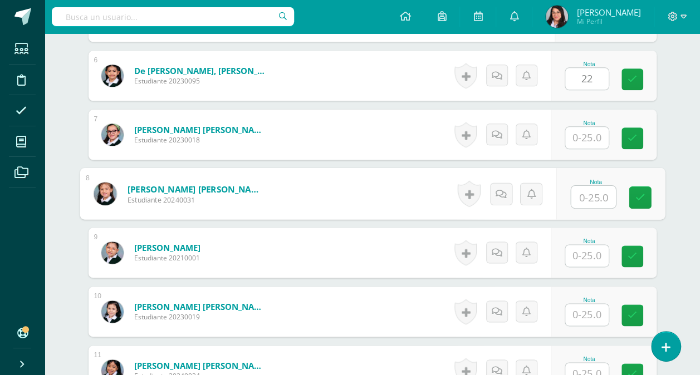
click at [599, 197] on input "text" at bounding box center [593, 197] width 45 height 22
type input "20"
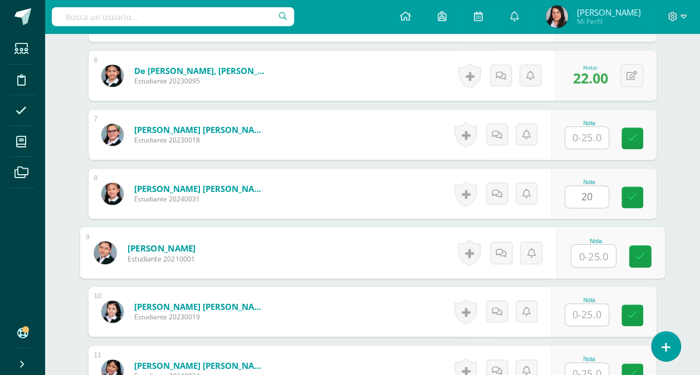
click at [588, 251] on input "text" at bounding box center [593, 256] width 45 height 22
type input "20"
click at [590, 311] on input "text" at bounding box center [586, 315] width 43 height 22
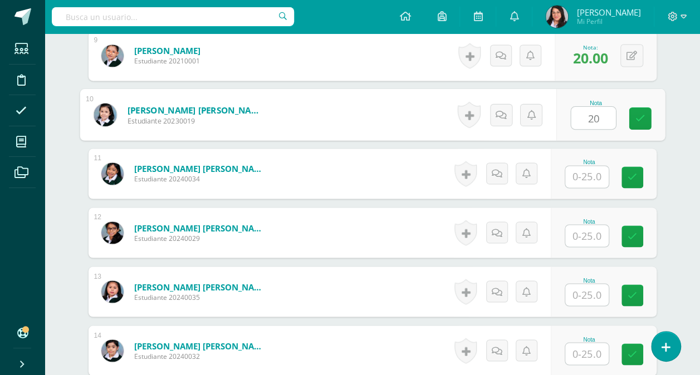
scroll to position [839, 0]
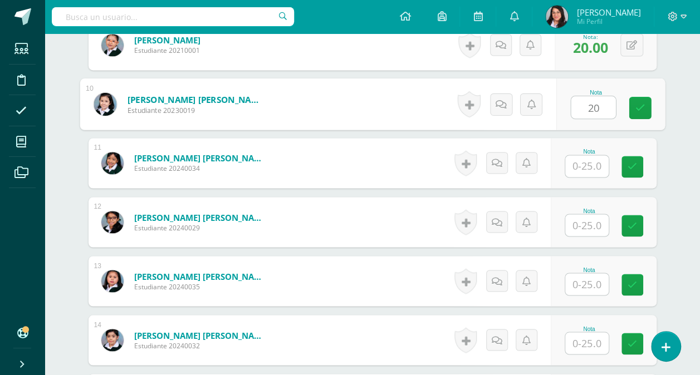
type input "20"
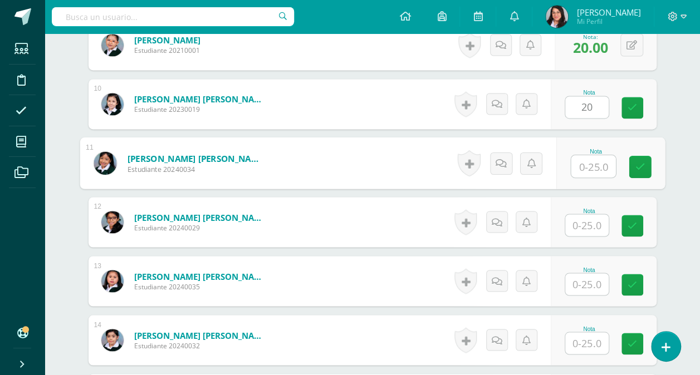
click at [597, 161] on input "text" at bounding box center [593, 166] width 45 height 22
type input "22"
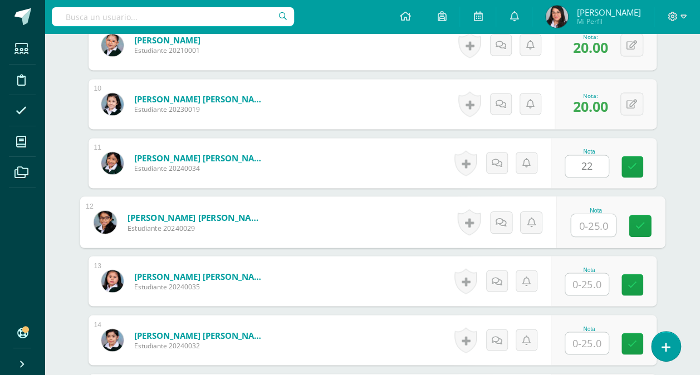
click at [591, 220] on input "text" at bounding box center [593, 225] width 45 height 22
type input "20"
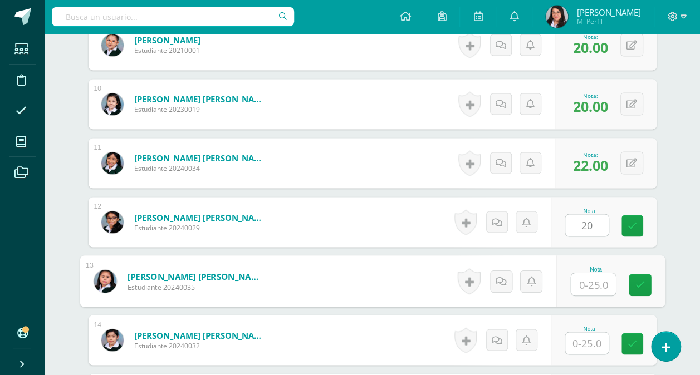
click at [588, 278] on input "text" at bounding box center [593, 284] width 45 height 22
type input "20"
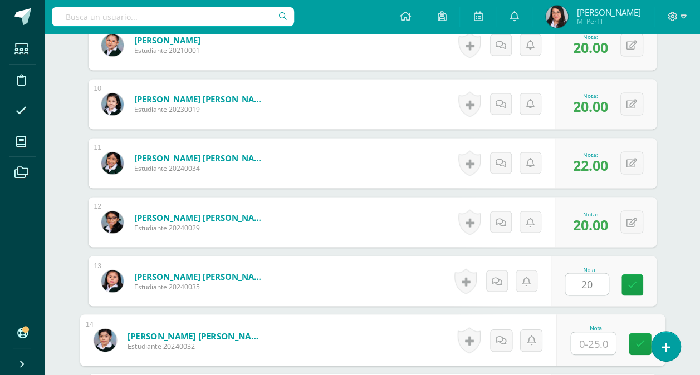
click at [587, 342] on input "text" at bounding box center [593, 344] width 45 height 22
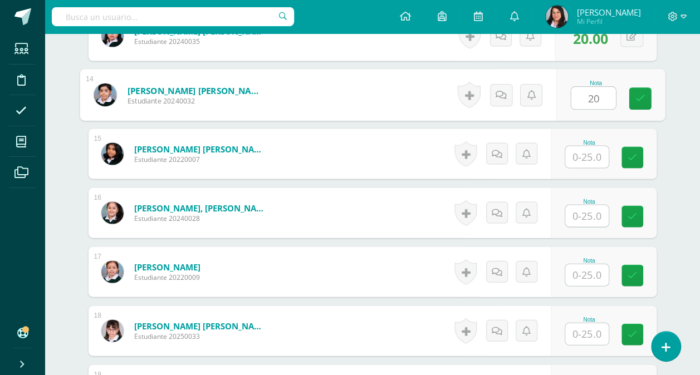
scroll to position [1101, 0]
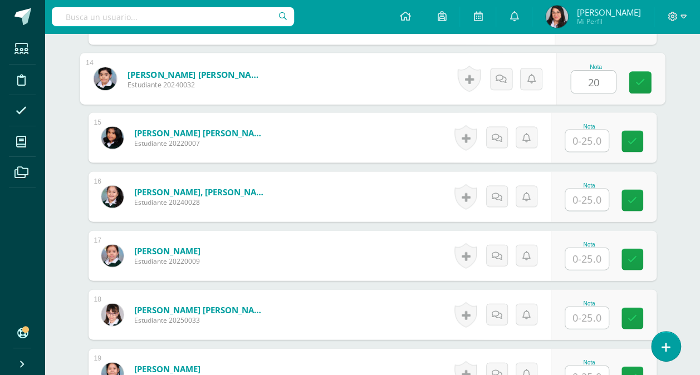
type input "20"
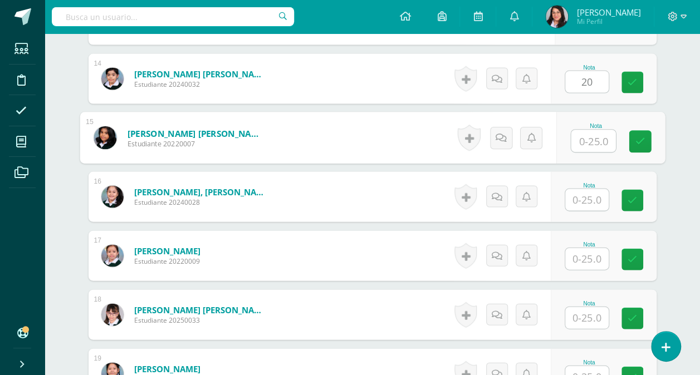
click at [589, 144] on input "text" at bounding box center [593, 141] width 45 height 22
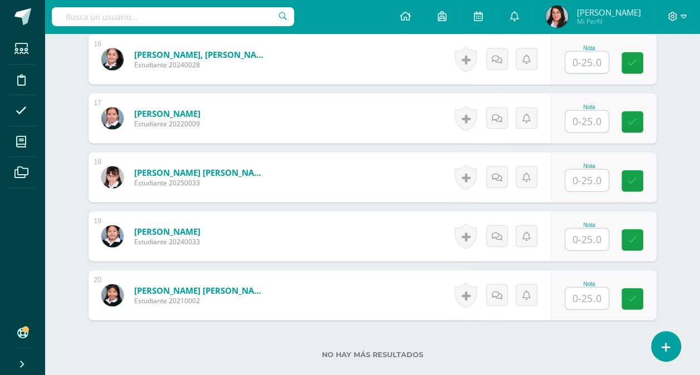
scroll to position [1244, 0]
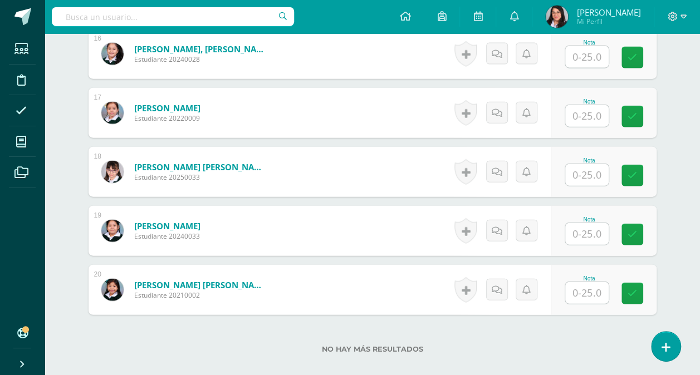
type input "20"
click at [584, 112] on input "text" at bounding box center [593, 116] width 45 height 22
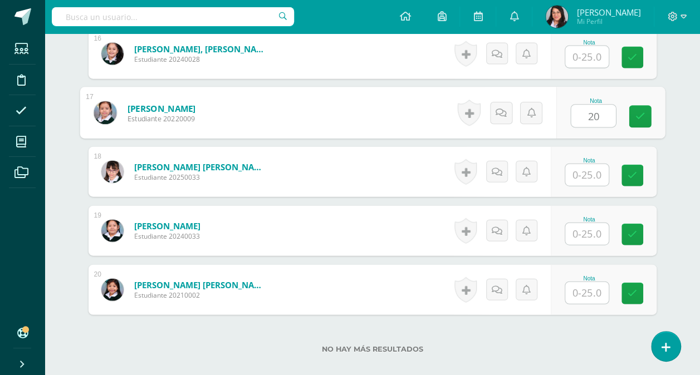
type input "20"
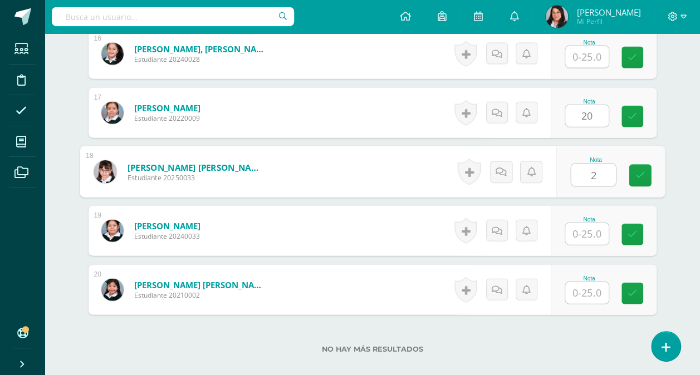
click at [597, 176] on input "2" at bounding box center [593, 175] width 45 height 22
type input "20"
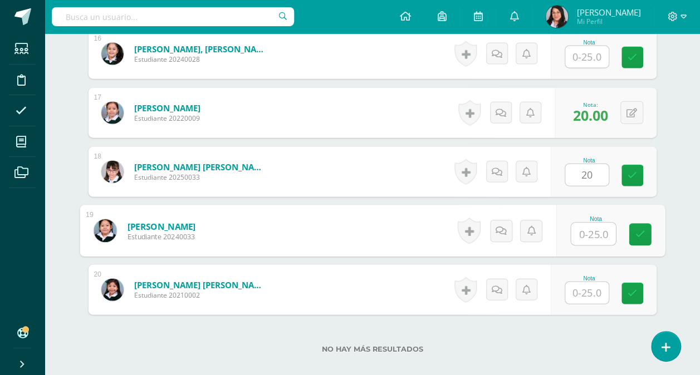
click at [587, 227] on input "text" at bounding box center [593, 234] width 45 height 22
type input "22"
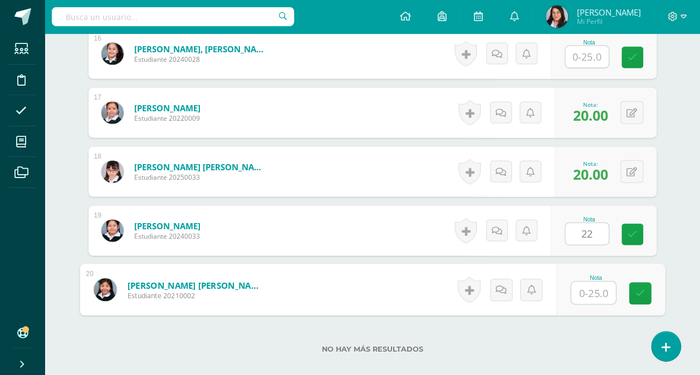
click at [585, 292] on input "text" at bounding box center [593, 293] width 45 height 22
type input "22"
click at [634, 296] on link at bounding box center [640, 294] width 22 height 22
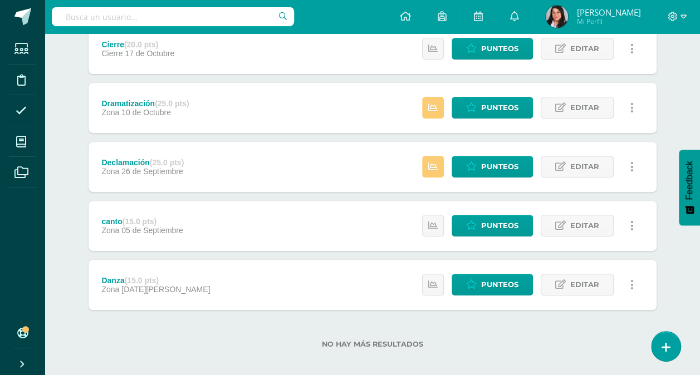
scroll to position [168, 0]
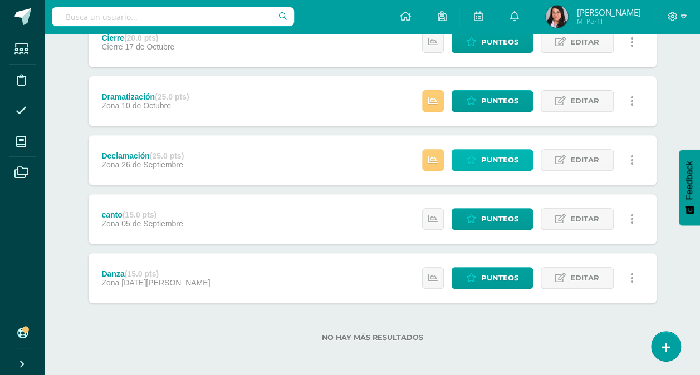
click at [471, 159] on icon at bounding box center [471, 159] width 11 height 9
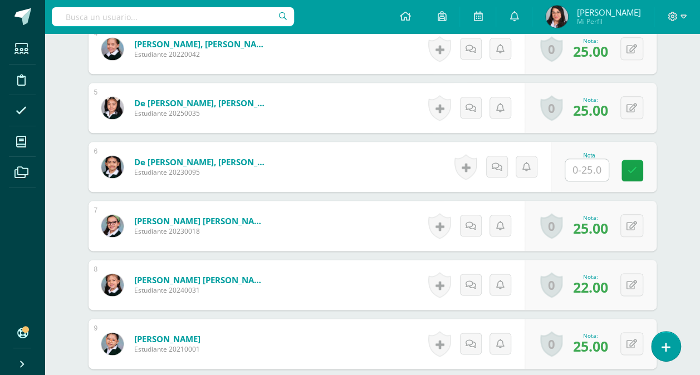
scroll to position [541, 0]
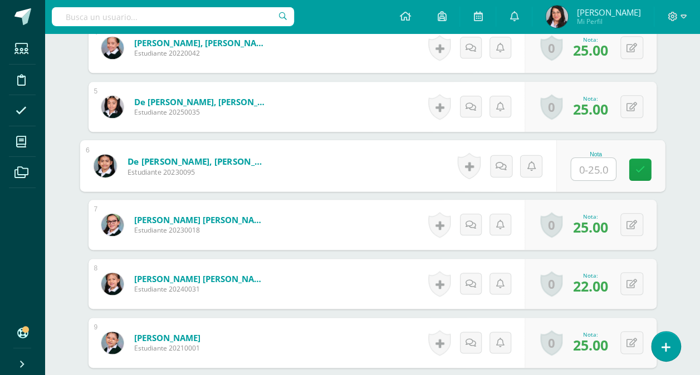
click at [584, 162] on input "text" at bounding box center [593, 169] width 45 height 22
type input "22"
click at [639, 165] on icon at bounding box center [640, 169] width 10 height 9
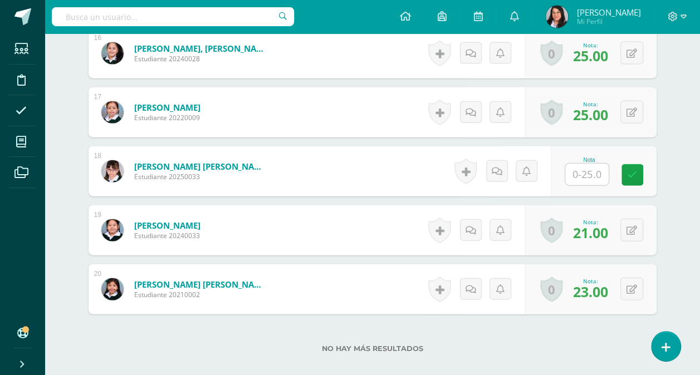
scroll to position [1308, 0]
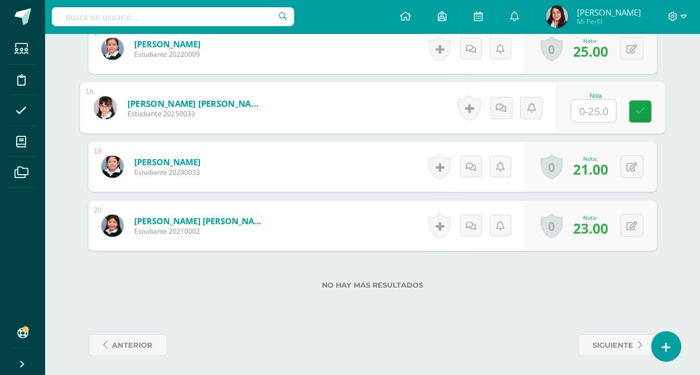
click at [592, 110] on input "text" at bounding box center [593, 111] width 45 height 22
type input "25"
click at [632, 108] on link at bounding box center [640, 112] width 22 height 22
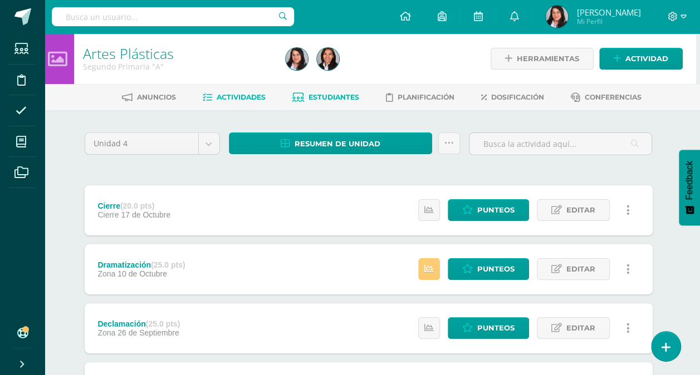
click at [320, 102] on link "Estudiantes" at bounding box center [325, 98] width 67 height 18
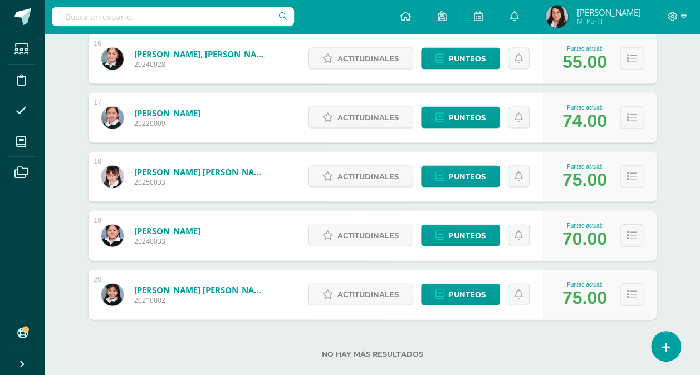
scroll to position [1112, 0]
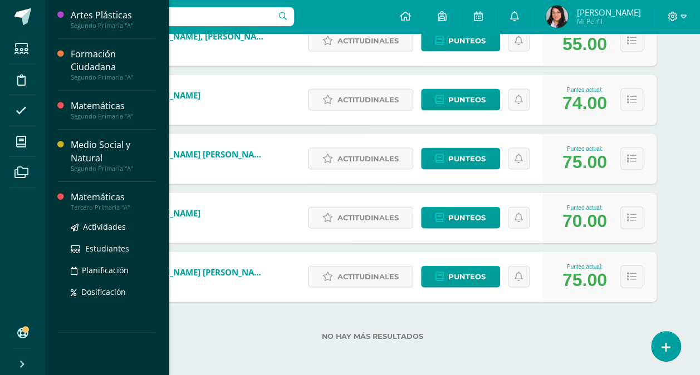
click at [116, 204] on div "Tercero Primaria "A"" at bounding box center [113, 208] width 85 height 8
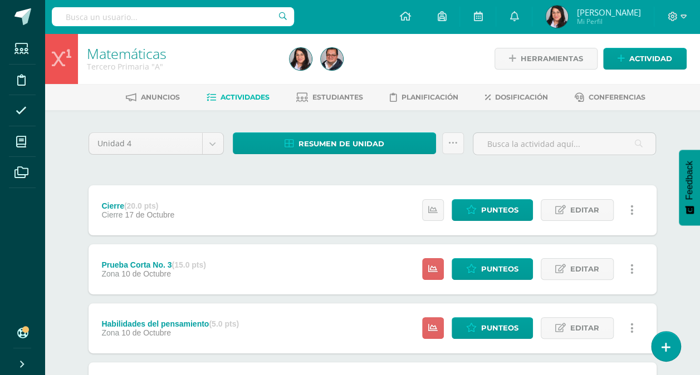
click at [116, 203] on div "Cierre (20.0 pts)" at bounding box center [137, 206] width 73 height 9
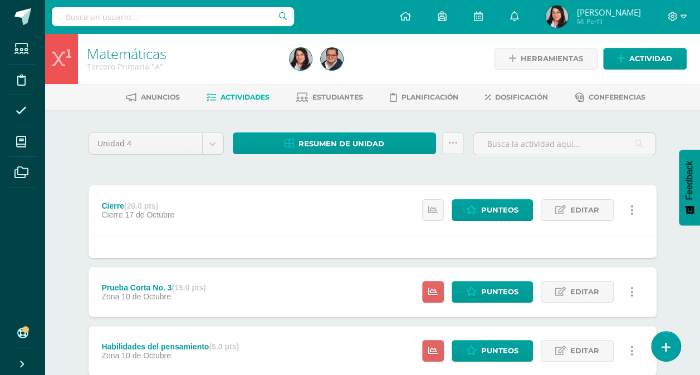
drag, startPoint x: 0, startPoint y: 0, endPoint x: 430, endPoint y: 172, distance: 462.9
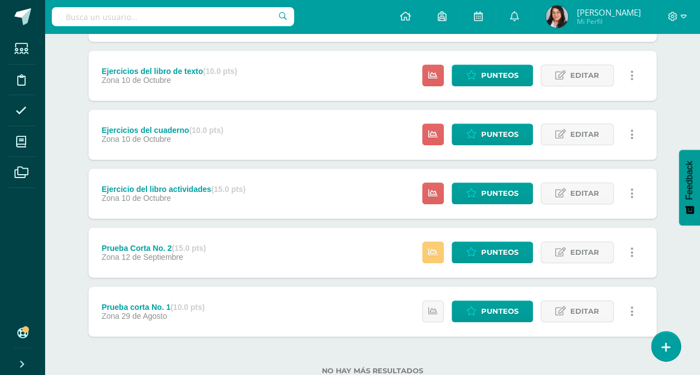
scroll to position [333, 0]
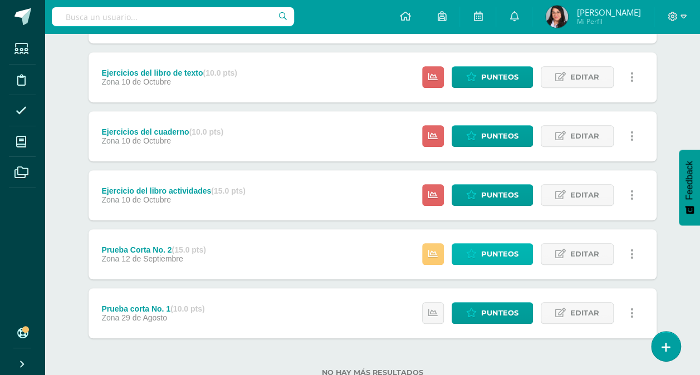
click at [466, 254] on link "Punteos" at bounding box center [492, 254] width 81 height 22
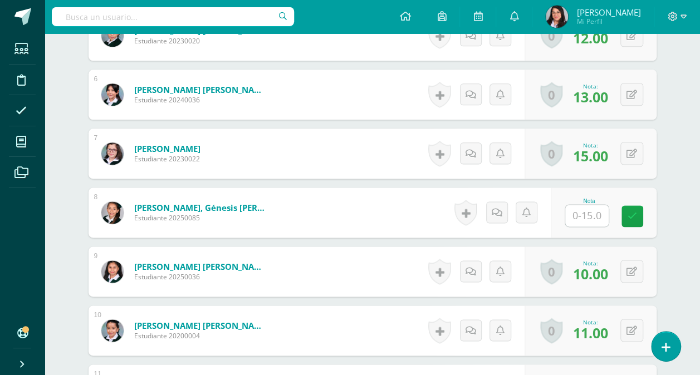
scroll to position [617, 0]
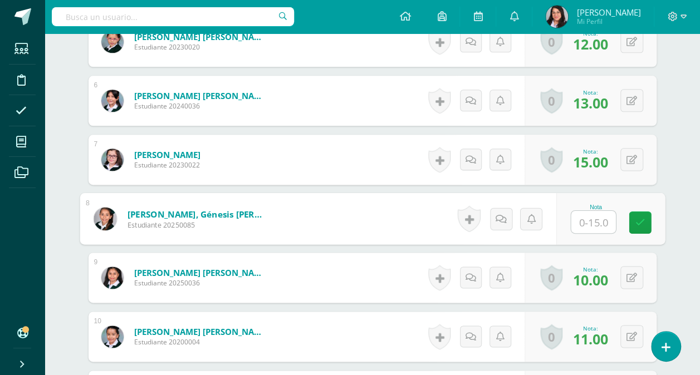
click at [579, 213] on input "text" at bounding box center [593, 222] width 45 height 22
type input "14"
click at [642, 218] on icon at bounding box center [640, 222] width 10 height 9
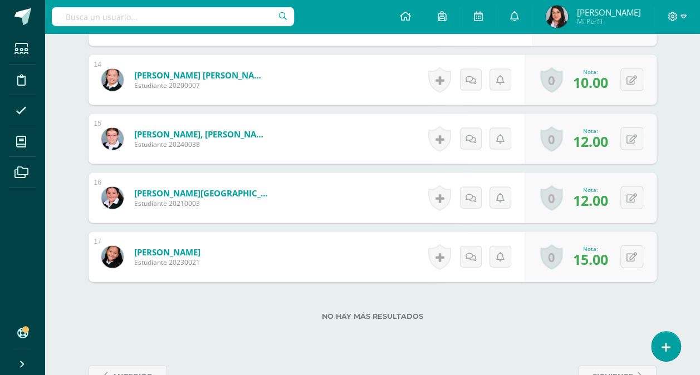
scroll to position [1141, 0]
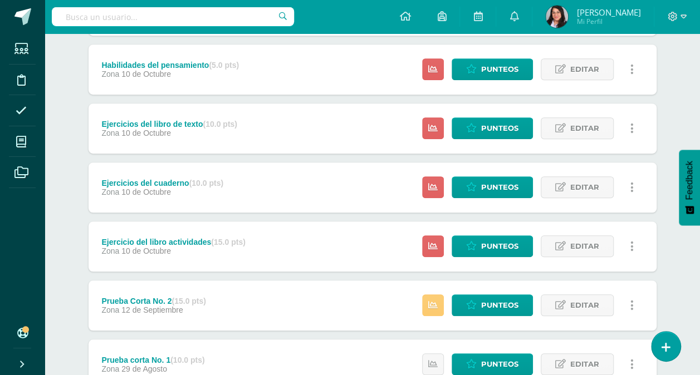
scroll to position [261, 0]
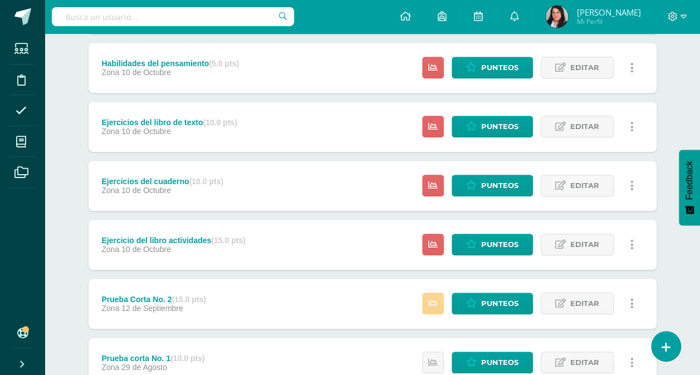
click at [434, 301] on icon at bounding box center [432, 303] width 9 height 9
click at [678, 252] on div "Unidad 4 Unidad 1 Unidad 2 Unidad 3 Unidad 4 Resumen de unidad Descargar como H…" at bounding box center [372, 156] width 613 height 613
click at [503, 244] on span "Punteos" at bounding box center [499, 244] width 37 height 21
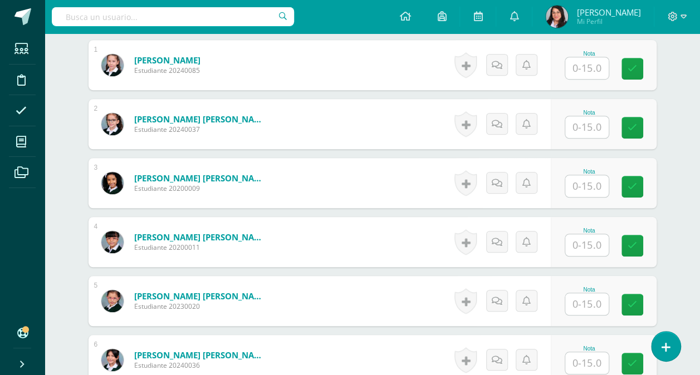
scroll to position [333, 0]
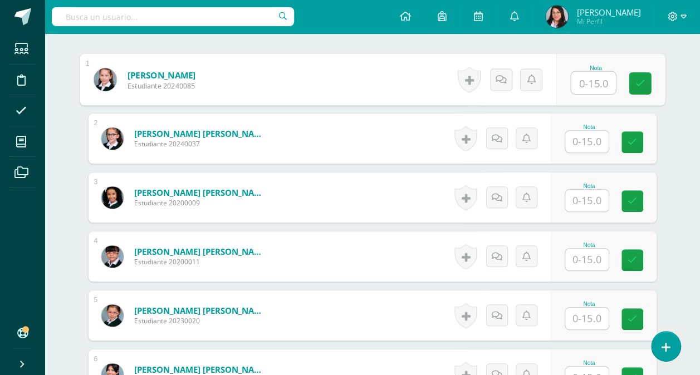
click at [579, 75] on input "text" at bounding box center [593, 83] width 45 height 22
type input "11"
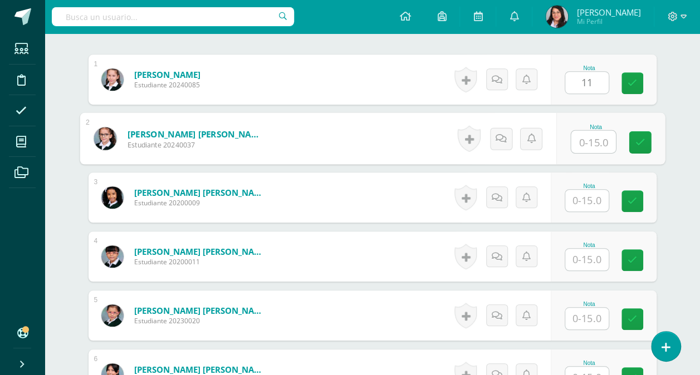
click at [588, 135] on input "text" at bounding box center [593, 142] width 45 height 22
type input "14"
click at [588, 190] on input "text" at bounding box center [586, 201] width 43 height 22
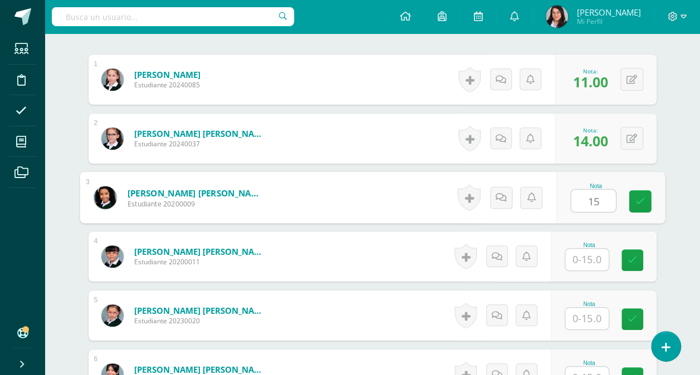
type input "15"
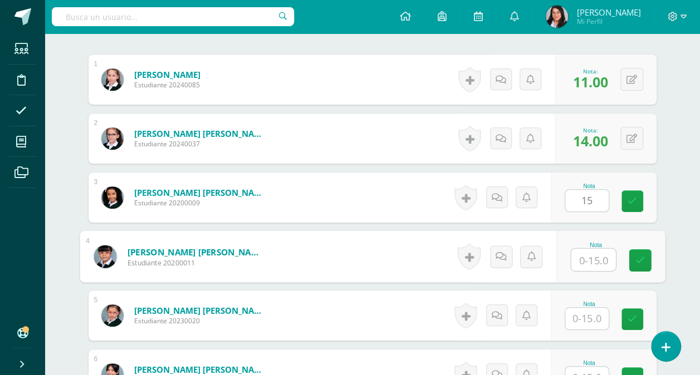
click at [590, 255] on input "text" at bounding box center [593, 260] width 45 height 22
type input "10"
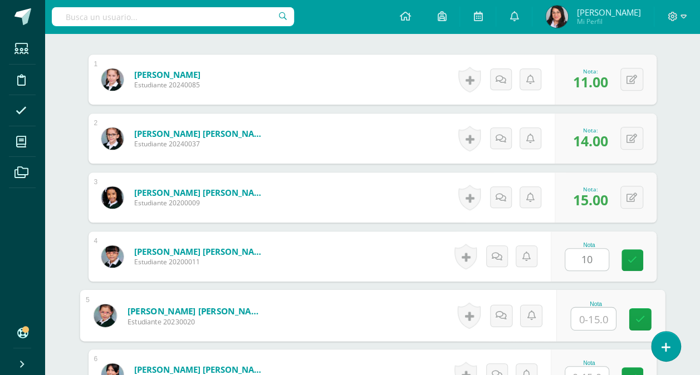
click at [588, 316] on input "text" at bounding box center [593, 319] width 45 height 22
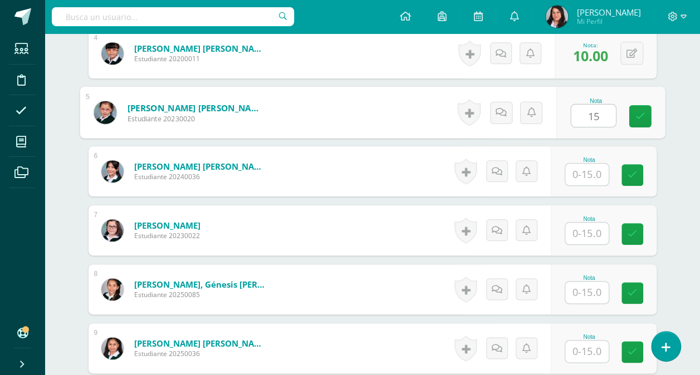
scroll to position [550, 0]
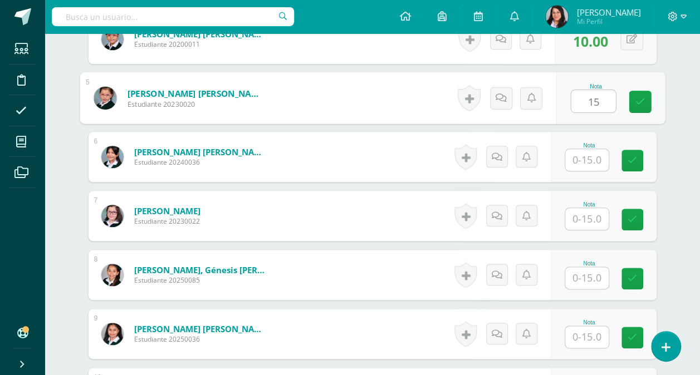
type input "15"
click at [586, 154] on input "text" at bounding box center [586, 160] width 43 height 22
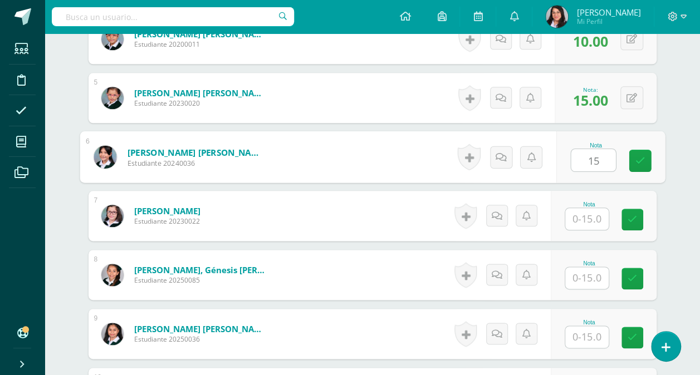
type input "15"
click at [590, 218] on input "text" at bounding box center [586, 219] width 43 height 22
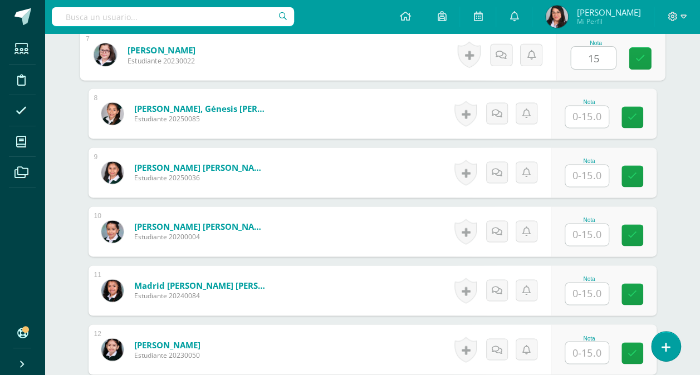
scroll to position [701, 0]
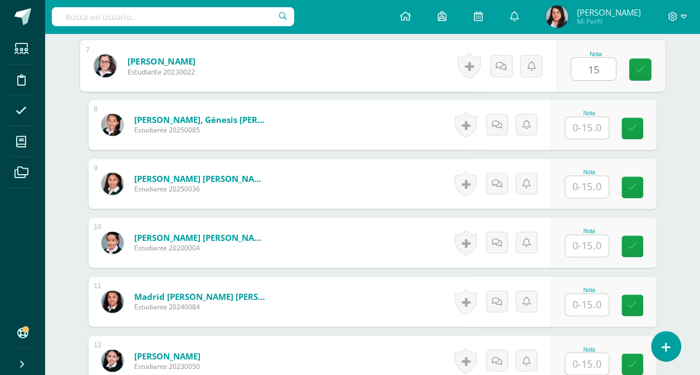
type input "15"
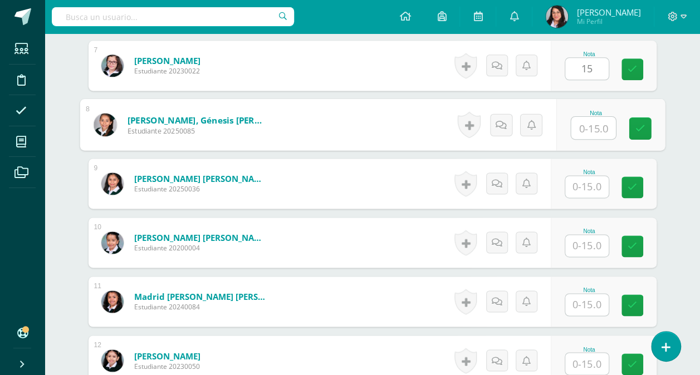
click at [588, 123] on input "text" at bounding box center [593, 128] width 45 height 22
type input "13"
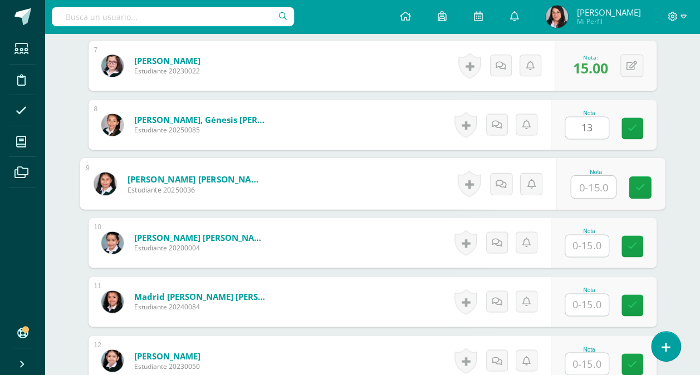
click at [588, 188] on input "text" at bounding box center [593, 187] width 45 height 22
type input "12"
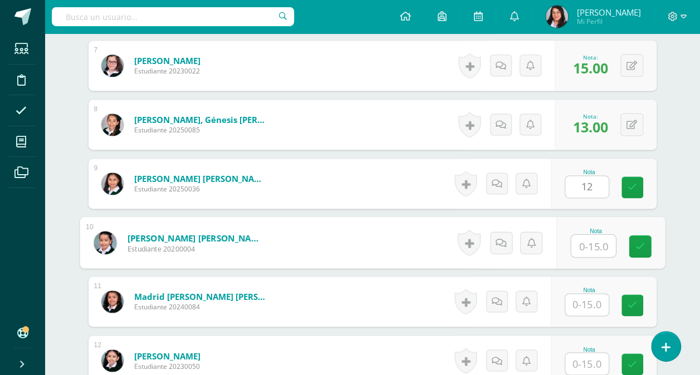
click at [590, 239] on input "text" at bounding box center [593, 246] width 45 height 22
type input "15"
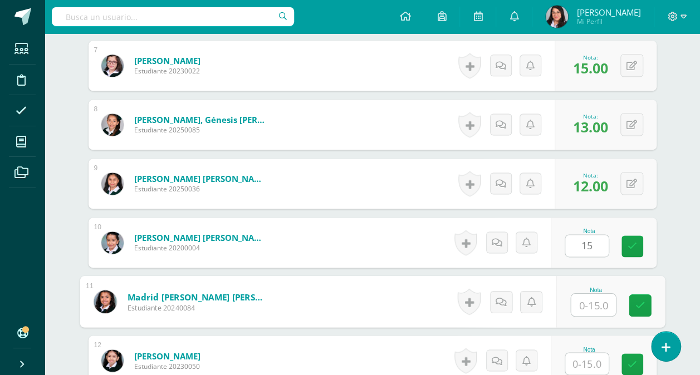
click at [587, 304] on input "text" at bounding box center [593, 305] width 45 height 22
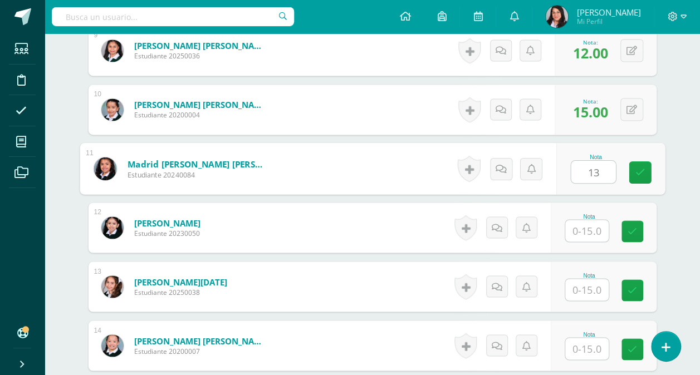
scroll to position [837, 0]
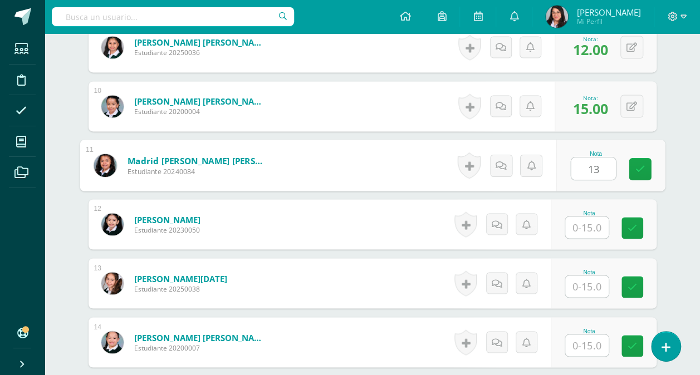
type input "13"
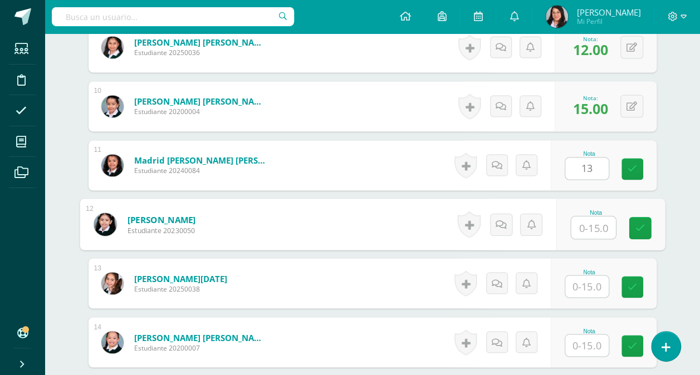
click at [588, 222] on input "text" at bounding box center [593, 228] width 45 height 22
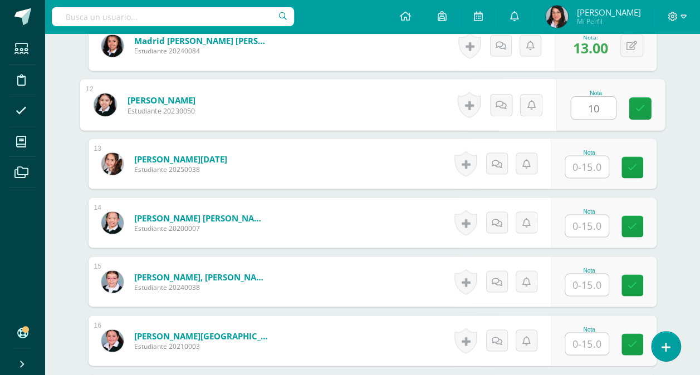
scroll to position [960, 0]
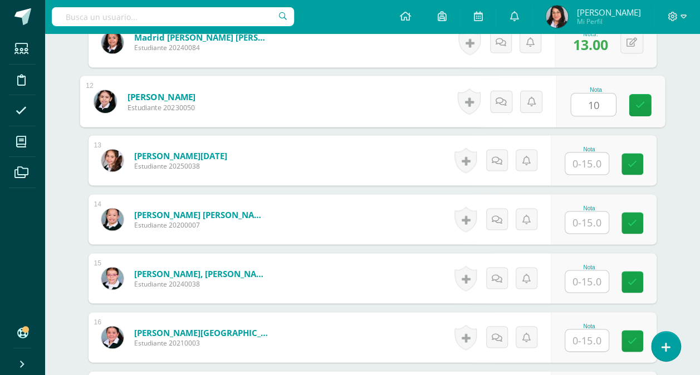
type input "10"
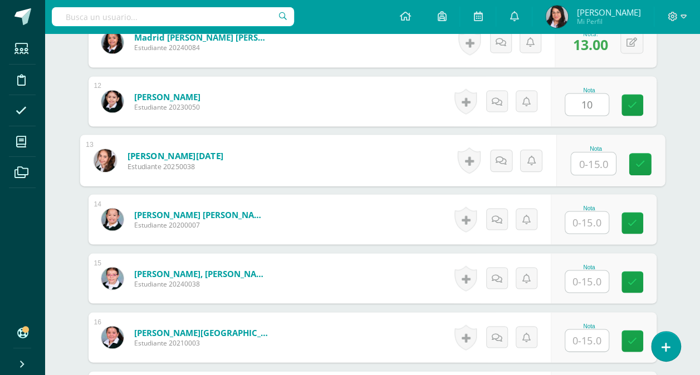
click at [595, 159] on input "text" at bounding box center [593, 164] width 45 height 22
type input "15"
click at [586, 224] on input "text" at bounding box center [586, 223] width 43 height 22
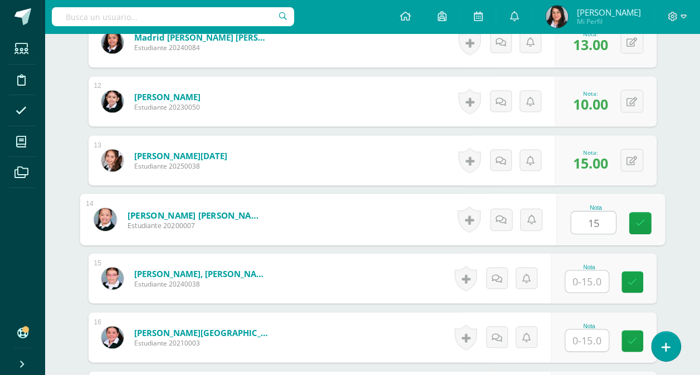
type input "15"
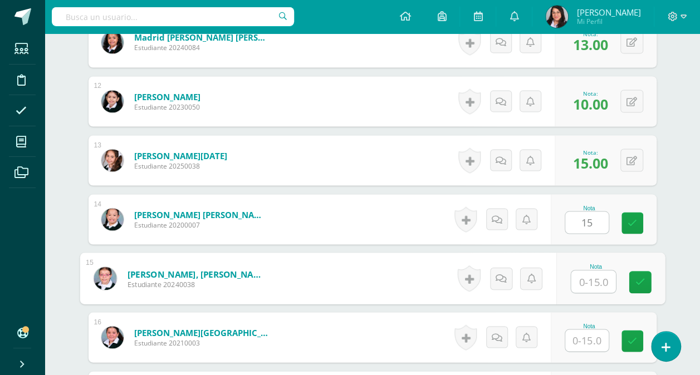
click at [589, 277] on input "text" at bounding box center [593, 282] width 45 height 22
type input "15"
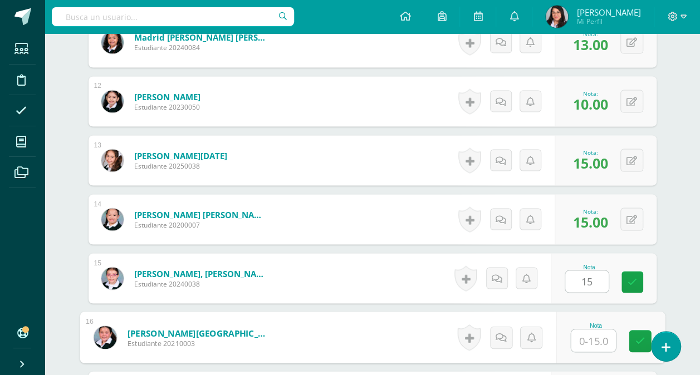
click at [585, 340] on input "text" at bounding box center [593, 341] width 45 height 22
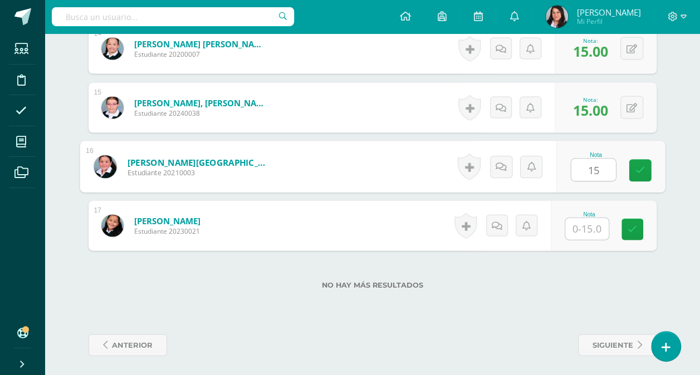
type input "15"
click at [594, 219] on input "text" at bounding box center [586, 229] width 43 height 22
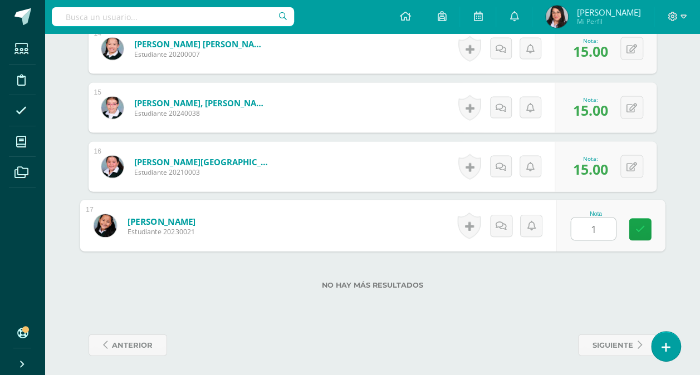
type input "13"
click at [637, 231] on icon at bounding box center [640, 229] width 10 height 9
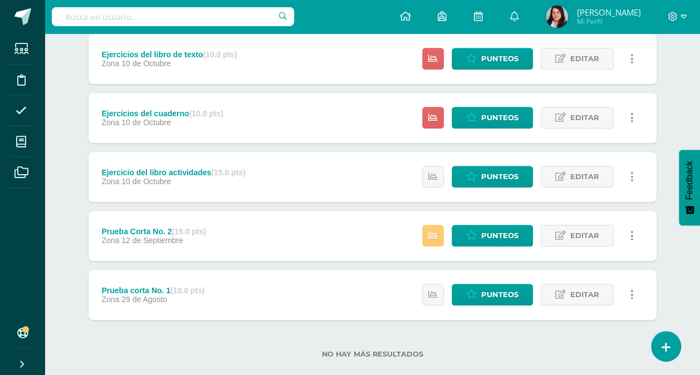
scroll to position [330, 0]
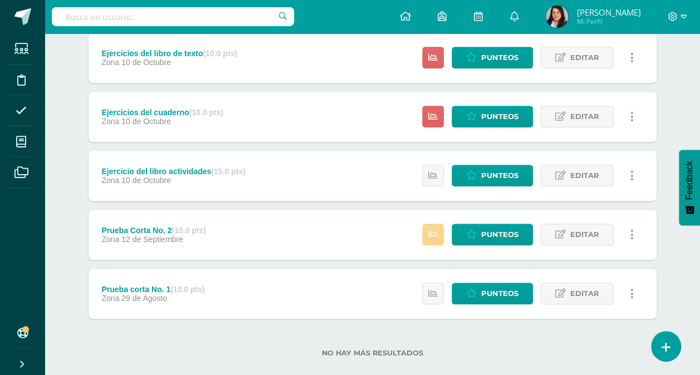
click at [434, 227] on link at bounding box center [433, 235] width 22 height 22
click at [695, 86] on div "Matemáticas Tercero Primaria "A" Herramientas Detalle de asistencias Actividad …" at bounding box center [373, 49] width 656 height 690
click at [476, 107] on link "Punteos" at bounding box center [492, 117] width 81 height 22
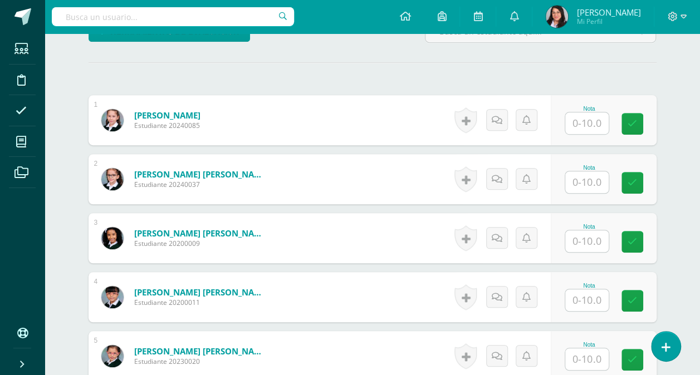
scroll to position [293, 0]
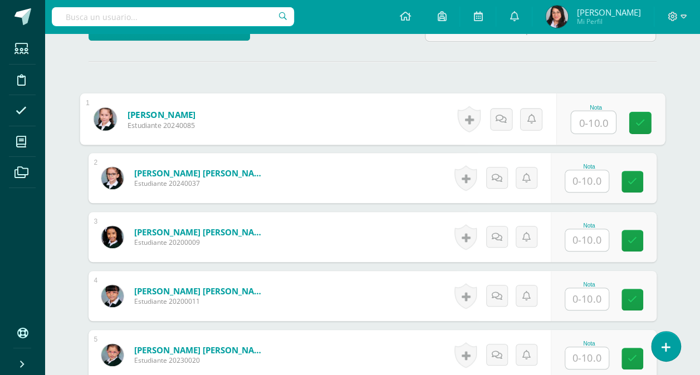
click at [596, 124] on input "text" at bounding box center [593, 122] width 45 height 22
type input "5"
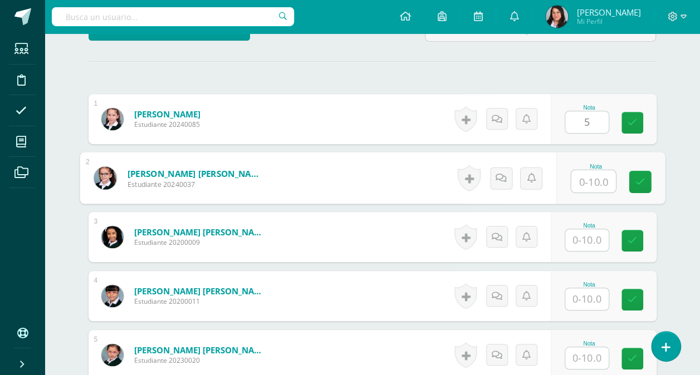
click at [587, 184] on input "text" at bounding box center [593, 181] width 45 height 22
type input "9"
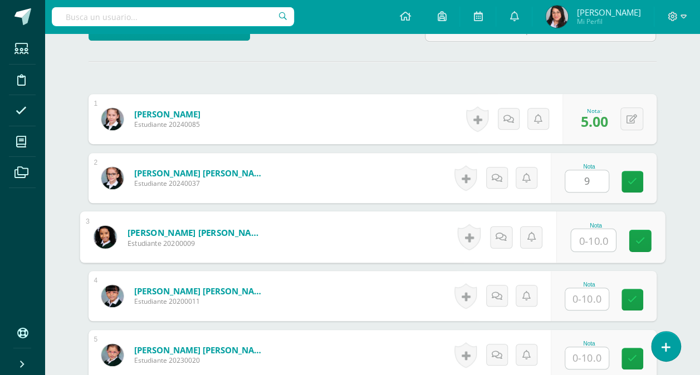
click at [589, 233] on input "text" at bounding box center [593, 240] width 45 height 22
type input "9"
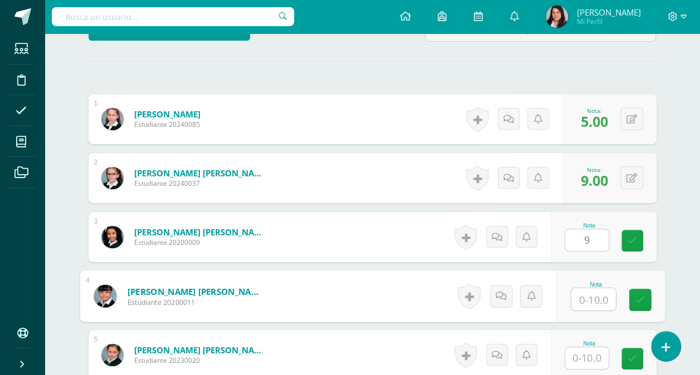
click at [588, 302] on input "text" at bounding box center [593, 300] width 45 height 22
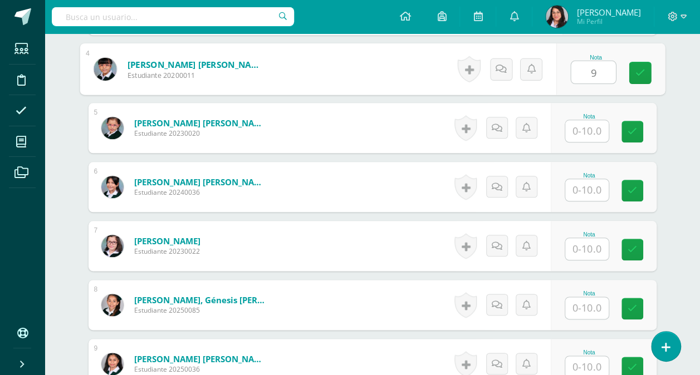
scroll to position [526, 0]
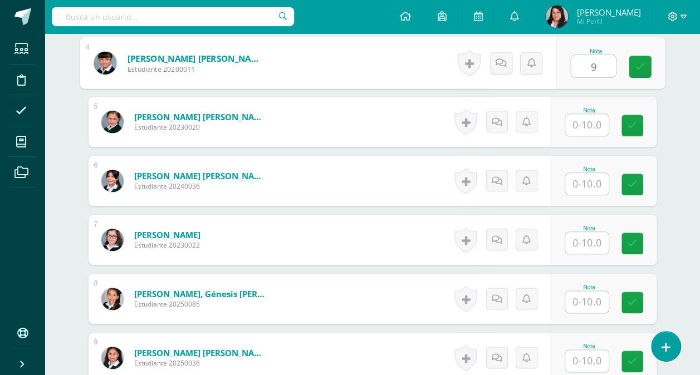
type input "9"
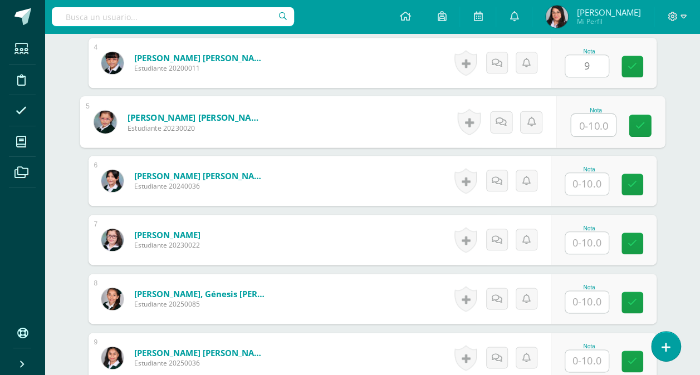
click at [590, 125] on input "text" at bounding box center [593, 125] width 45 height 22
type input "10"
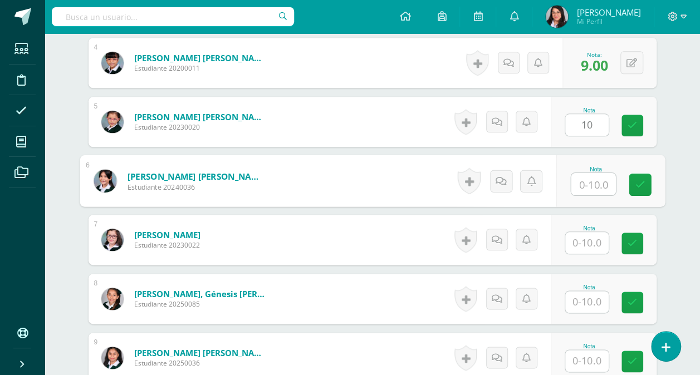
click at [585, 183] on input "text" at bounding box center [593, 184] width 45 height 22
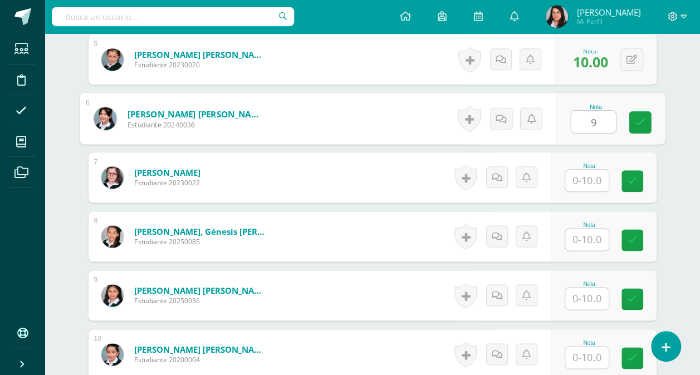
scroll to position [595, 0]
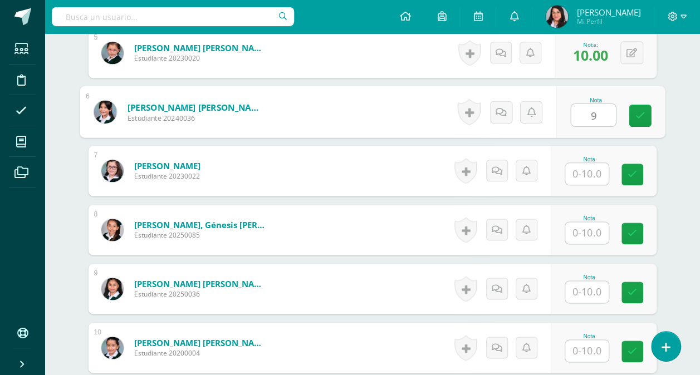
type input "9"
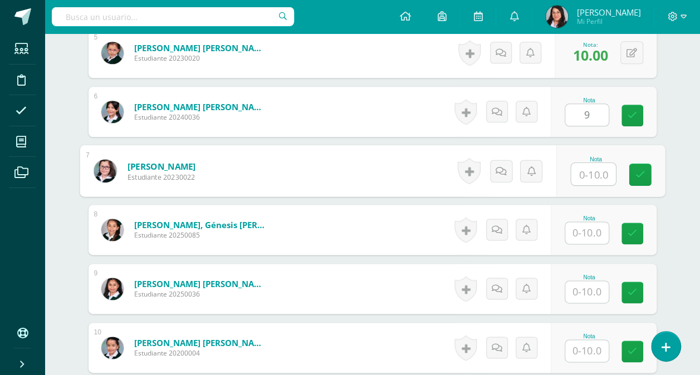
click at [602, 167] on input "text" at bounding box center [593, 174] width 45 height 22
type input "10"
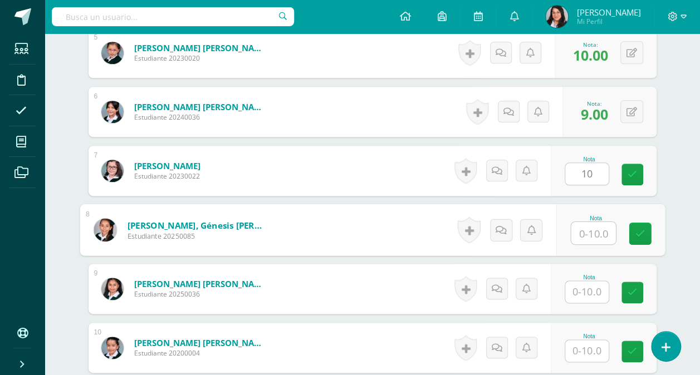
click at [588, 229] on input "text" at bounding box center [593, 233] width 45 height 22
type input "8"
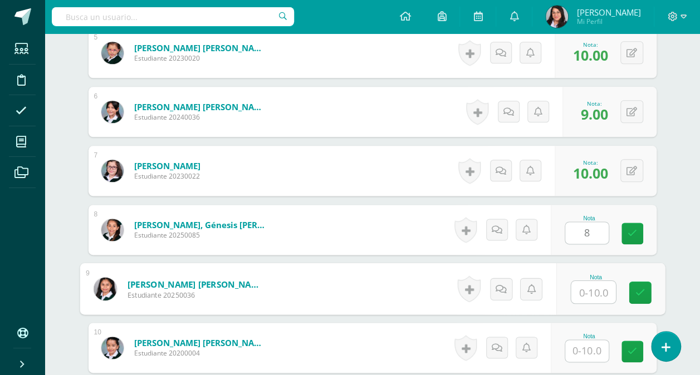
click at [589, 292] on input "text" at bounding box center [593, 292] width 45 height 22
type input "10"
click at [590, 346] on input "text" at bounding box center [586, 351] width 43 height 22
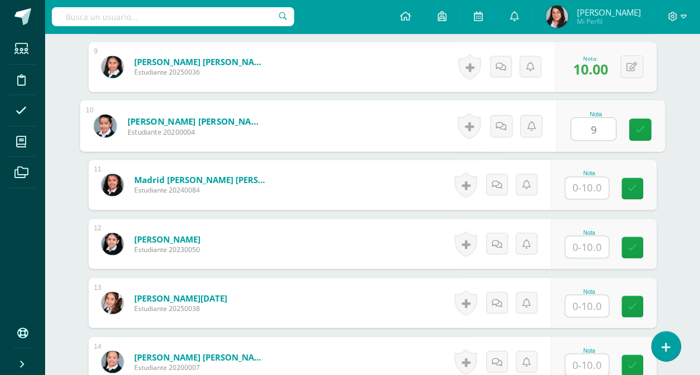
scroll to position [821, 0]
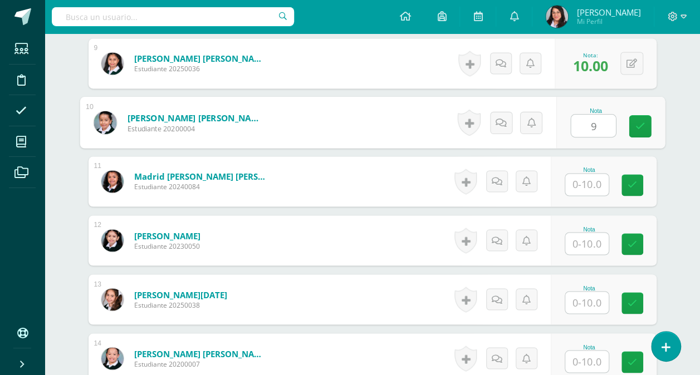
type input "9"
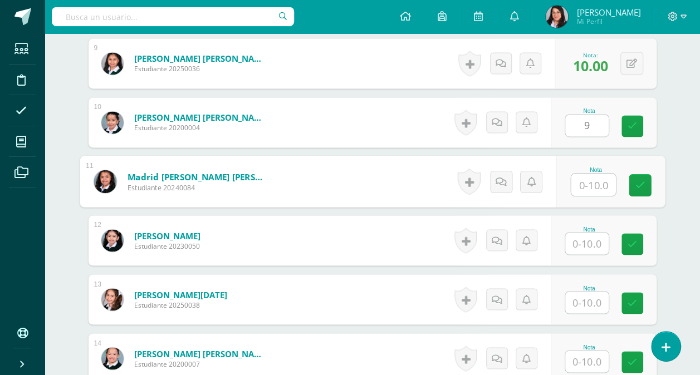
click at [598, 177] on input "text" at bounding box center [593, 185] width 45 height 22
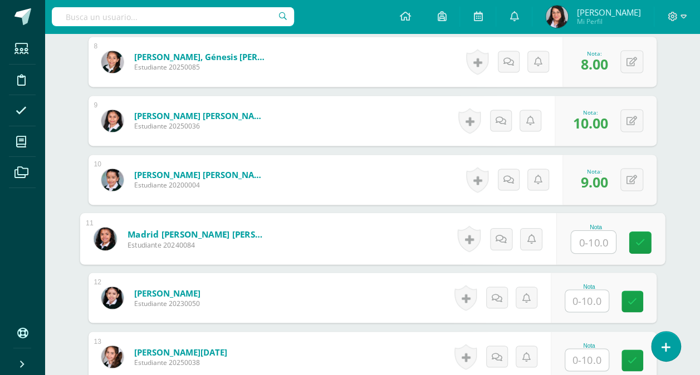
scroll to position [778, 0]
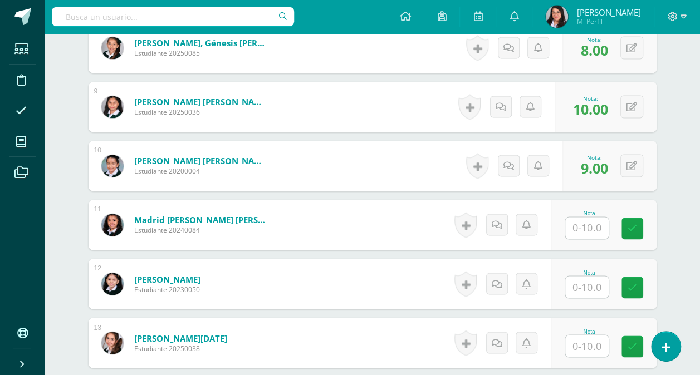
click at [598, 100] on span "10.00" at bounding box center [590, 109] width 35 height 19
click at [590, 106] on span "10.00" at bounding box center [590, 109] width 35 height 19
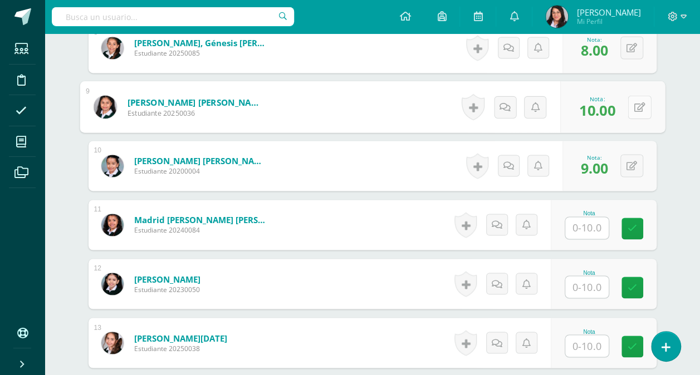
click at [638, 105] on button at bounding box center [639, 106] width 23 height 23
type input "8"
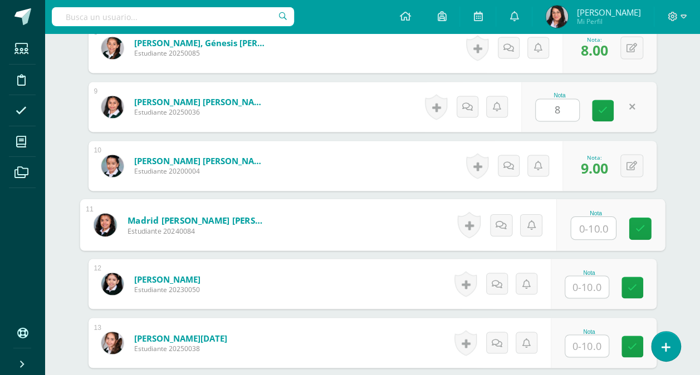
click at [586, 217] on input "text" at bounding box center [593, 228] width 45 height 22
type input "10"
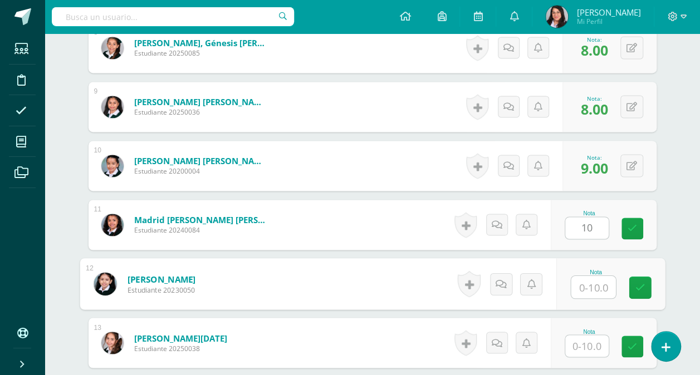
click at [587, 286] on input "text" at bounding box center [593, 287] width 45 height 22
type input "8"
click at [586, 340] on input "text" at bounding box center [586, 346] width 43 height 22
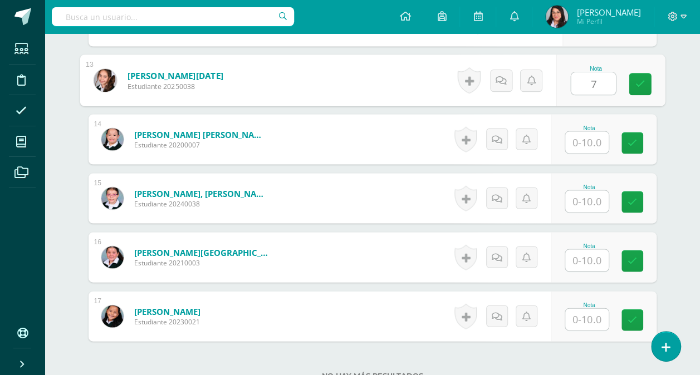
scroll to position [1069, 0]
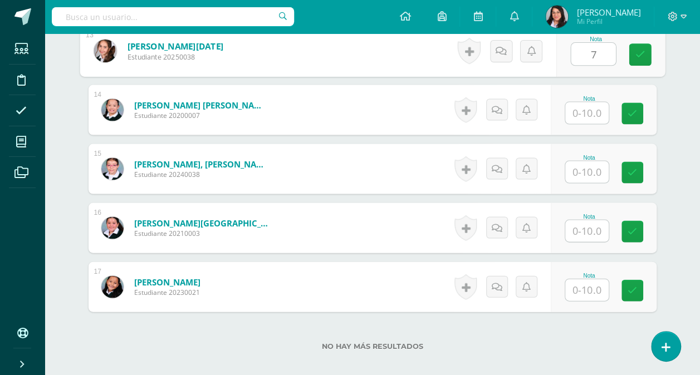
type input "7"
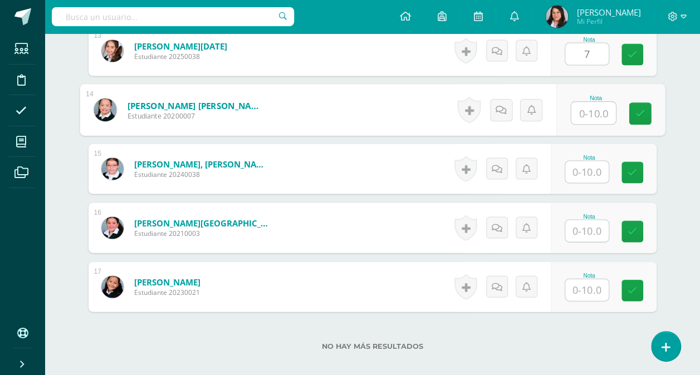
click at [598, 112] on input "text" at bounding box center [593, 113] width 45 height 22
type input "10"
click at [584, 162] on input "text" at bounding box center [586, 173] width 43 height 22
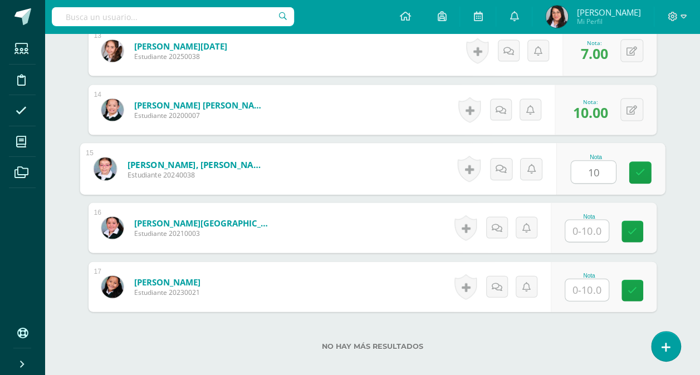
type input "10"
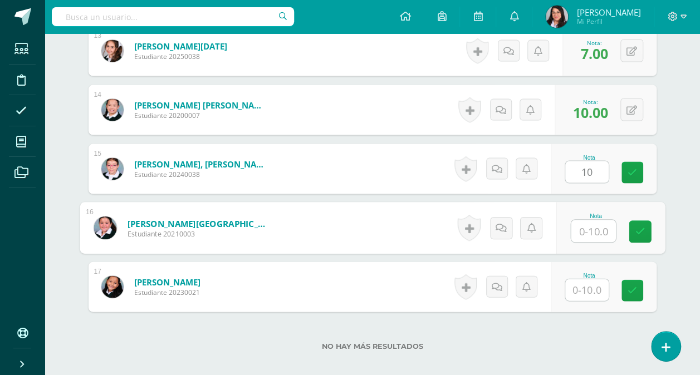
click at [592, 233] on input "text" at bounding box center [593, 232] width 45 height 22
type input "8"
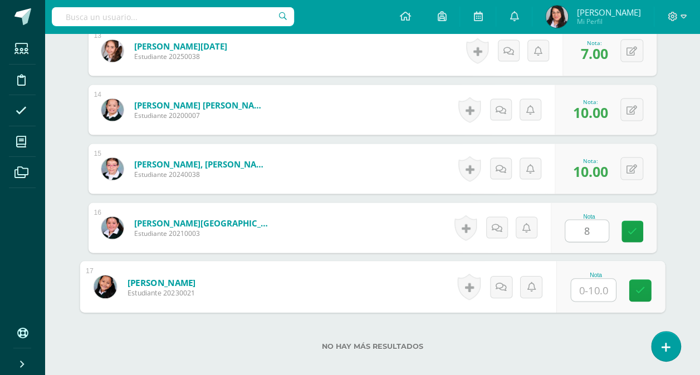
click at [592, 291] on input "text" at bounding box center [593, 291] width 45 height 22
type input "10"
click at [630, 294] on link at bounding box center [640, 291] width 22 height 22
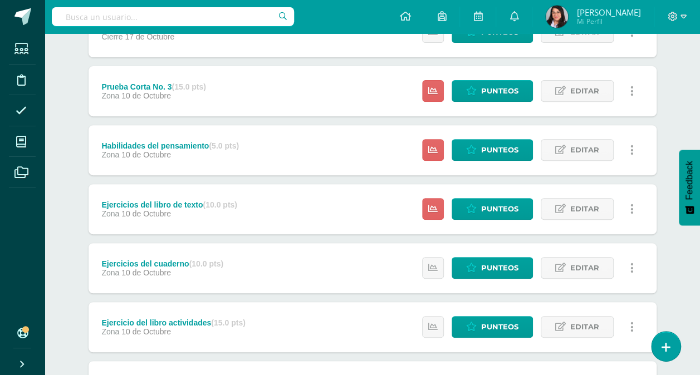
scroll to position [180, 0]
